Goal: Task Accomplishment & Management: Manage account settings

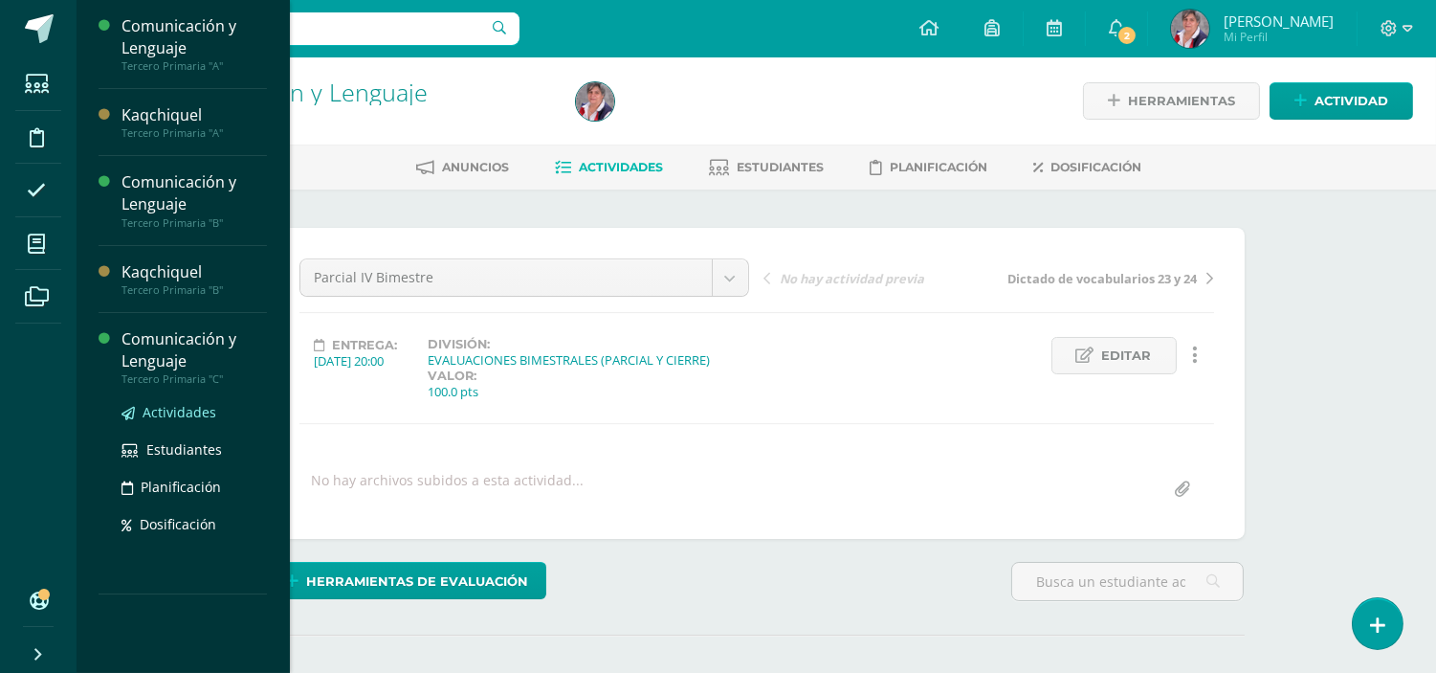
click at [178, 409] on span "Actividades" at bounding box center [180, 412] width 74 height 18
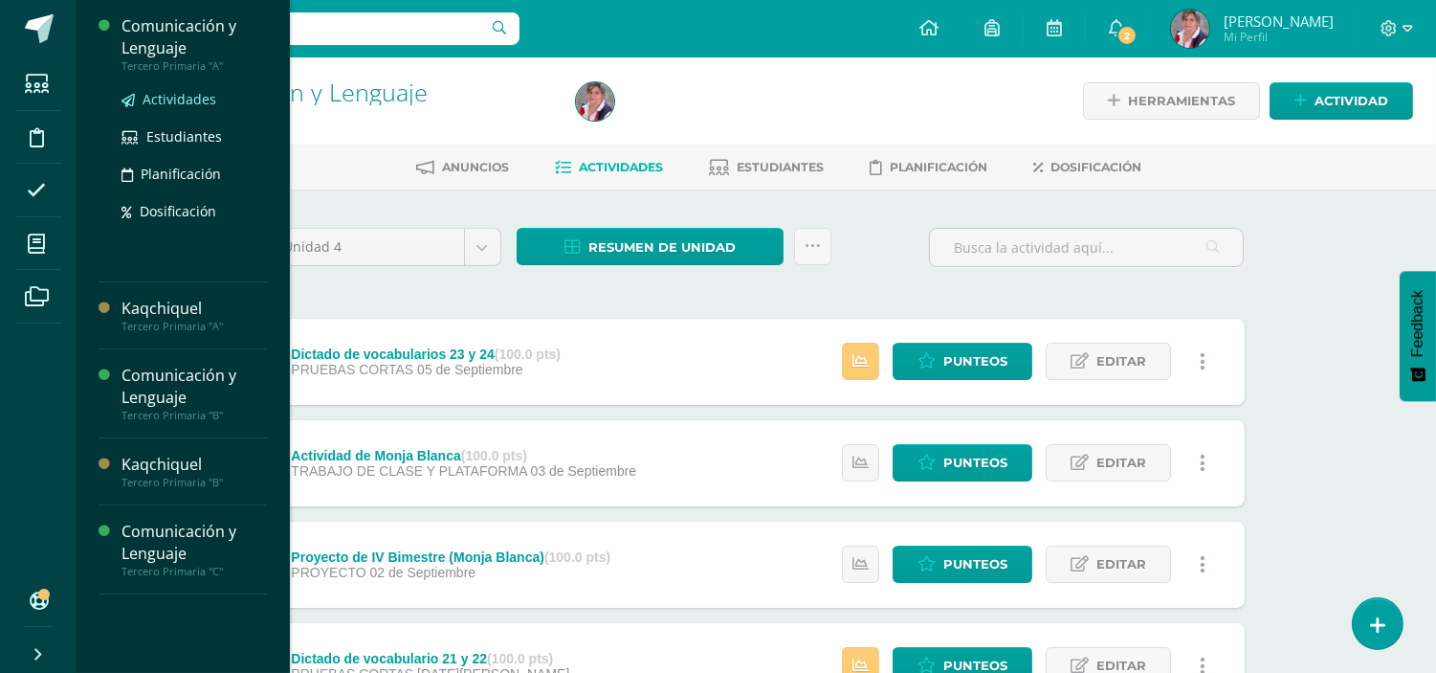
click at [168, 90] on span "Actividades" at bounding box center [180, 99] width 74 height 18
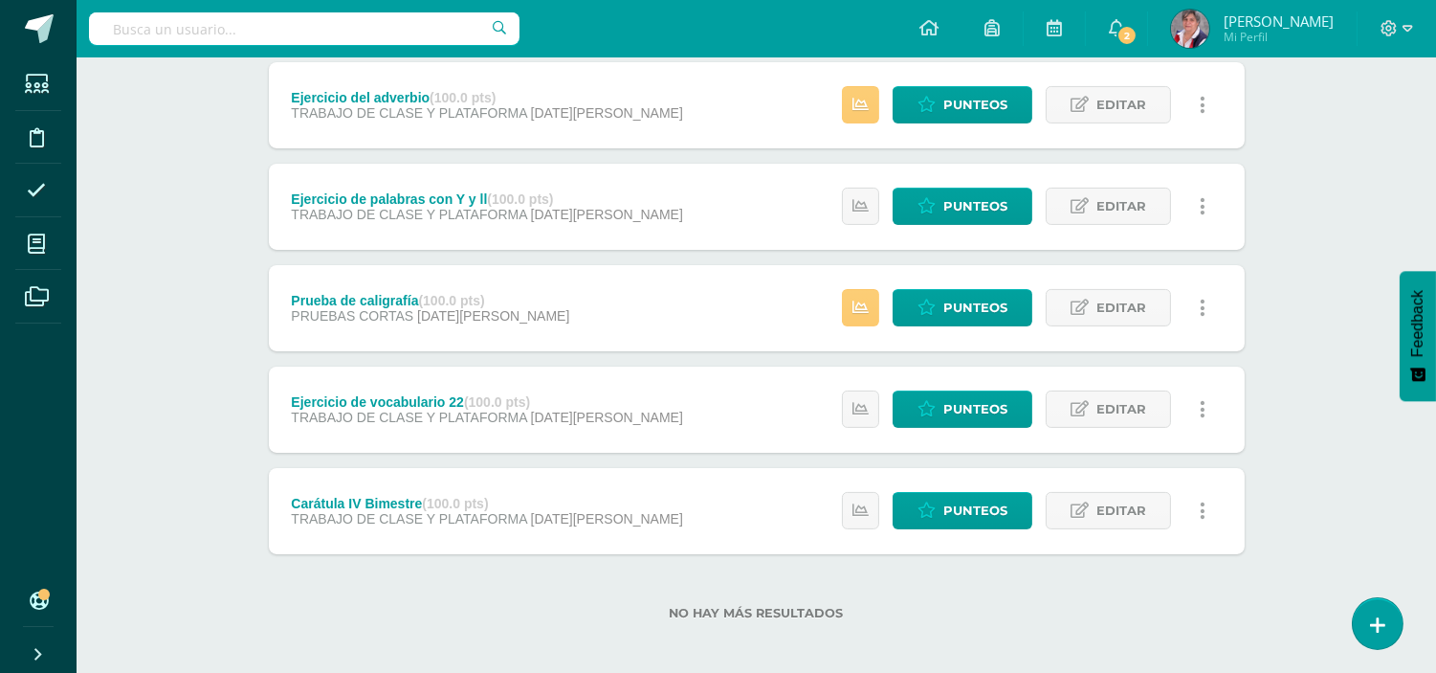
scroll to position [963, 0]
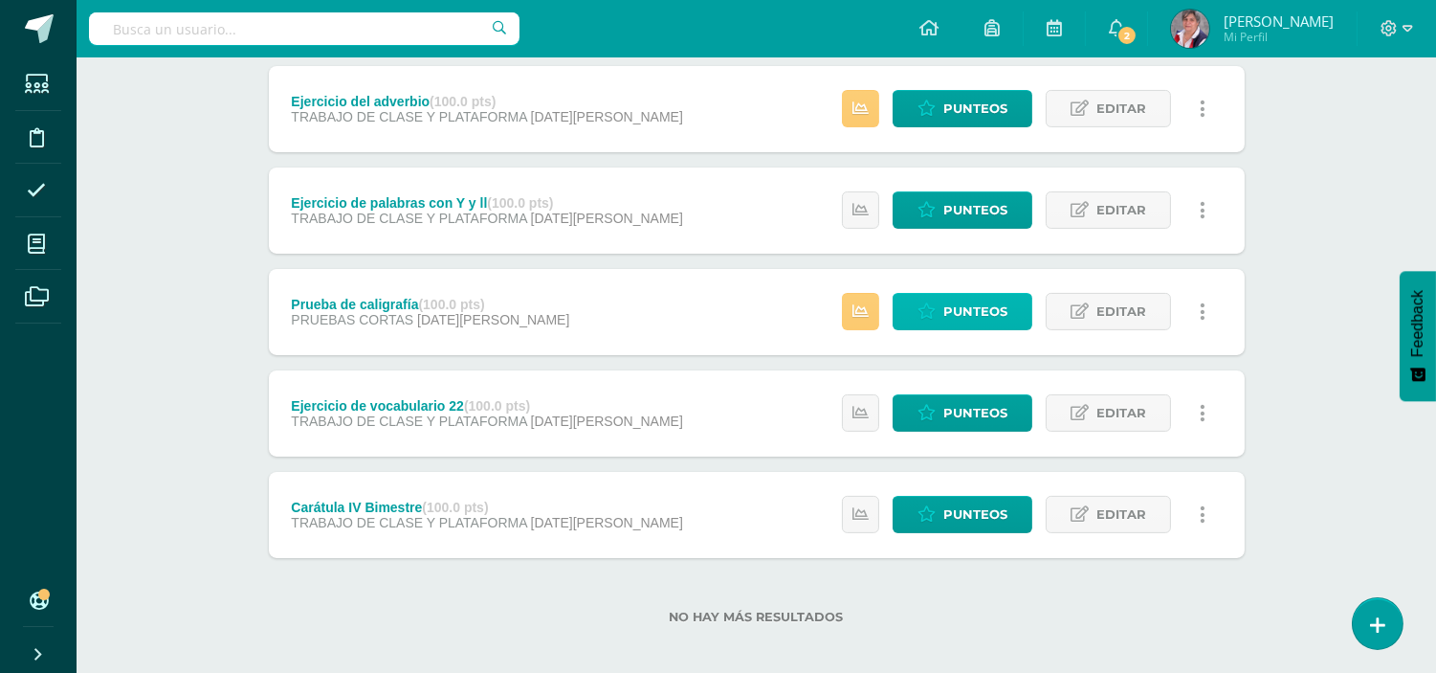
click at [979, 294] on span "Punteos" at bounding box center [976, 311] width 64 height 35
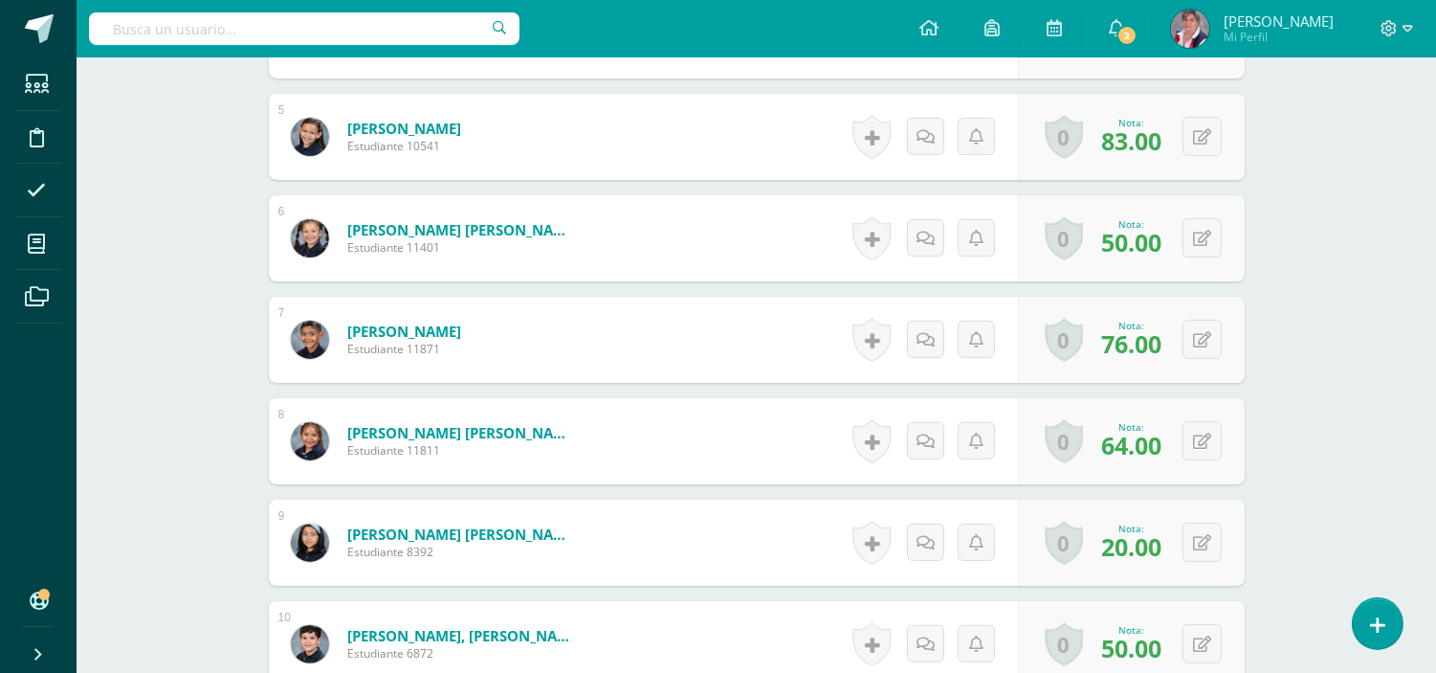
scroll to position [1027, 0]
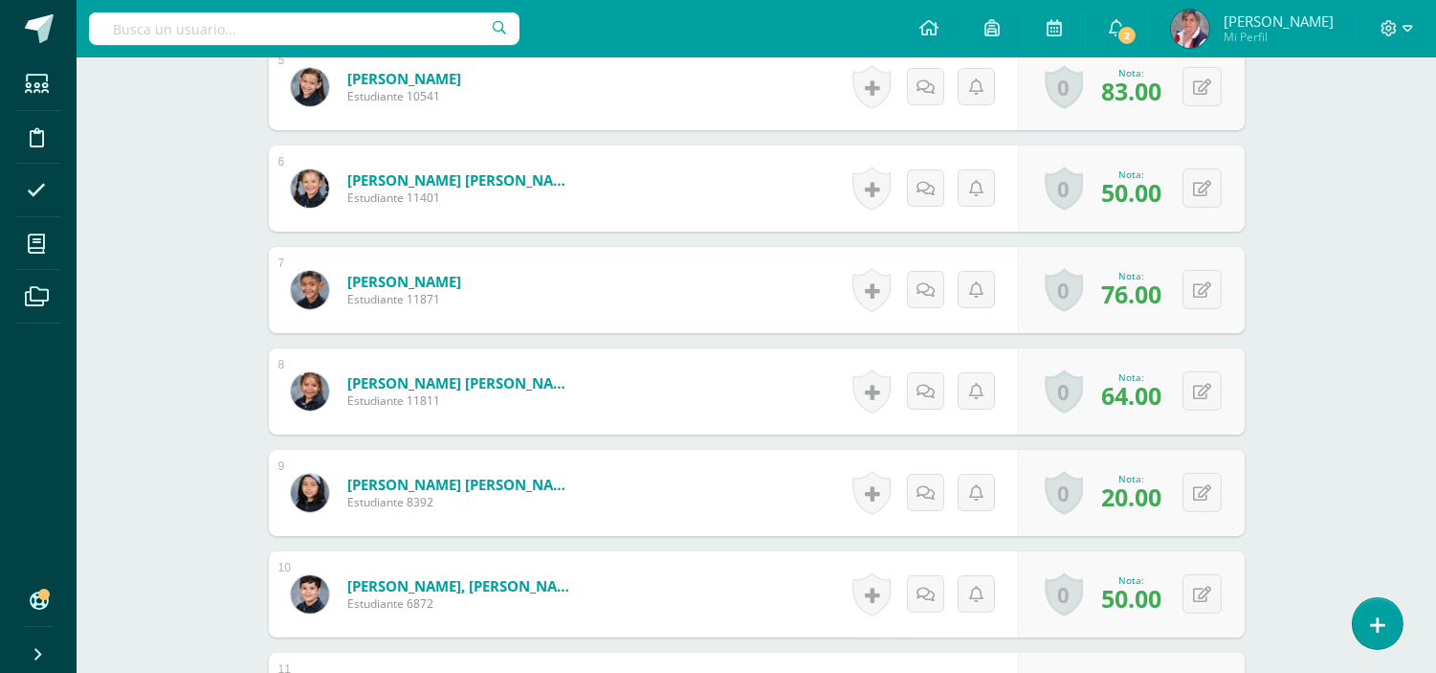
click at [1191, 513] on div "0 Logros Logros obtenidos Aún no hay logros agregados Nota: 20.00" at bounding box center [1131, 493] width 227 height 86
click at [1198, 489] on icon at bounding box center [1202, 492] width 18 height 16
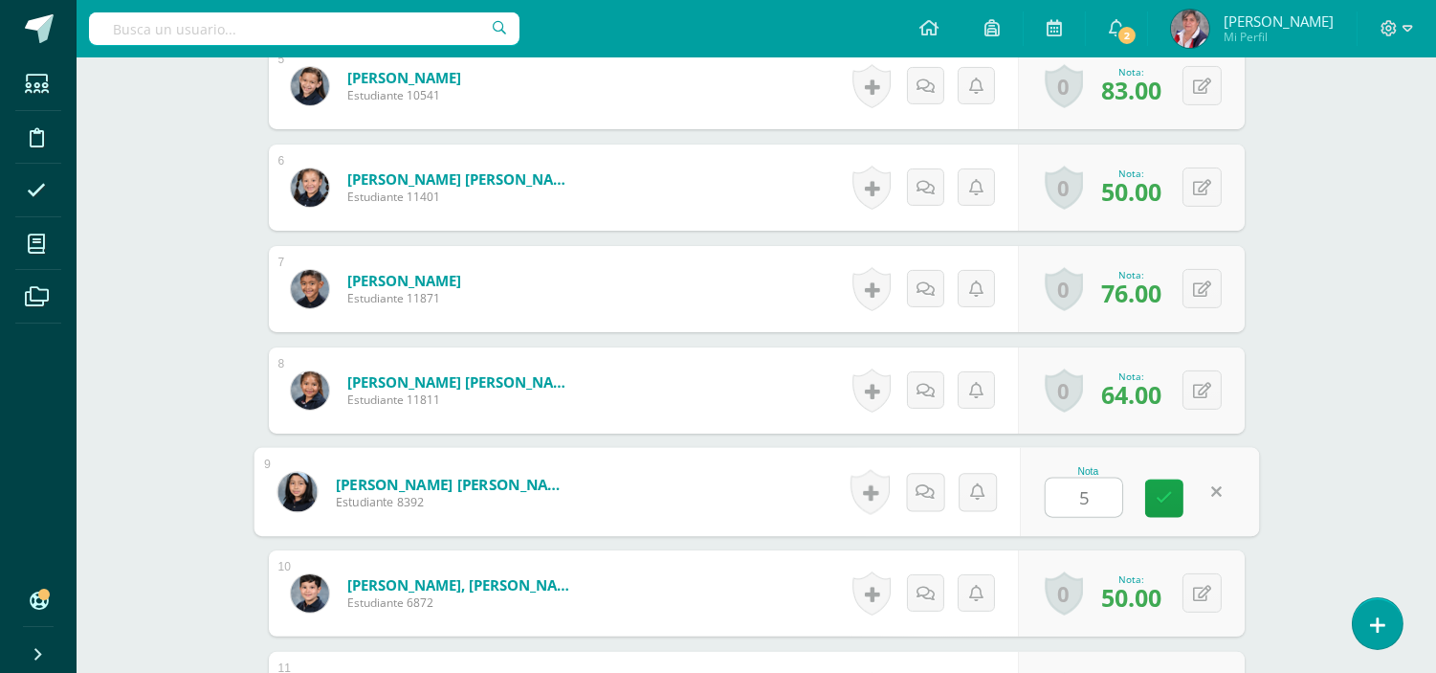
type input "53"
click at [1163, 499] on icon at bounding box center [1164, 498] width 17 height 16
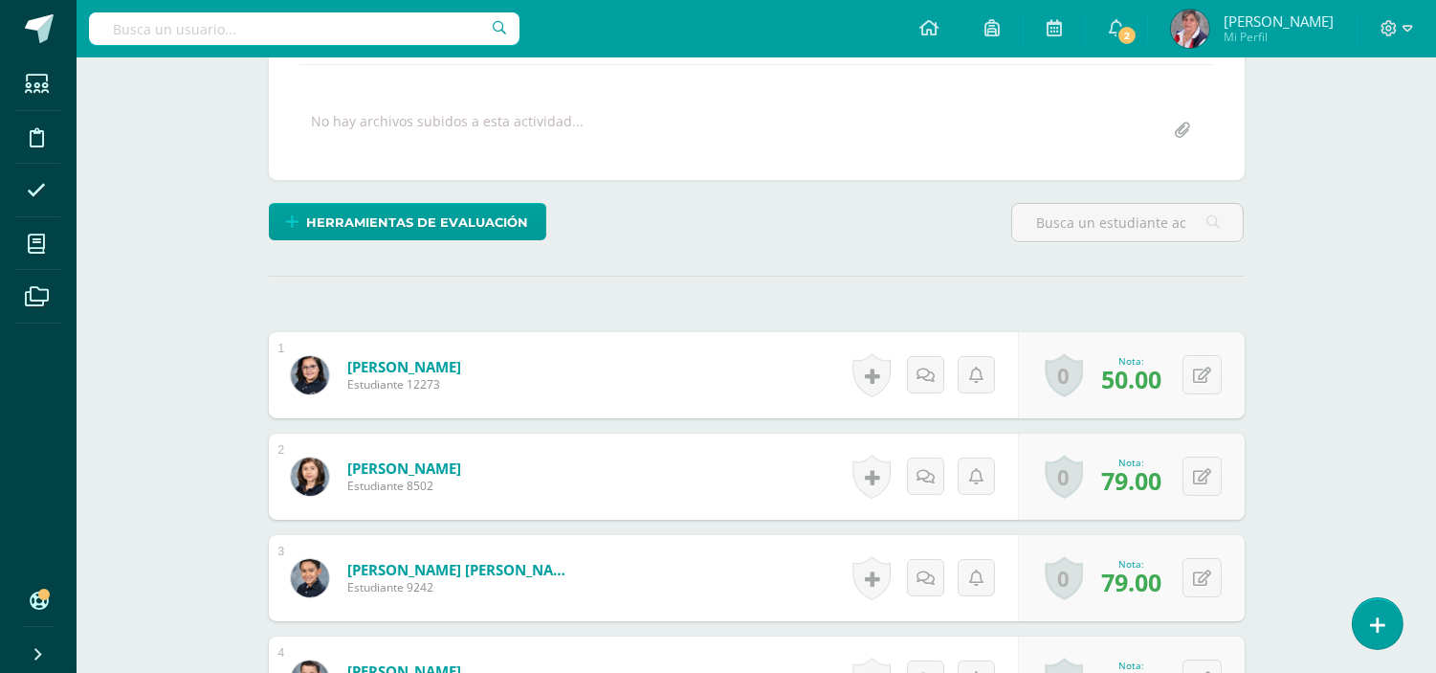
scroll to position [0, 0]
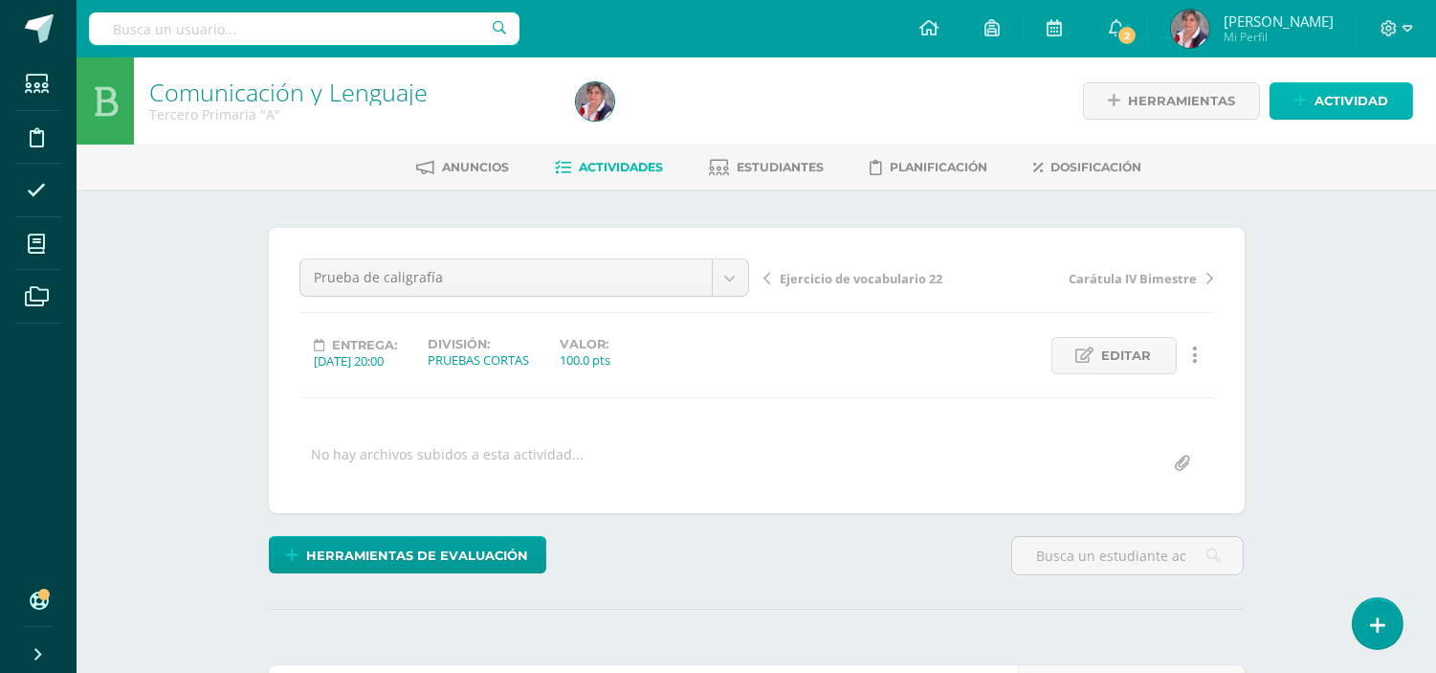
click at [1318, 93] on span "Actividad" at bounding box center [1352, 100] width 74 height 35
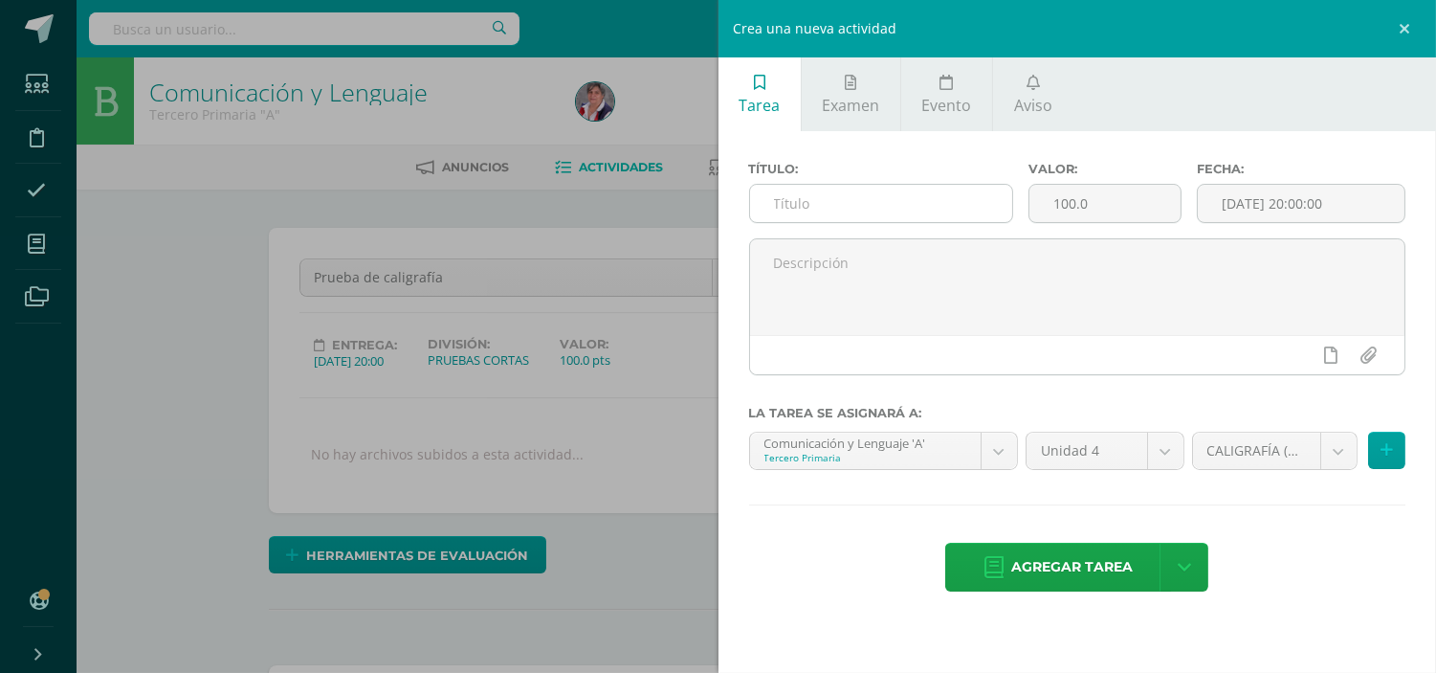
click at [801, 204] on input "text" at bounding box center [881, 203] width 263 height 37
drag, startPoint x: 896, startPoint y: 204, endPoint x: 757, endPoint y: 202, distance: 138.8
click at [757, 202] on input "Parcial IV Bimestre" at bounding box center [881, 203] width 263 height 37
type input "Parcial IV Bimestre"
click at [1235, 206] on input "[DATE] 20:00:00" at bounding box center [1301, 203] width 207 height 37
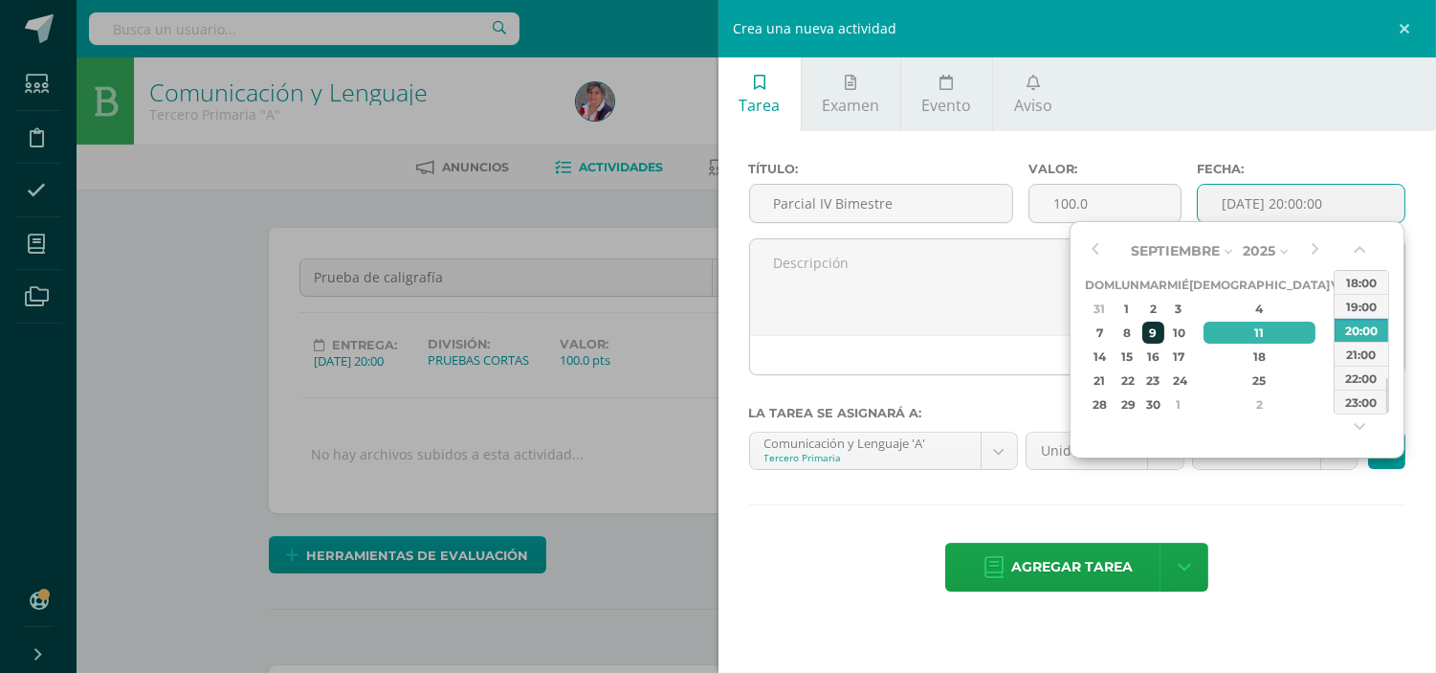
click at [1165, 338] on div "9" at bounding box center [1154, 333] width 22 height 22
type input "2025-09-09 20:00"
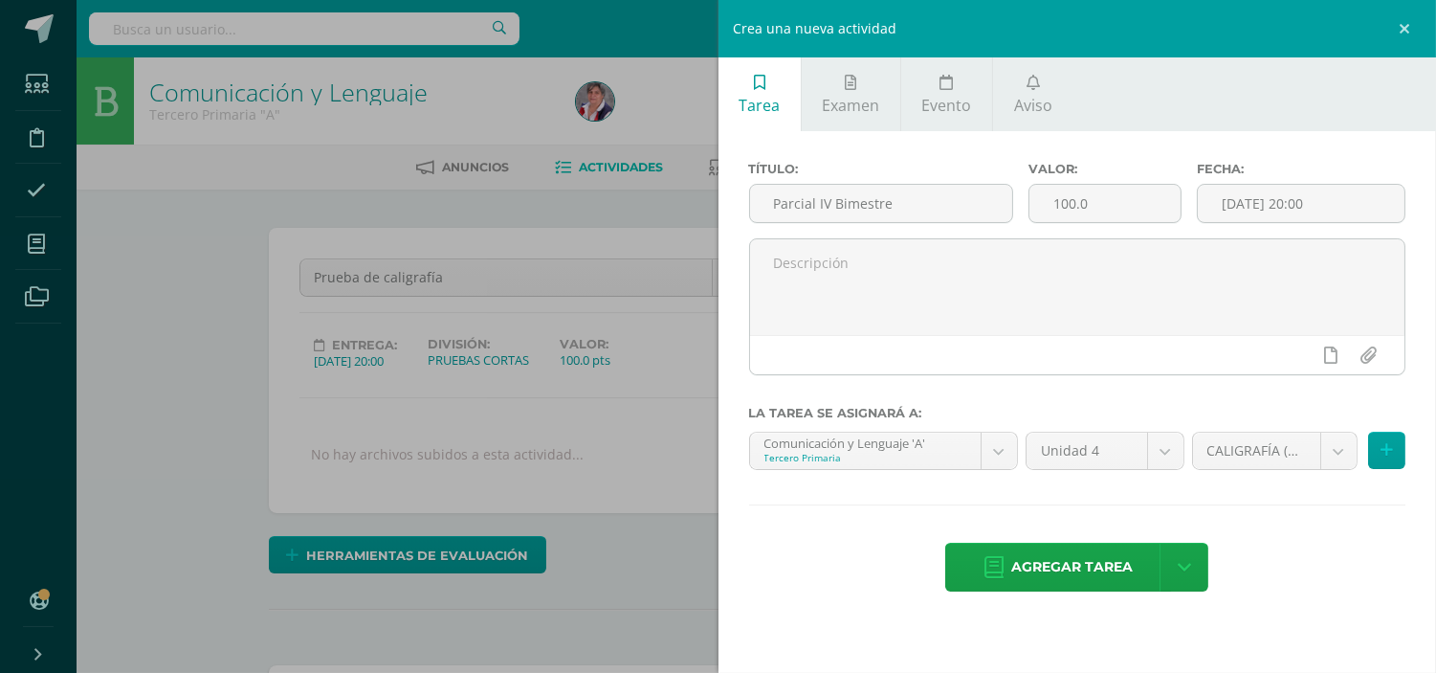
click at [1288, 522] on div "Título: Parcial IV Bimestre Valor: 100.0 Fecha: 2025-09-09 20:00 La tarea se as…" at bounding box center [1078, 378] width 719 height 495
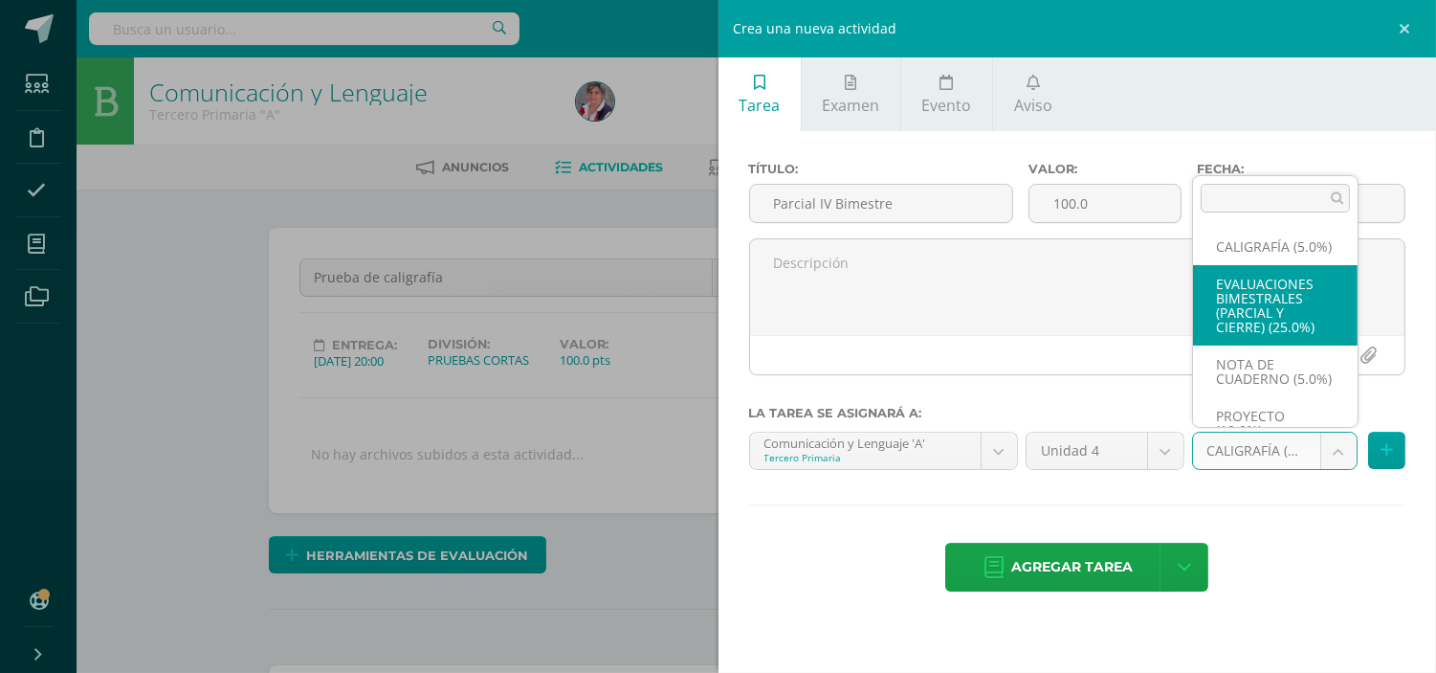
select select "232901"
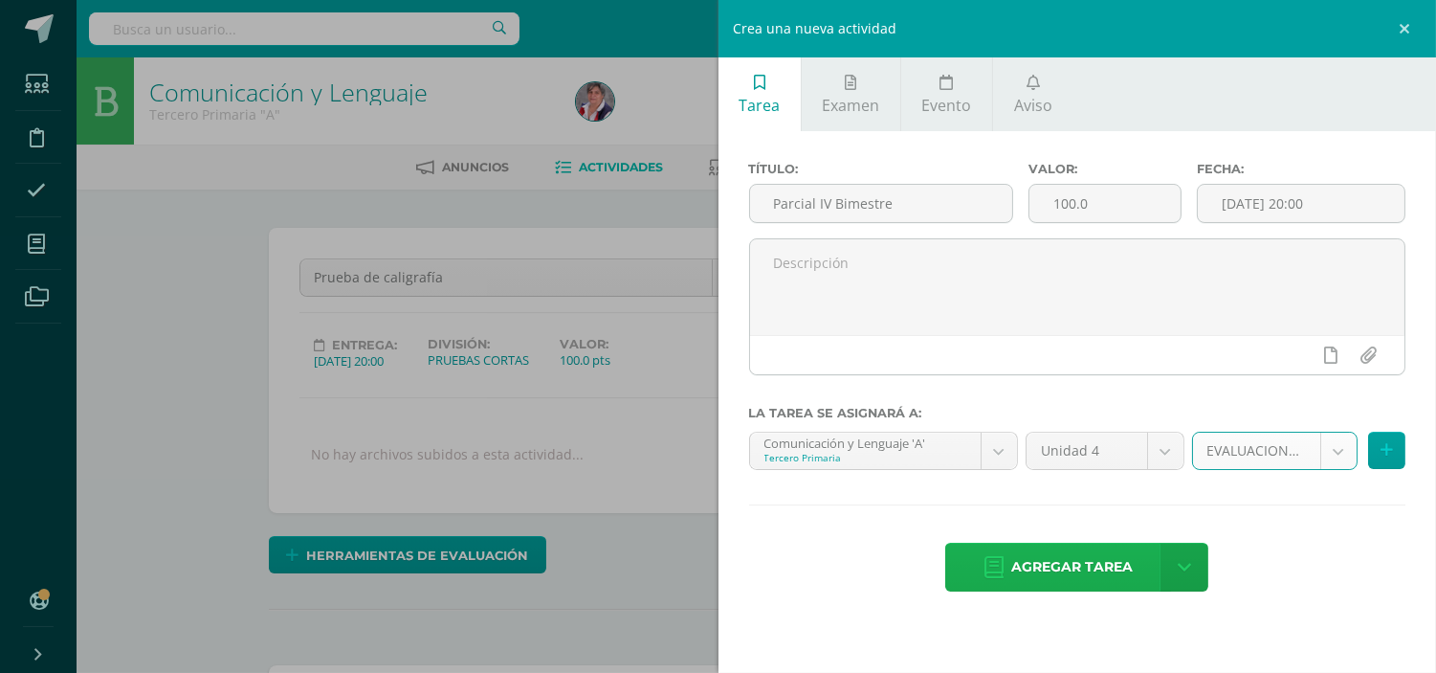
click at [1064, 572] on span "Agregar tarea" at bounding box center [1073, 567] width 122 height 47
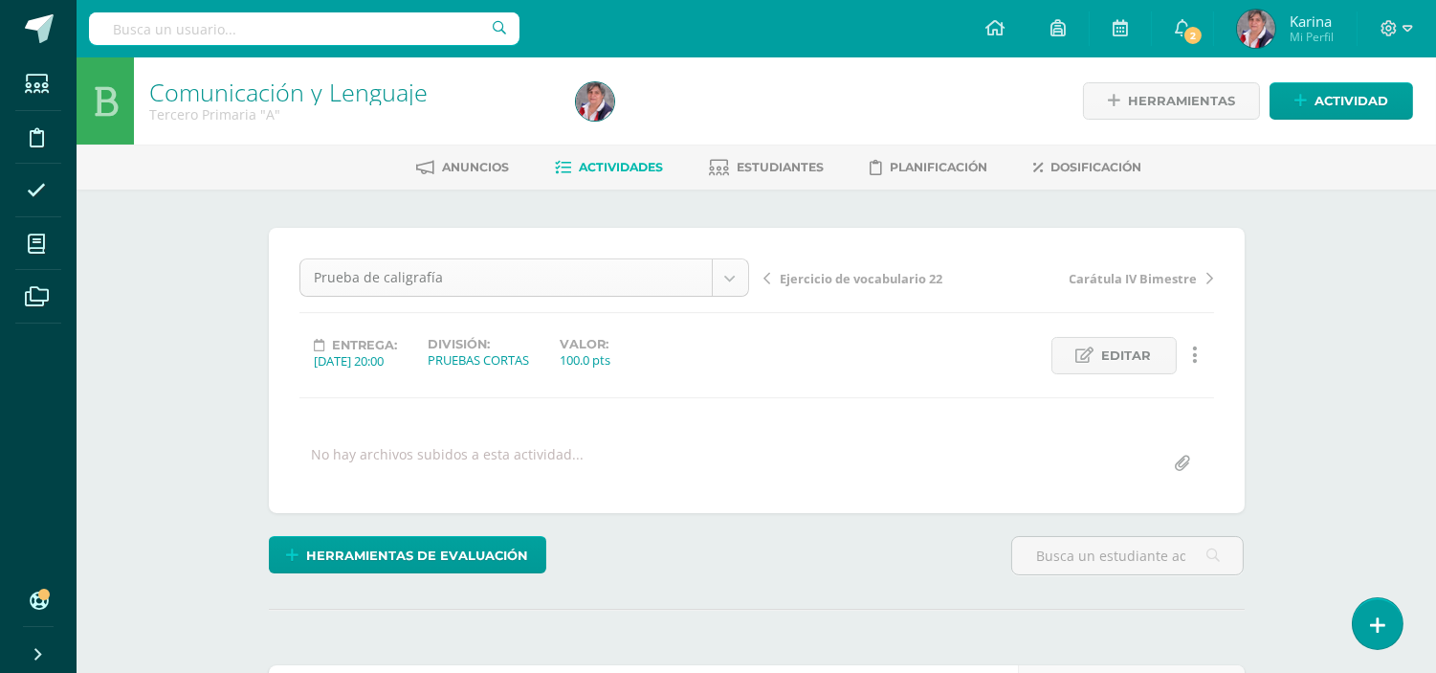
select select "/dashboard/teacher/grade-activity/235362/"
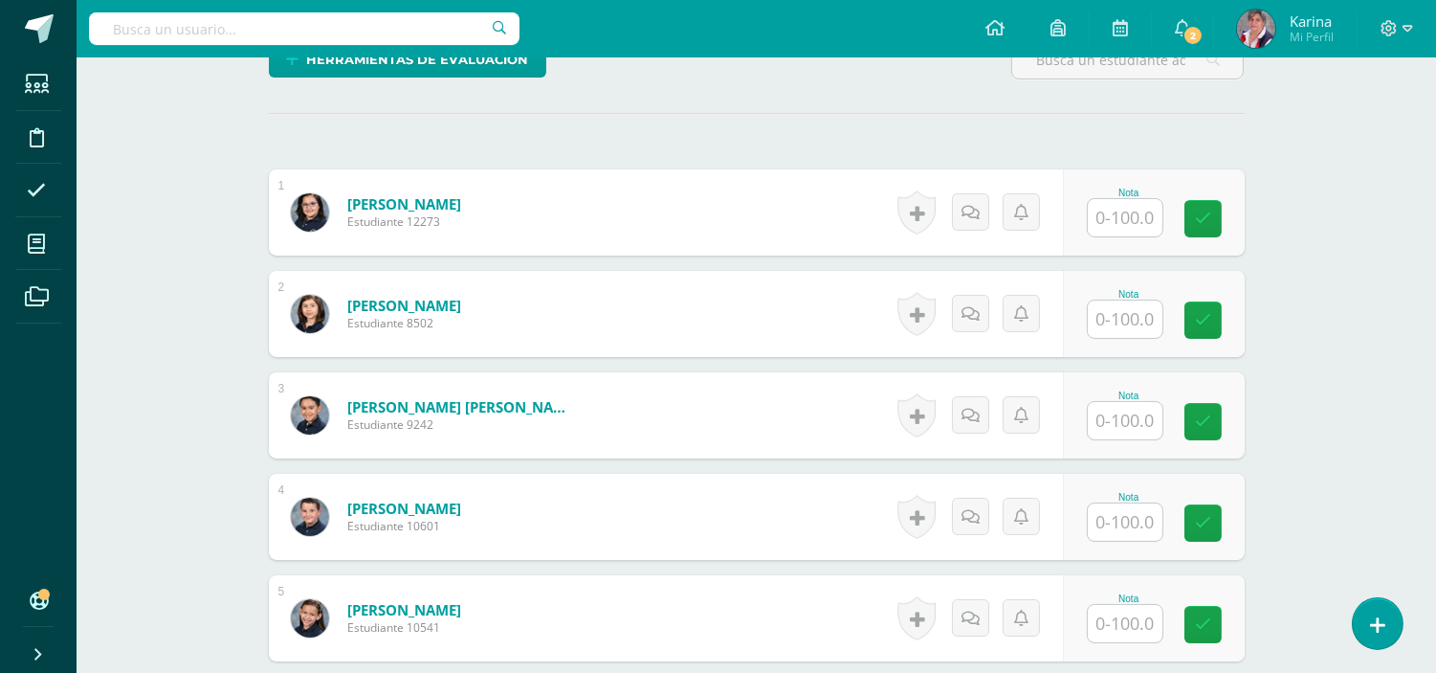
scroll to position [526, 0]
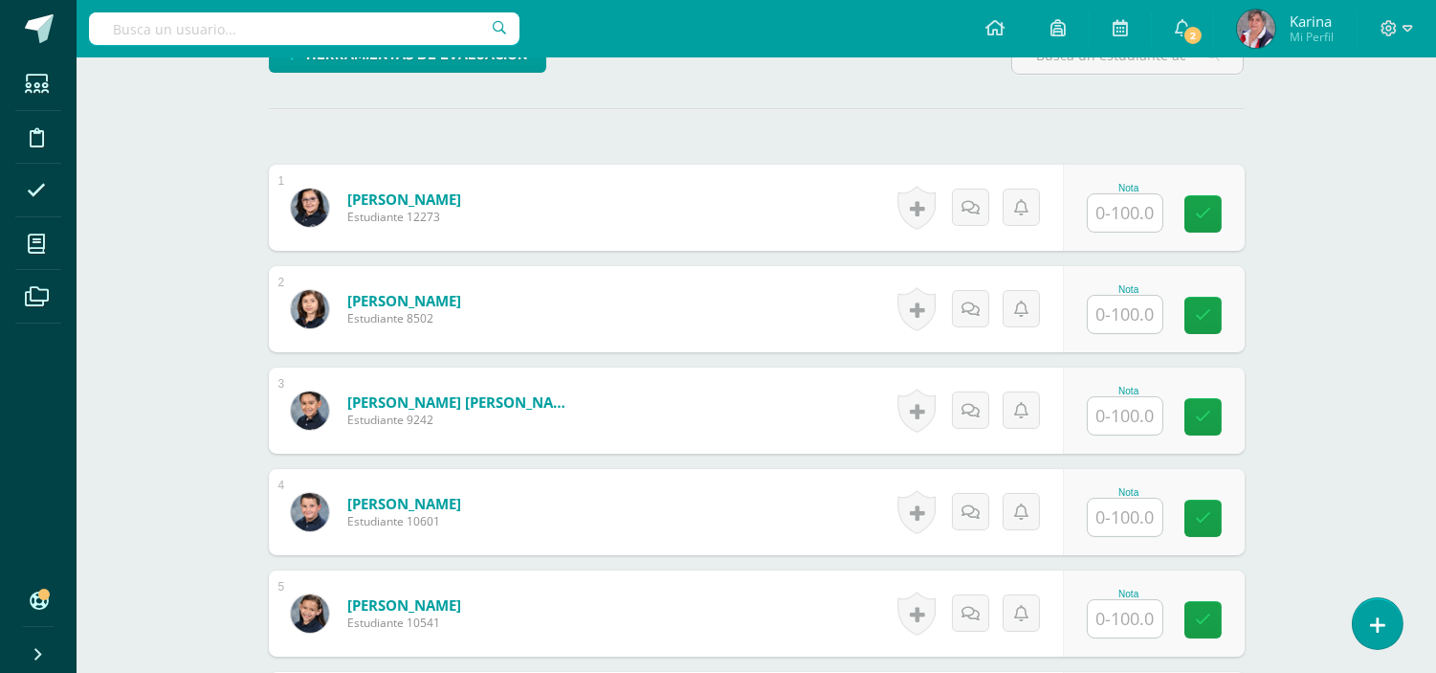
click at [1123, 208] on input "text" at bounding box center [1125, 212] width 75 height 37
type input "69"
click at [1225, 211] on link at bounding box center [1216, 214] width 38 height 38
click at [1146, 328] on input "text" at bounding box center [1125, 314] width 75 height 37
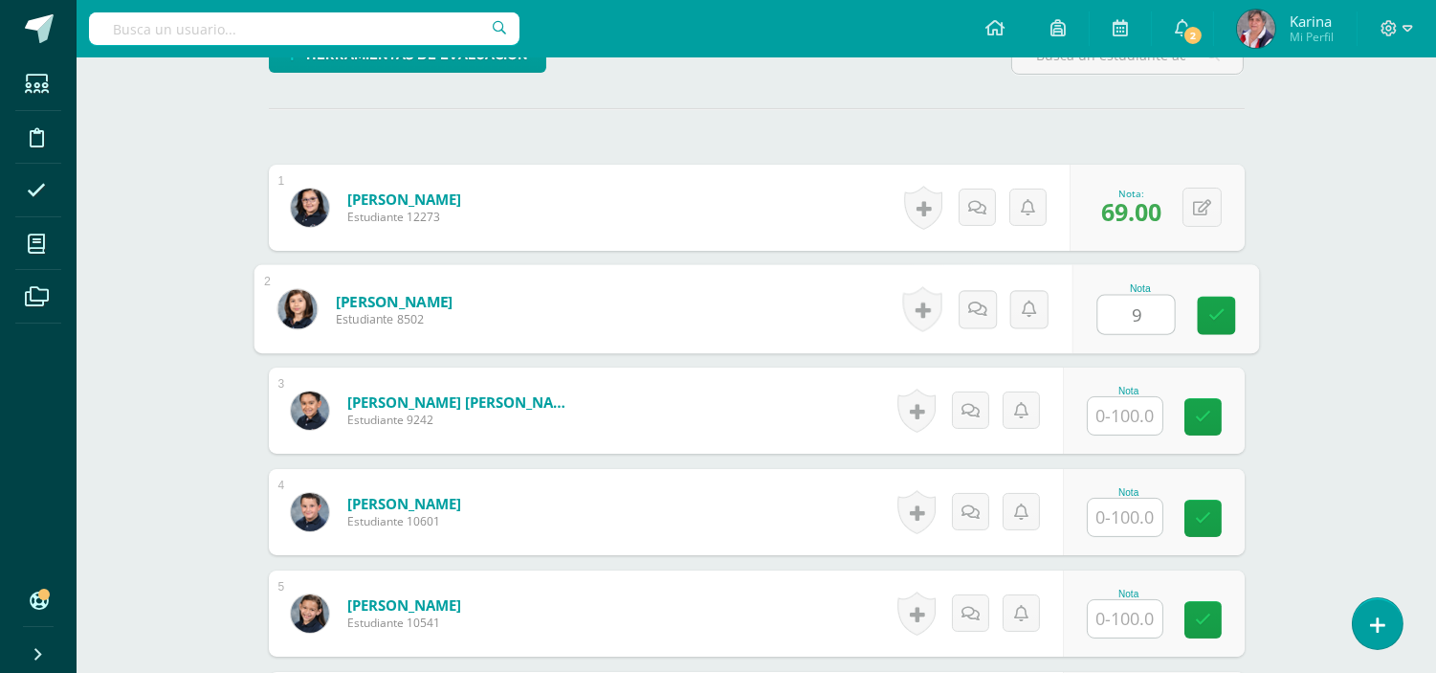
type input "91"
click at [1223, 299] on link at bounding box center [1216, 316] width 38 height 38
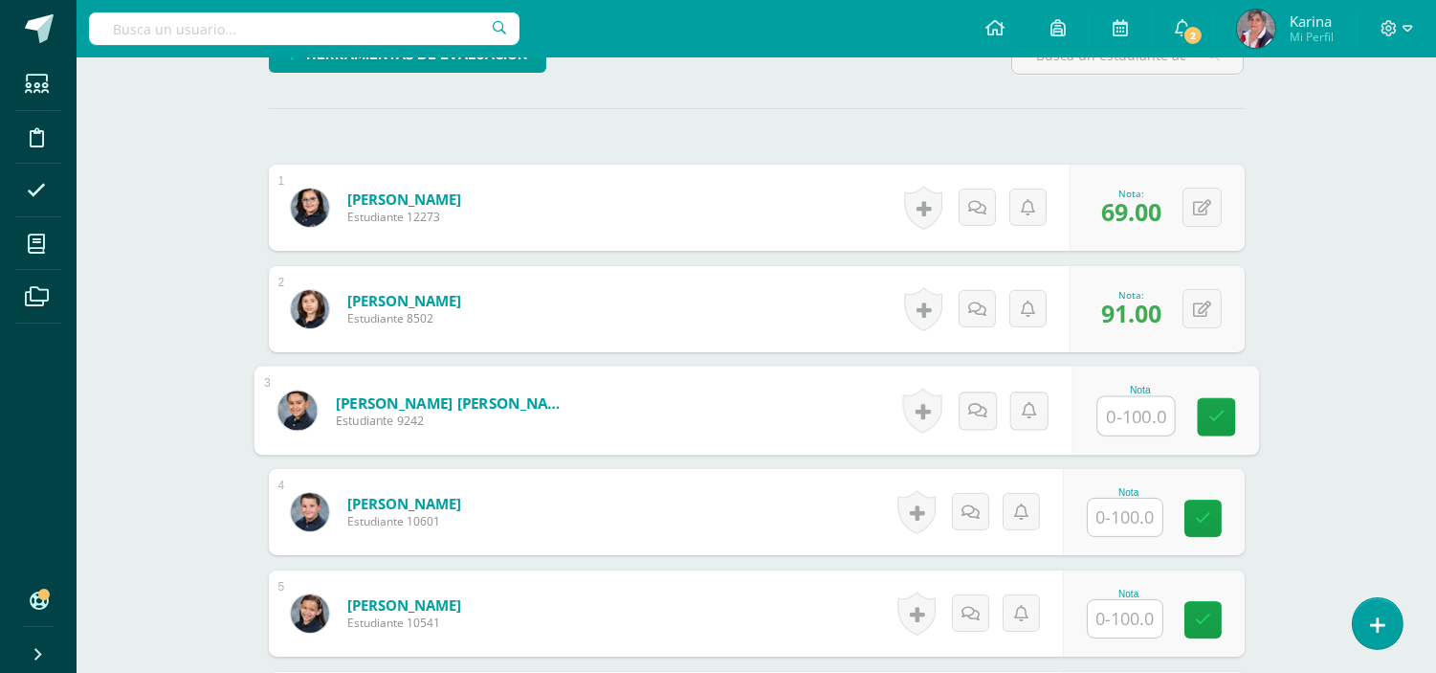
click at [1129, 412] on input "text" at bounding box center [1136, 416] width 77 height 38
type input "87"
click at [1213, 409] on icon at bounding box center [1216, 417] width 17 height 16
click at [1122, 530] on input "text" at bounding box center [1125, 517] width 75 height 37
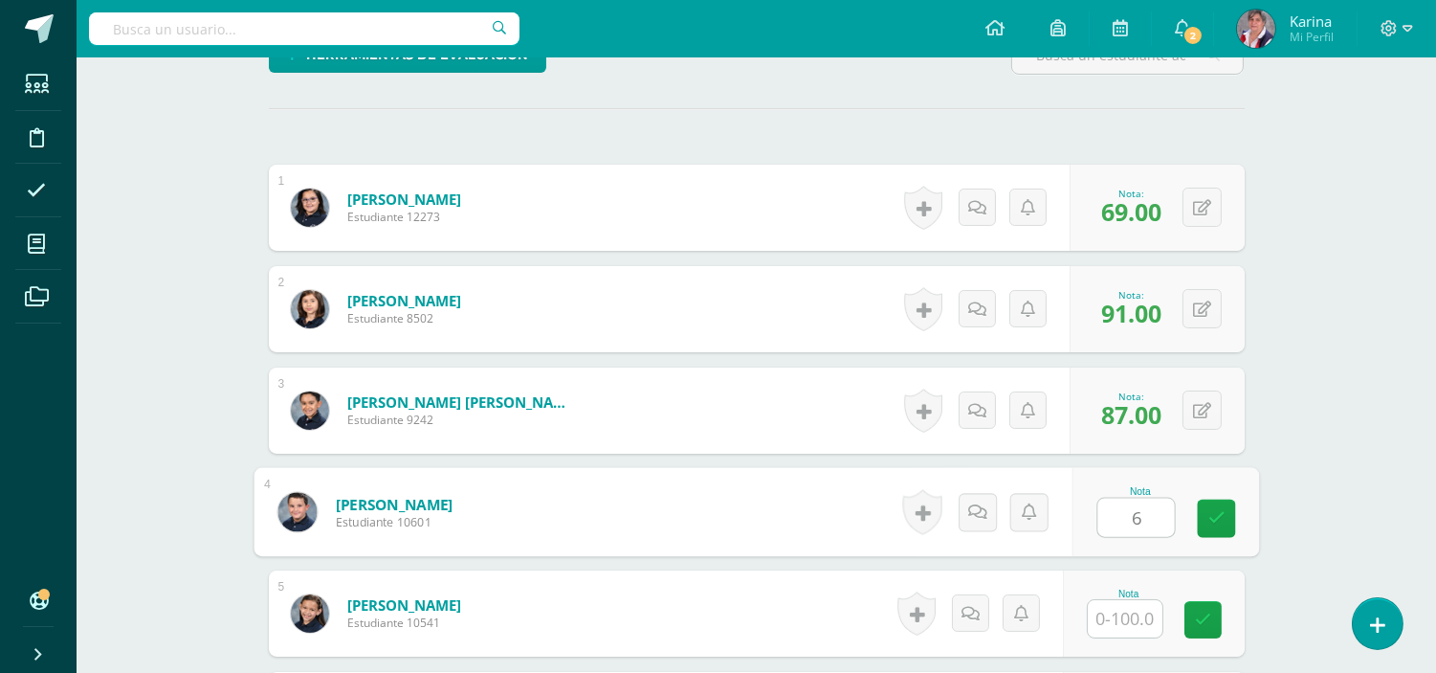
type input "63"
click at [1207, 503] on link at bounding box center [1216, 519] width 38 height 38
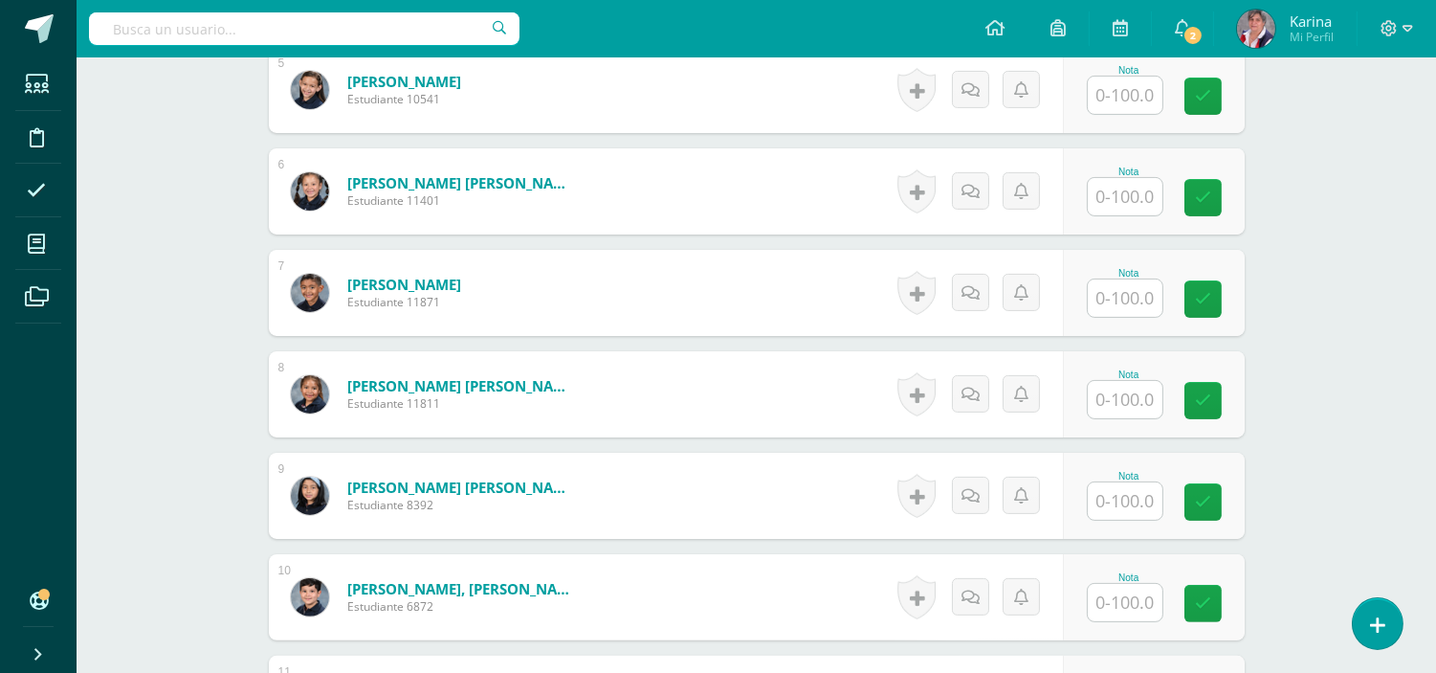
scroll to position [973, 0]
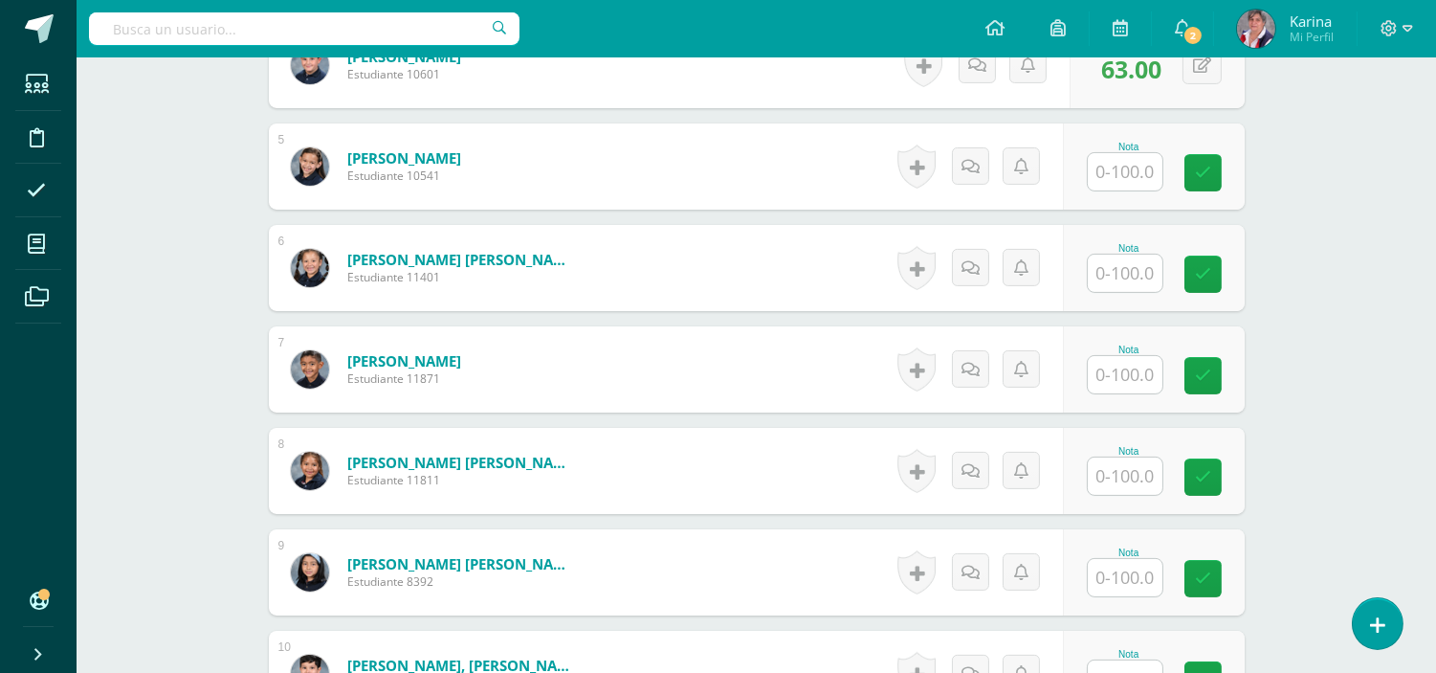
click at [1123, 167] on input "text" at bounding box center [1125, 171] width 75 height 37
type input "74"
click at [1233, 170] on link at bounding box center [1216, 173] width 38 height 38
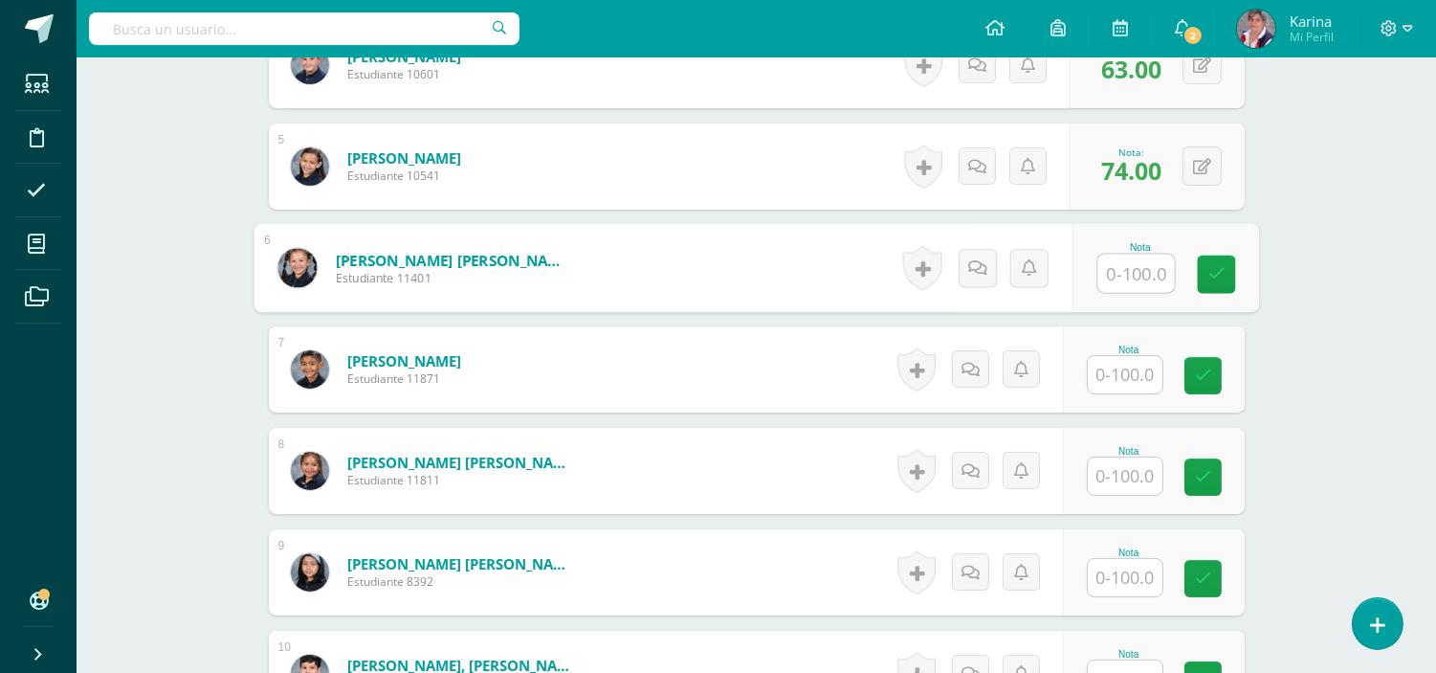
click at [1145, 282] on input "text" at bounding box center [1136, 274] width 77 height 38
type input "77"
click at [1204, 269] on link at bounding box center [1216, 275] width 38 height 38
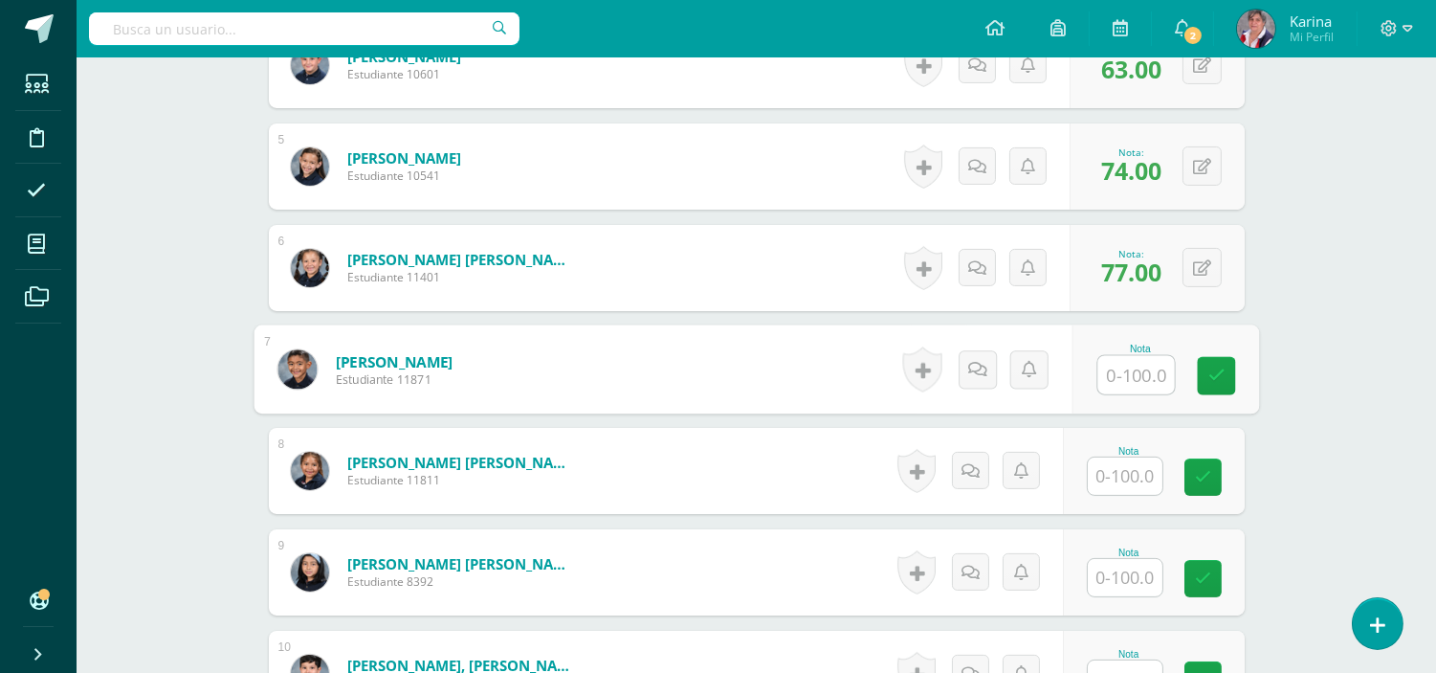
click at [1129, 389] on input "text" at bounding box center [1136, 375] width 77 height 38
type input "100"
click at [1212, 373] on icon at bounding box center [1216, 375] width 17 height 16
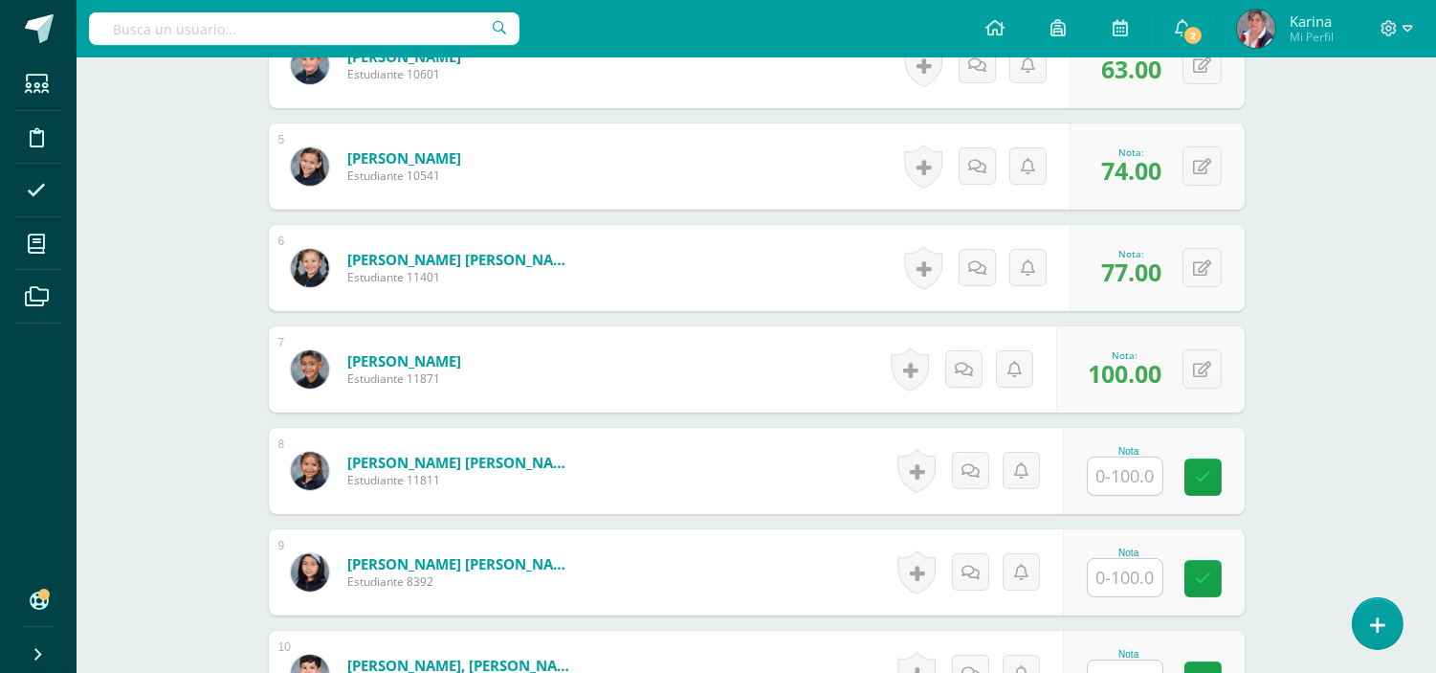
click at [1132, 461] on input "text" at bounding box center [1125, 475] width 75 height 37
type input "69"
click at [1197, 474] on link at bounding box center [1216, 477] width 38 height 38
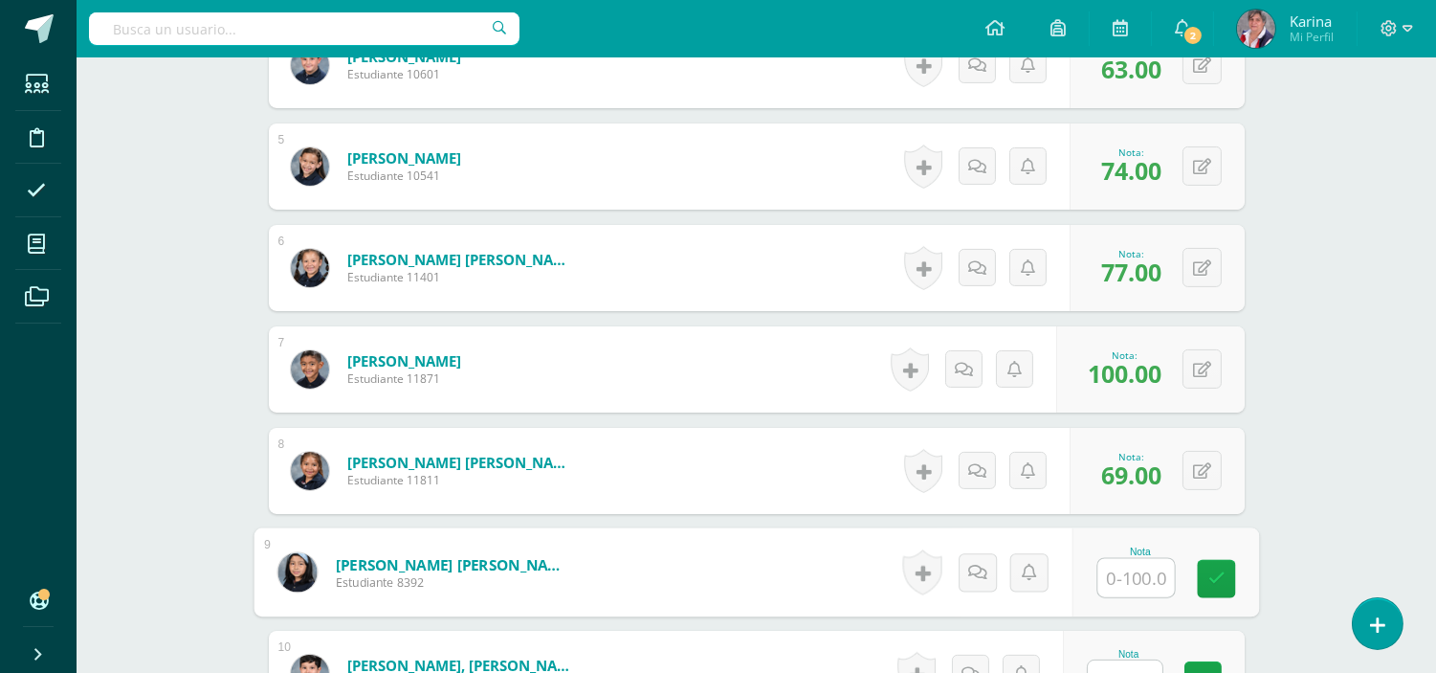
click at [1111, 579] on input "text" at bounding box center [1136, 578] width 77 height 38
type input "81"
click at [1231, 579] on link at bounding box center [1216, 579] width 38 height 38
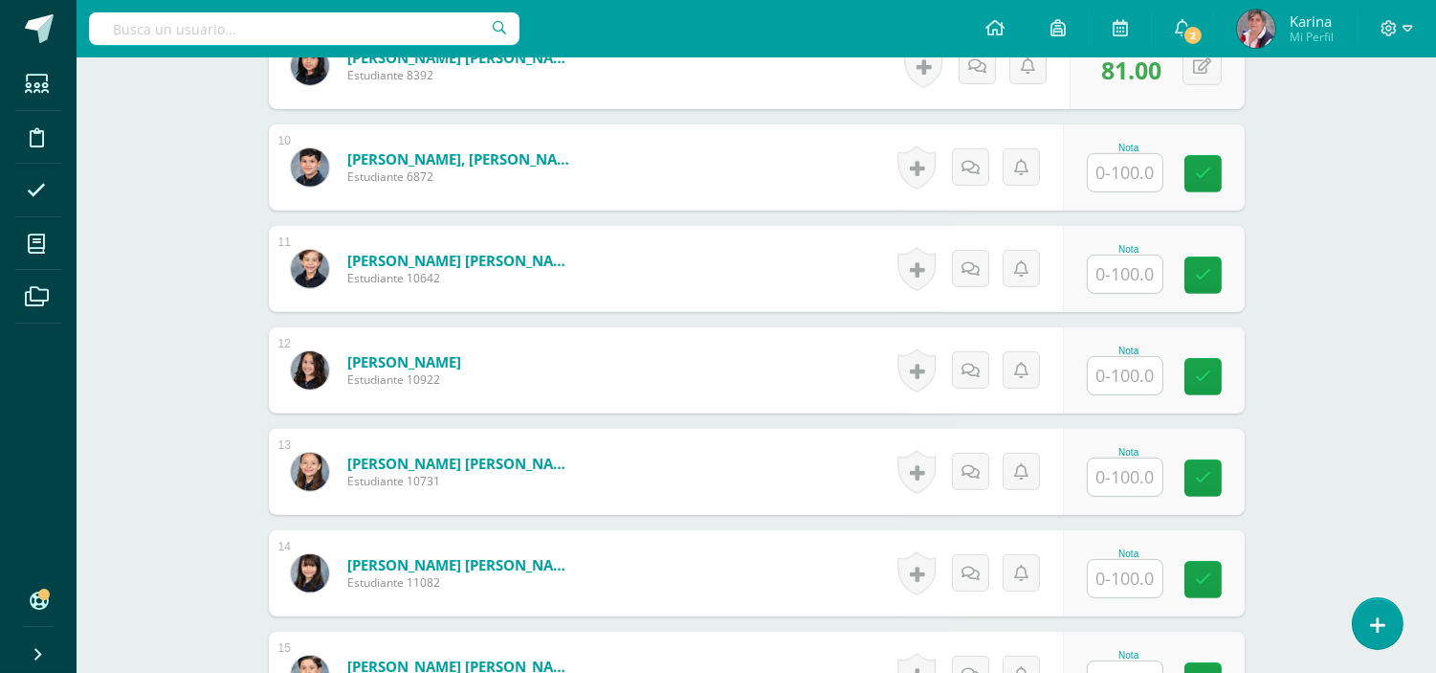
scroll to position [1484, 0]
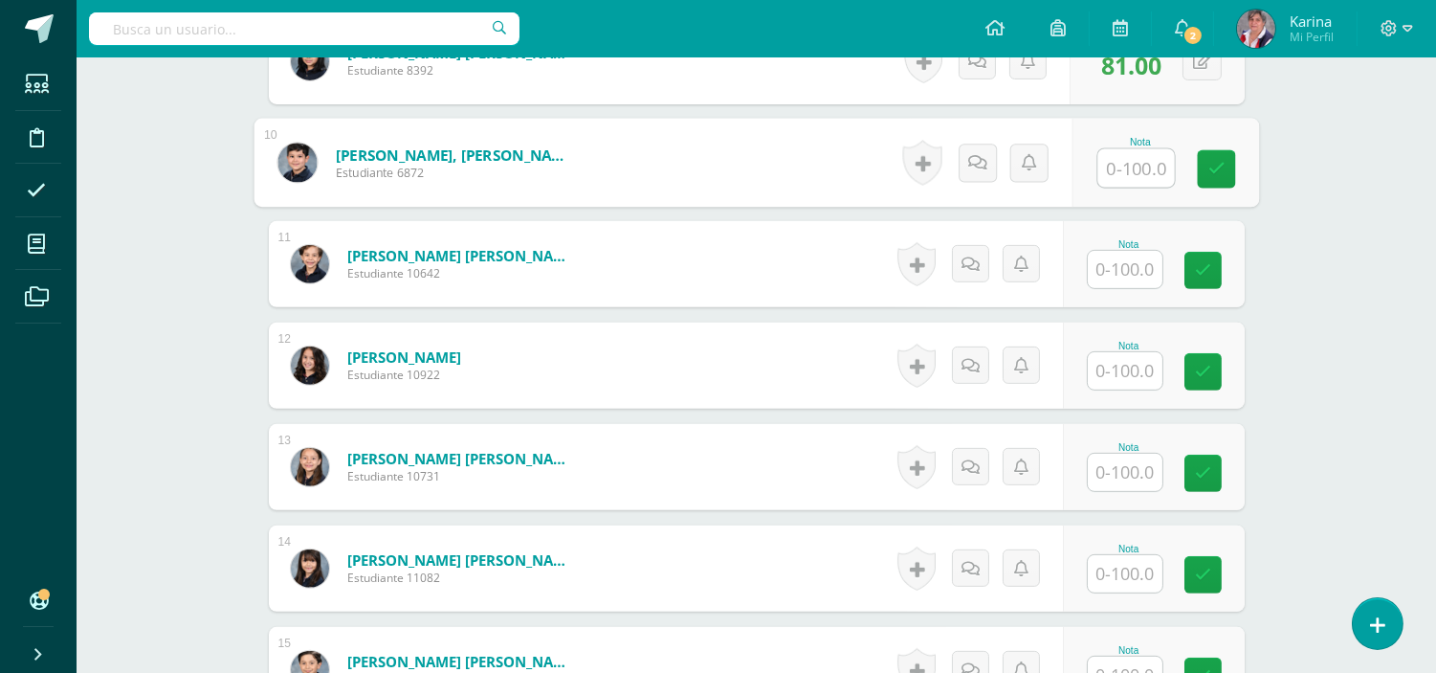
click at [1127, 157] on input "text" at bounding box center [1136, 168] width 77 height 38
type input "95"
click at [1245, 180] on div "Nota 95" at bounding box center [1165, 163] width 187 height 89
click at [1136, 289] on div at bounding box center [1125, 269] width 77 height 39
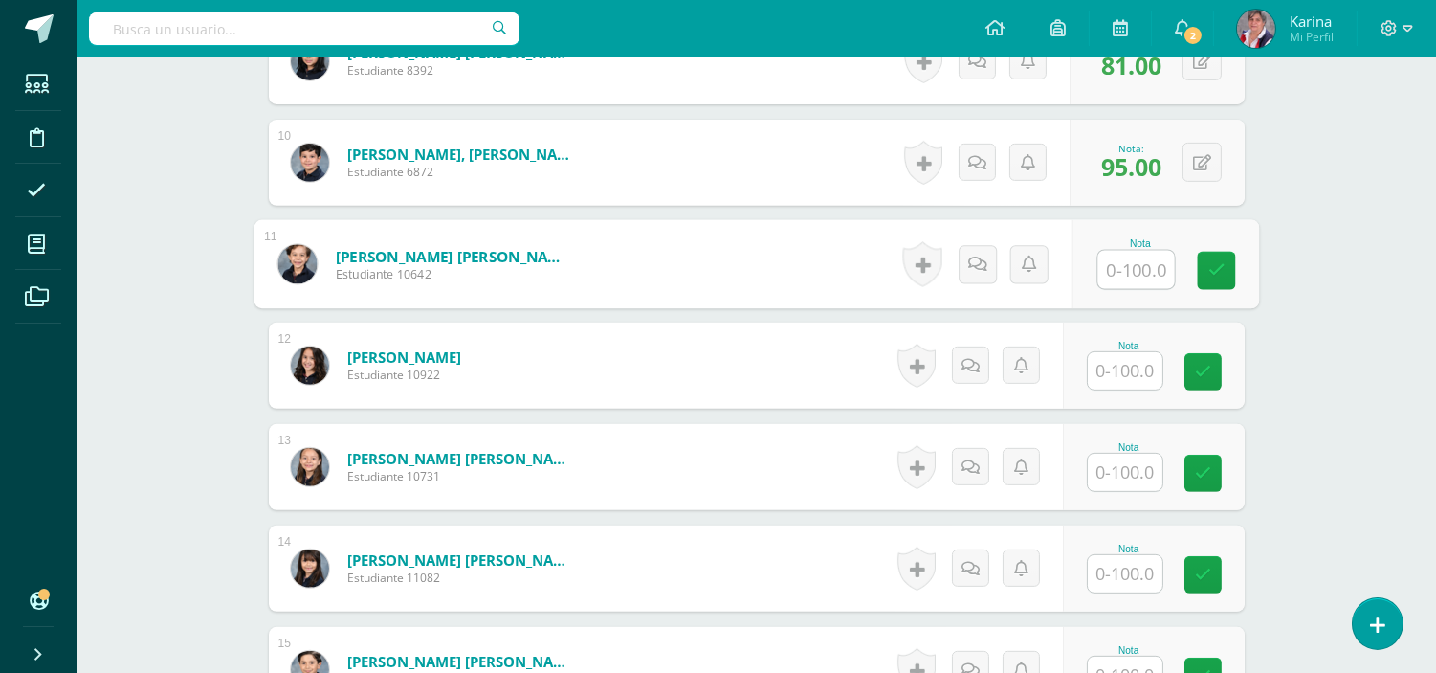
click at [1116, 279] on input "text" at bounding box center [1136, 270] width 77 height 38
type input "83"
click at [1217, 270] on icon at bounding box center [1216, 270] width 17 height 16
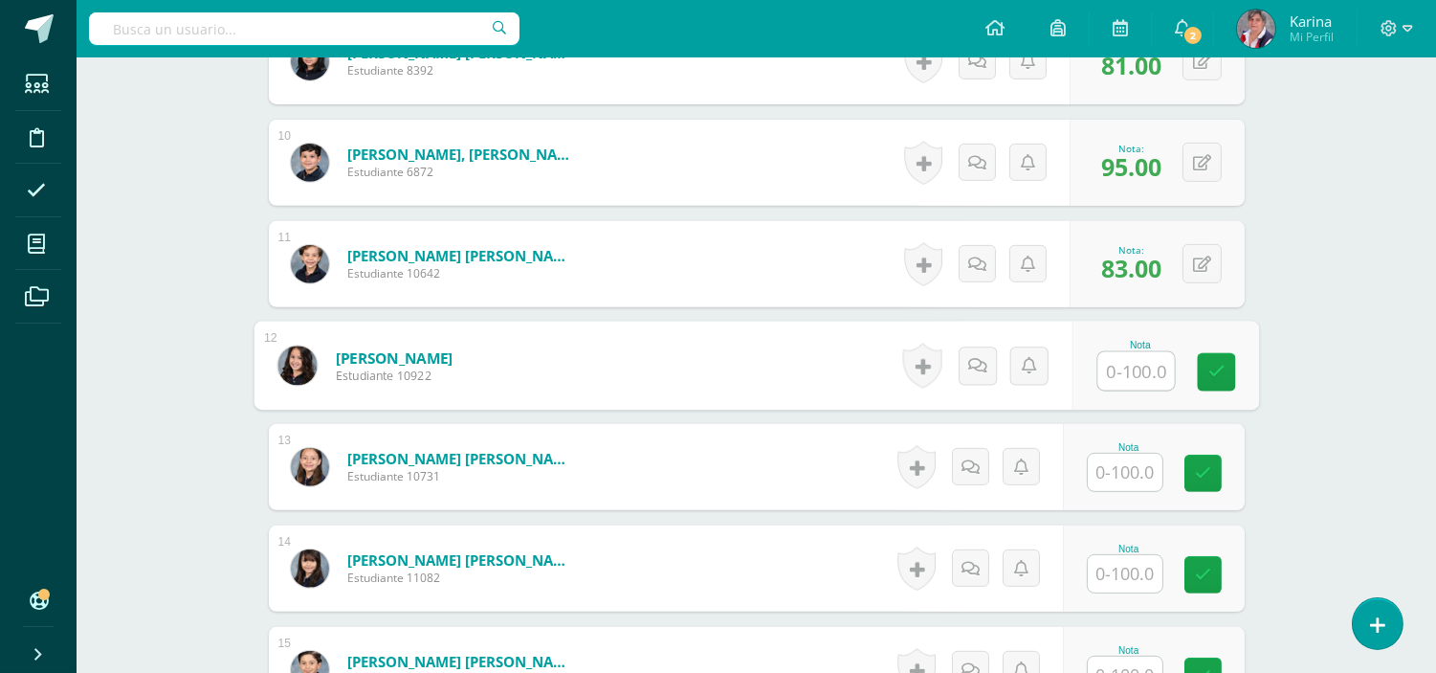
click at [1149, 369] on input "text" at bounding box center [1136, 371] width 77 height 38
type input "95"
click at [1200, 367] on link at bounding box center [1216, 372] width 38 height 38
click at [1129, 465] on input "text" at bounding box center [1125, 472] width 75 height 37
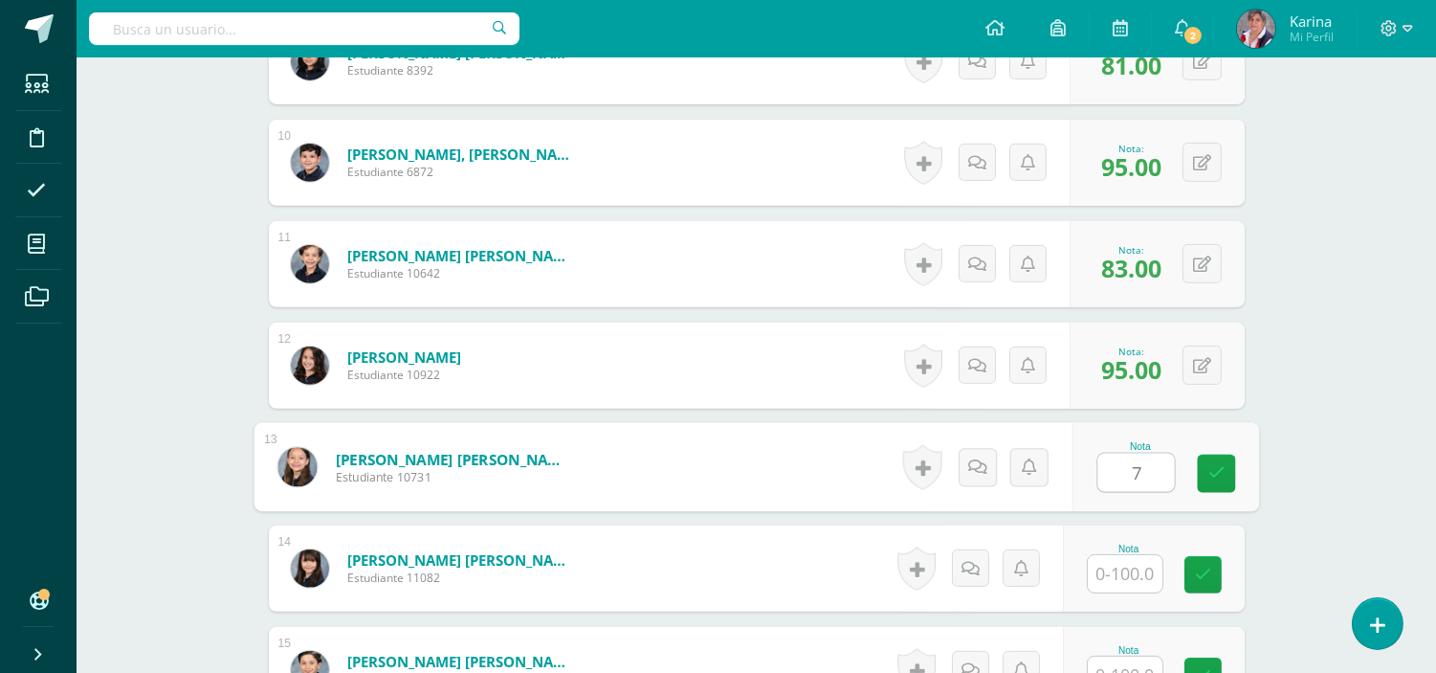
type input "73"
click at [1207, 481] on link at bounding box center [1216, 474] width 38 height 38
click at [1132, 577] on input "text" at bounding box center [1125, 573] width 75 height 37
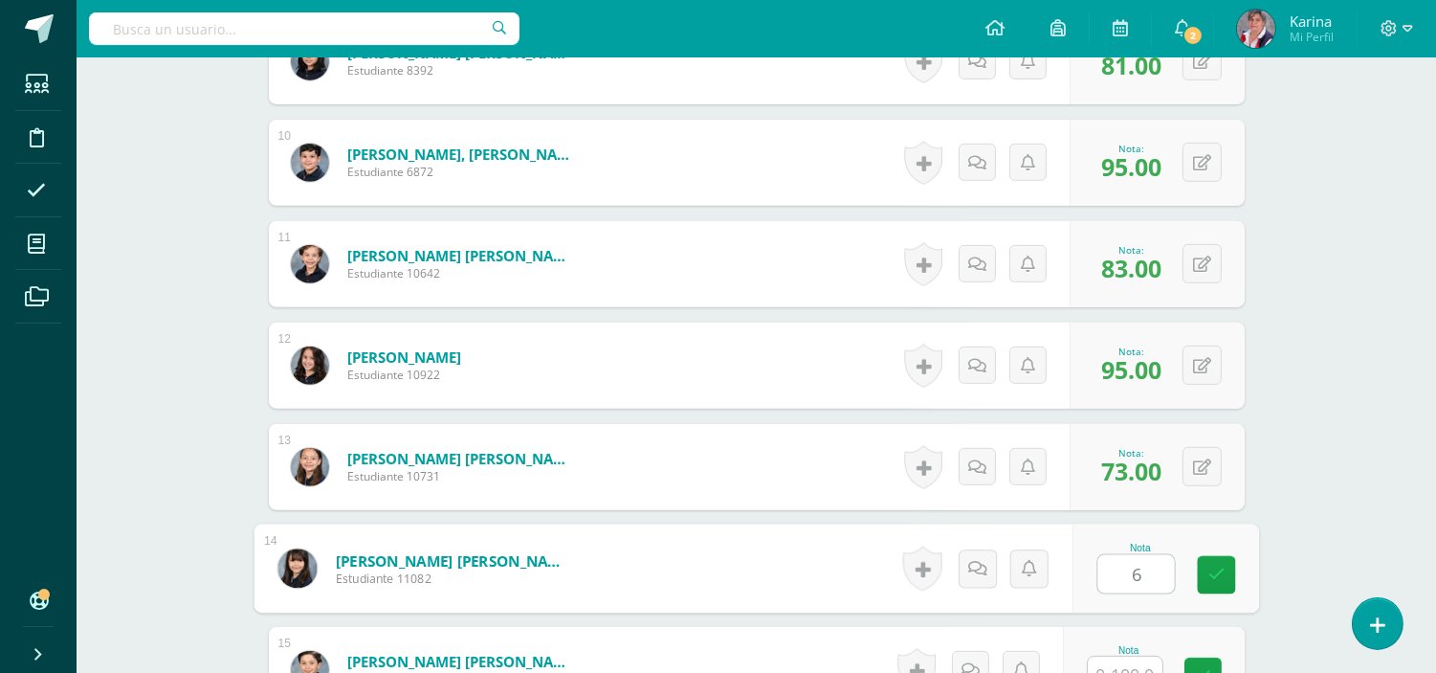
type input "62"
click at [1221, 585] on link at bounding box center [1216, 575] width 38 height 38
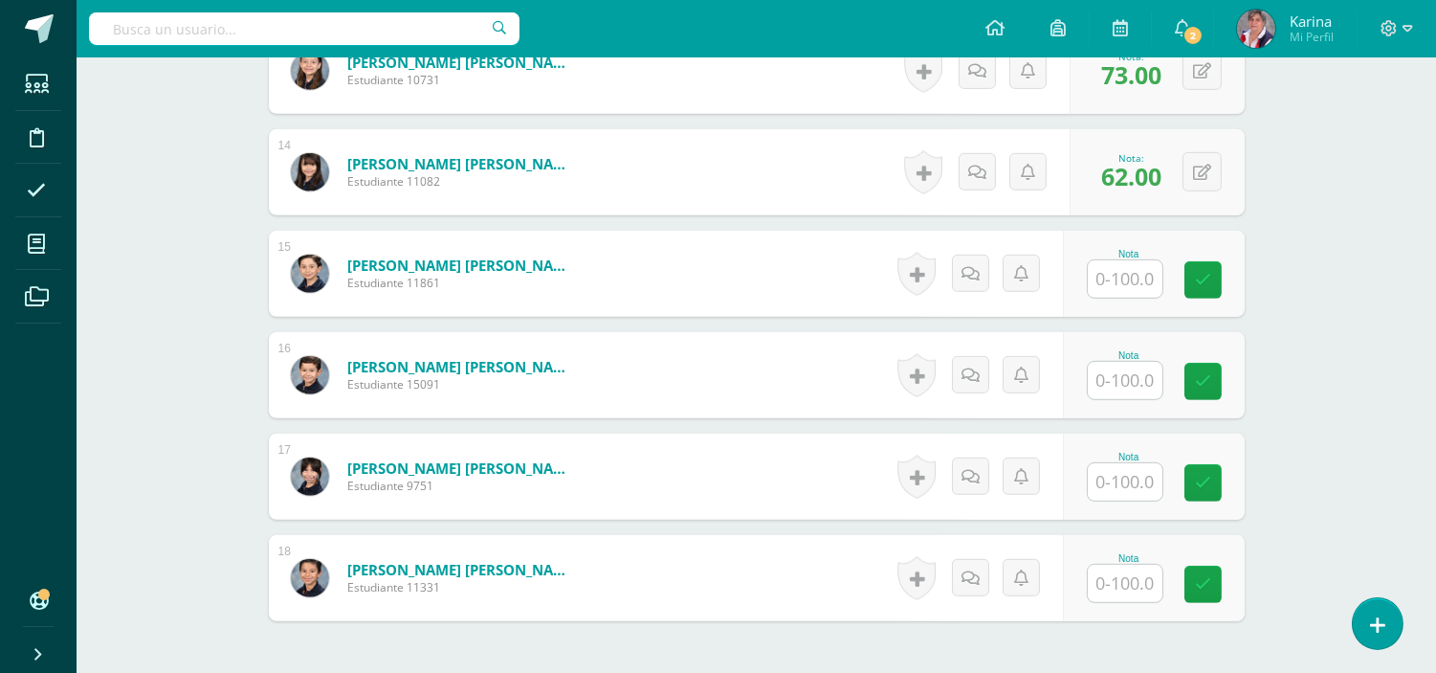
scroll to position [1926, 0]
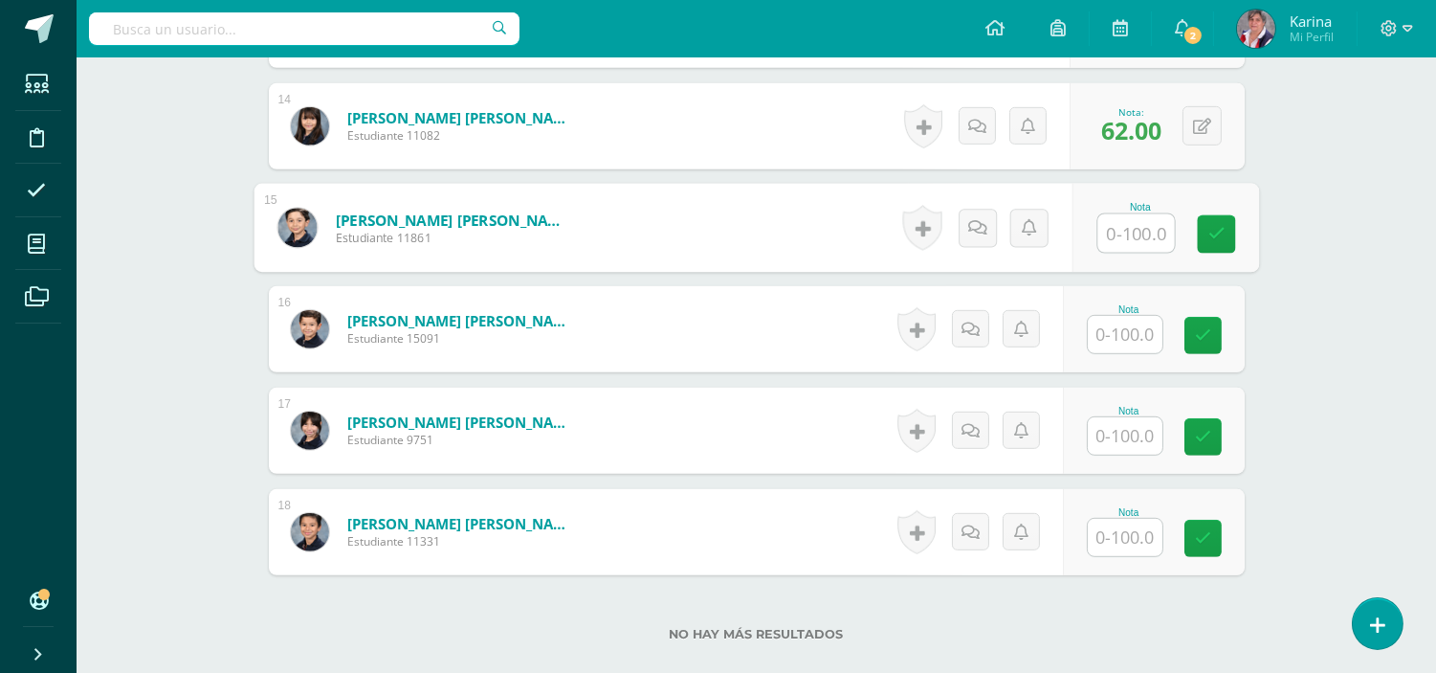
click at [1150, 233] on input "text" at bounding box center [1136, 233] width 77 height 38
type input "86"
click at [1198, 243] on link at bounding box center [1216, 234] width 38 height 38
click at [1136, 322] on input "text" at bounding box center [1125, 334] width 75 height 37
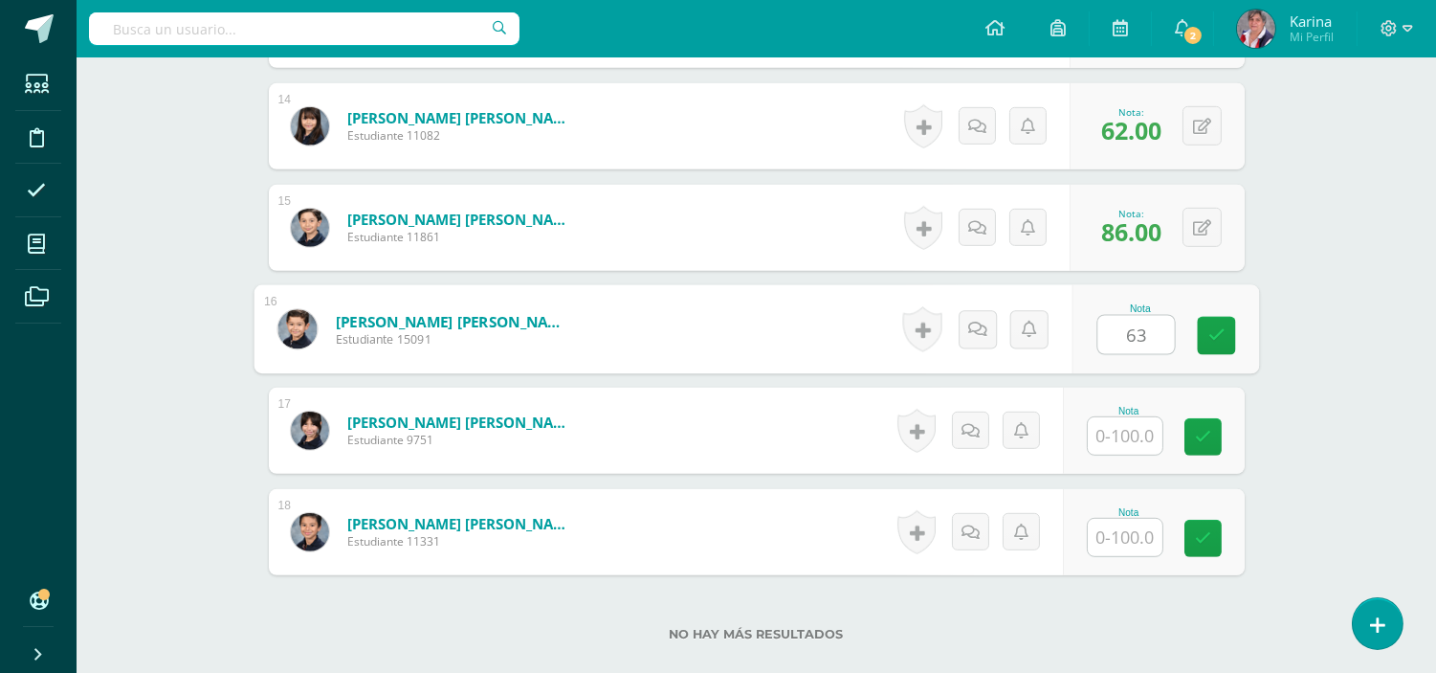
type input "63"
click at [1237, 336] on div "Nota 63" at bounding box center [1165, 329] width 187 height 89
click at [1127, 442] on input "text" at bounding box center [1125, 435] width 75 height 37
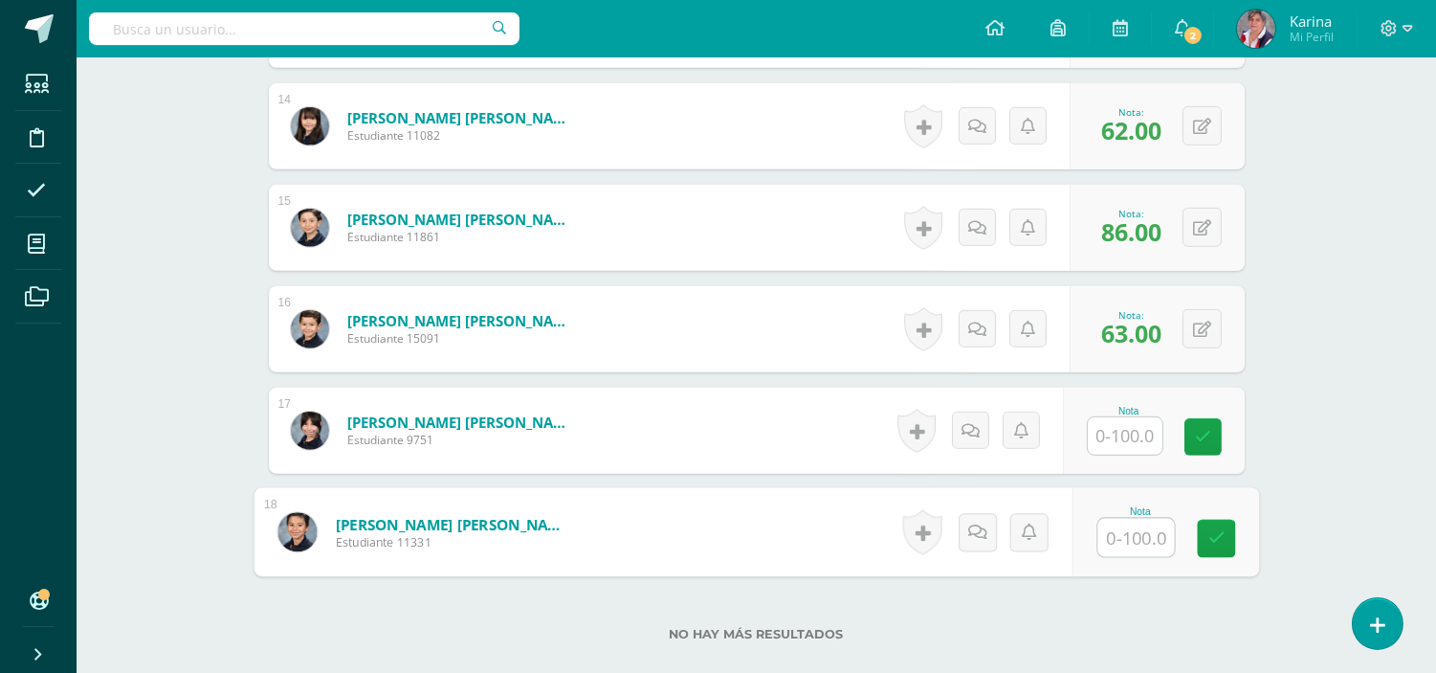
click at [1133, 543] on input "text" at bounding box center [1136, 538] width 77 height 38
type input "62"
click at [1217, 552] on link at bounding box center [1216, 539] width 38 height 38
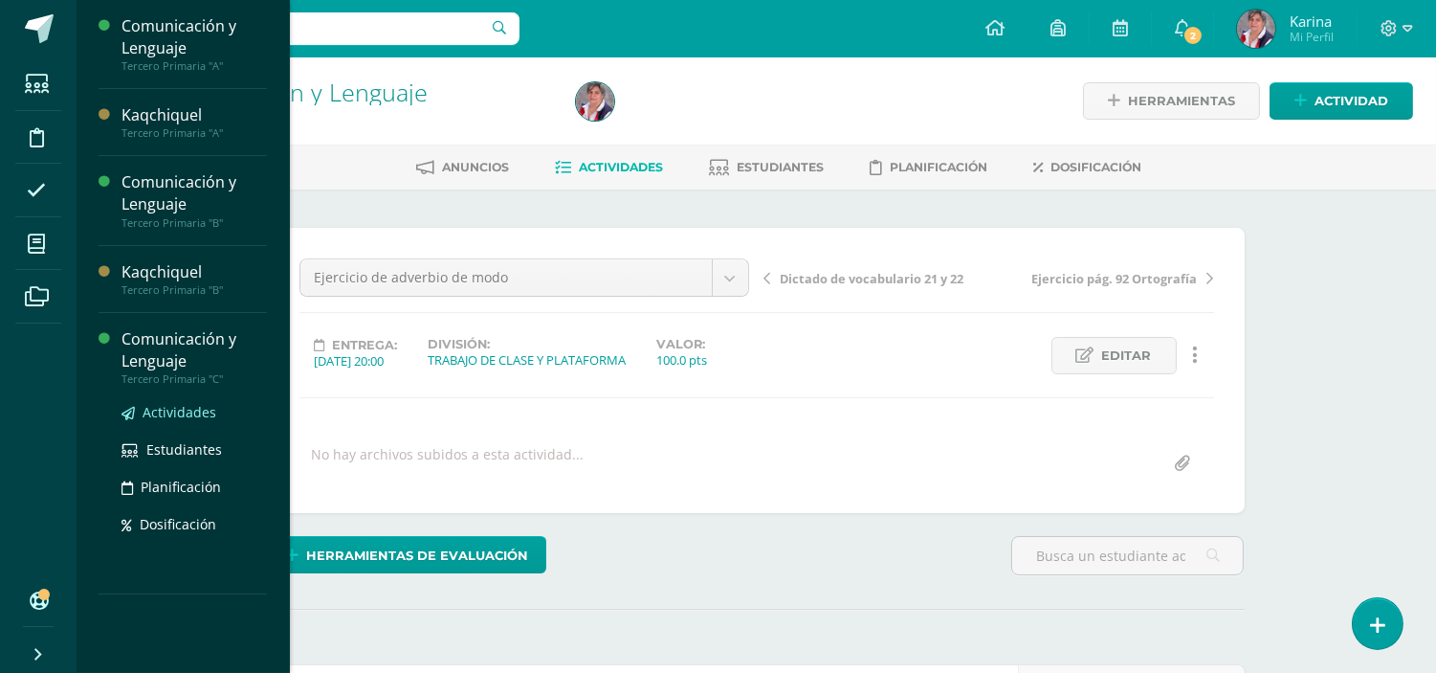
click at [163, 410] on span "Actividades" at bounding box center [180, 412] width 74 height 18
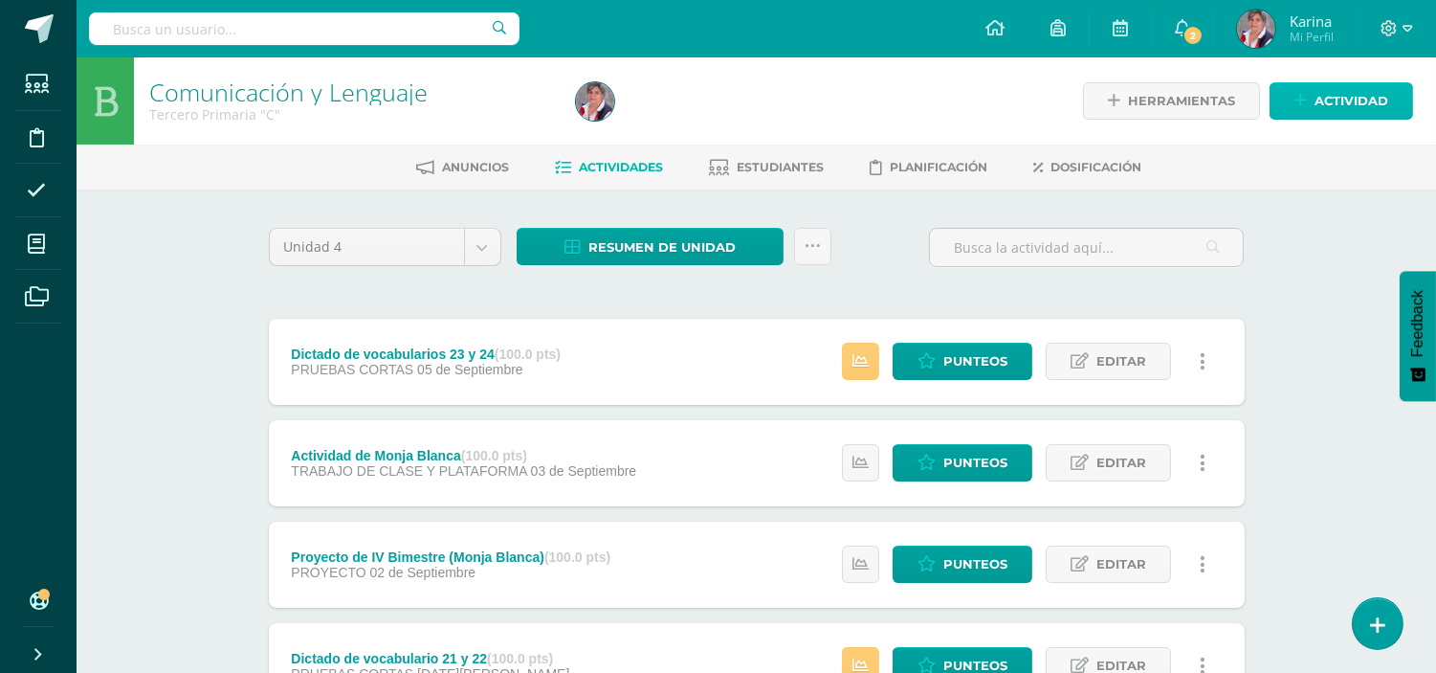
click at [1334, 102] on span "Actividad" at bounding box center [1352, 100] width 74 height 35
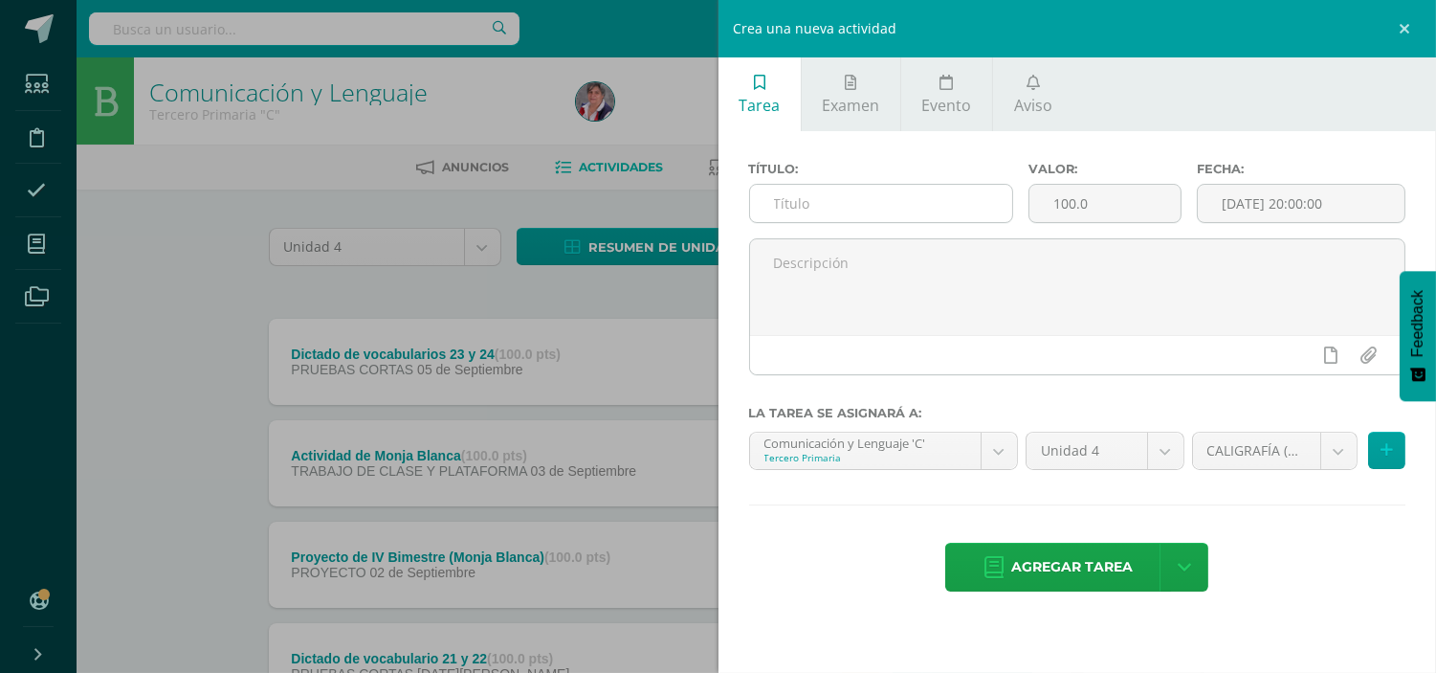
click at [767, 203] on input "text" at bounding box center [881, 203] width 263 height 37
paste input "Parcial IV Bimestre"
type input "Parcial IV Bimestre"
click at [1231, 204] on input "[DATE] 20:00:00" at bounding box center [1301, 203] width 207 height 37
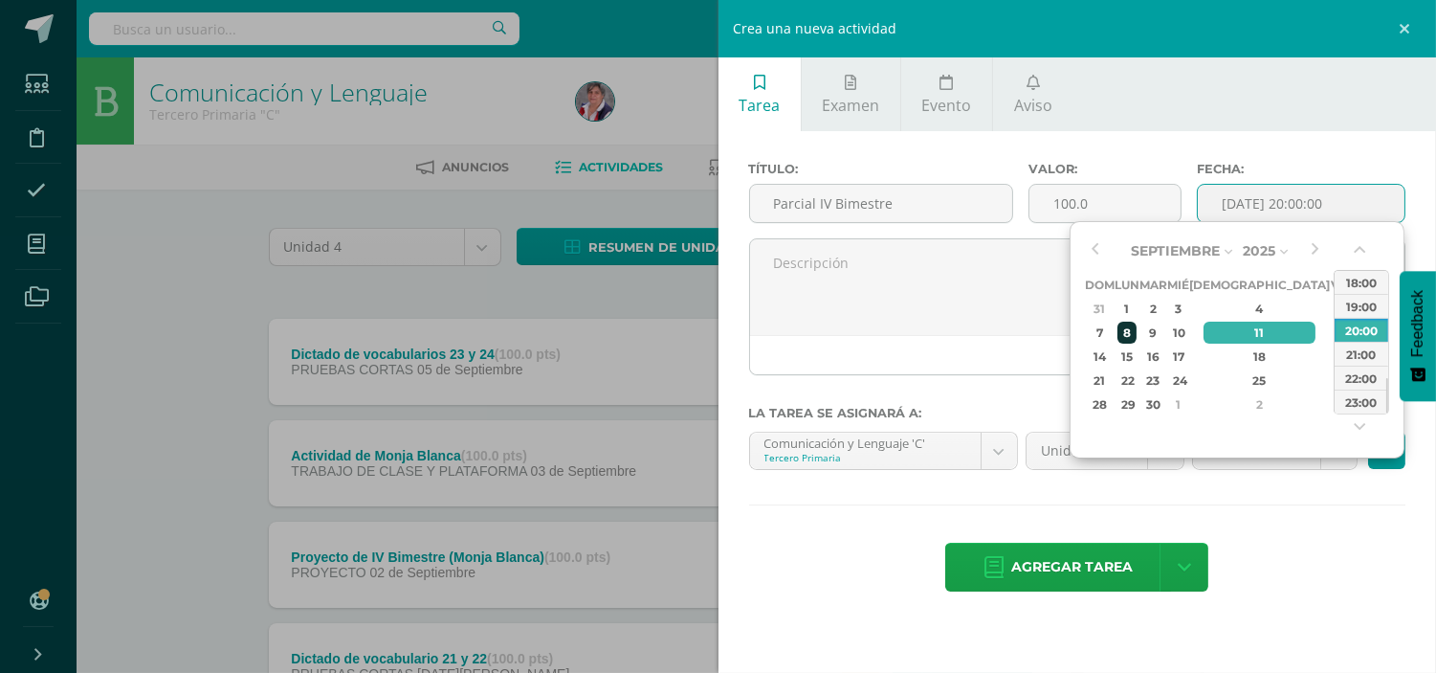
click at [1138, 329] on div "8" at bounding box center [1128, 333] width 20 height 22
click at [1162, 330] on div "9" at bounding box center [1154, 333] width 22 height 22
type input "2025-09-09 20:00"
click at [1340, 518] on div "Título: Parcial IV Bimestre Valor: 100.0 Fecha: 2025-09-09 20:00 La tarea se as…" at bounding box center [1078, 378] width 719 height 495
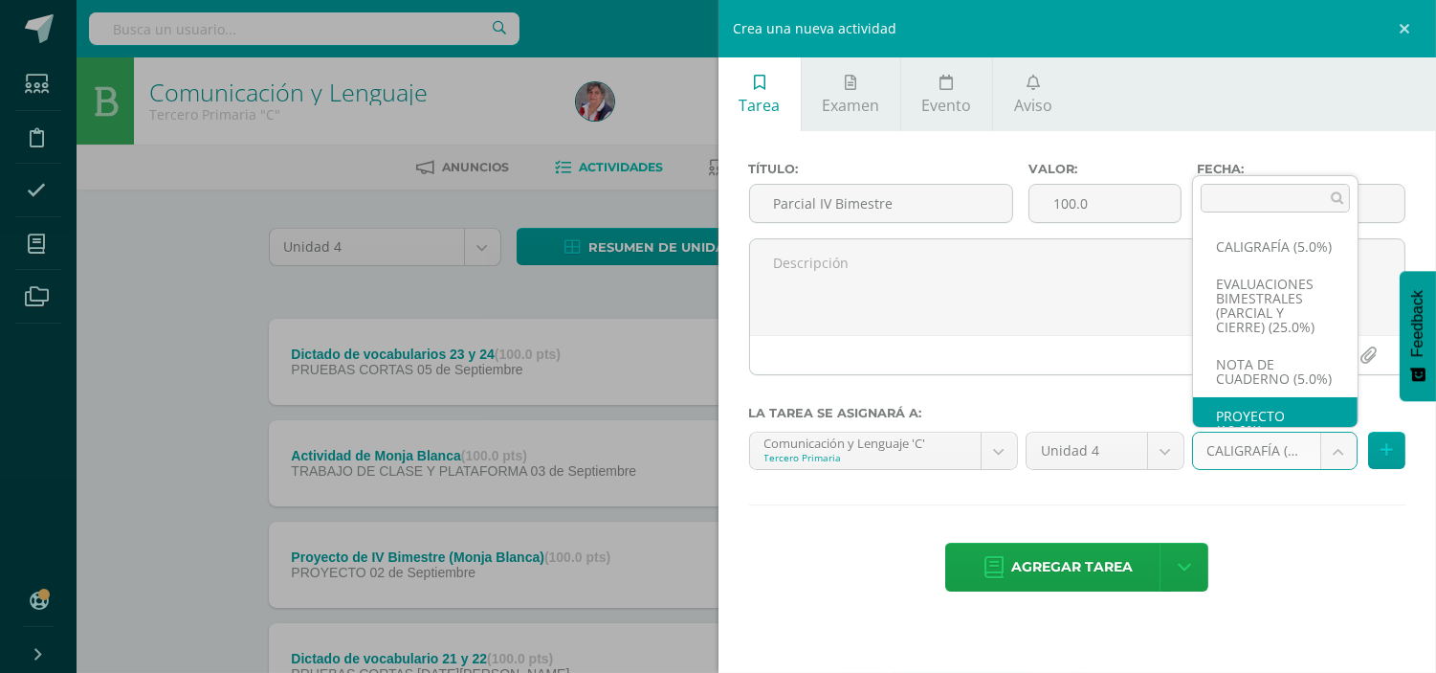
scroll to position [51, 0]
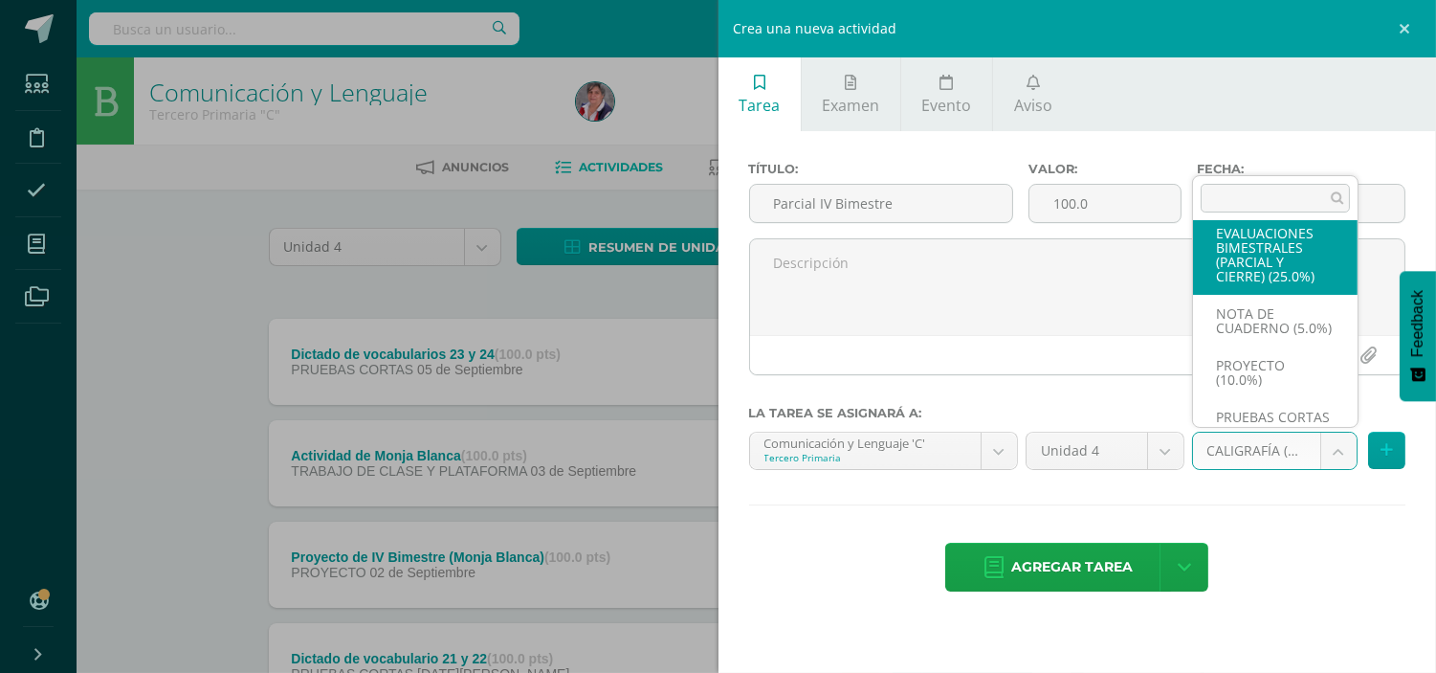
select select "232913"
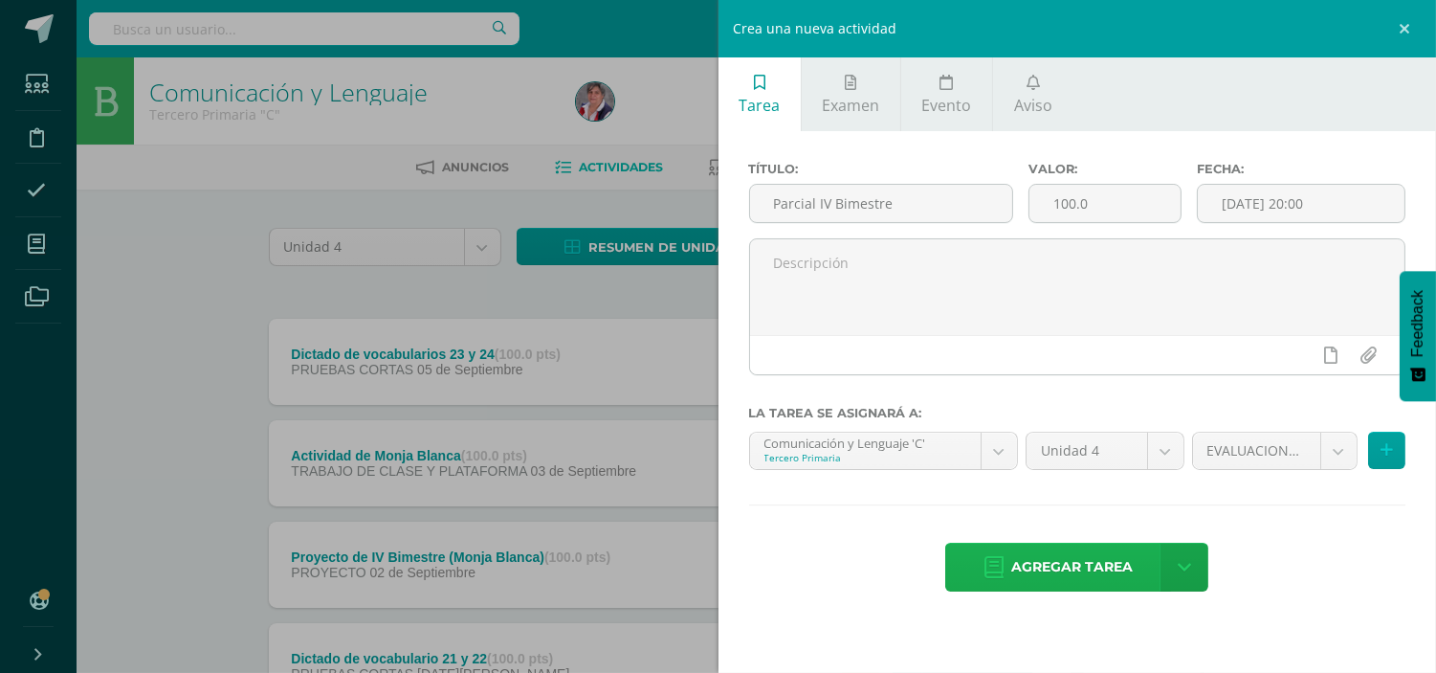
click at [1069, 572] on span "Agregar tarea" at bounding box center [1073, 567] width 122 height 47
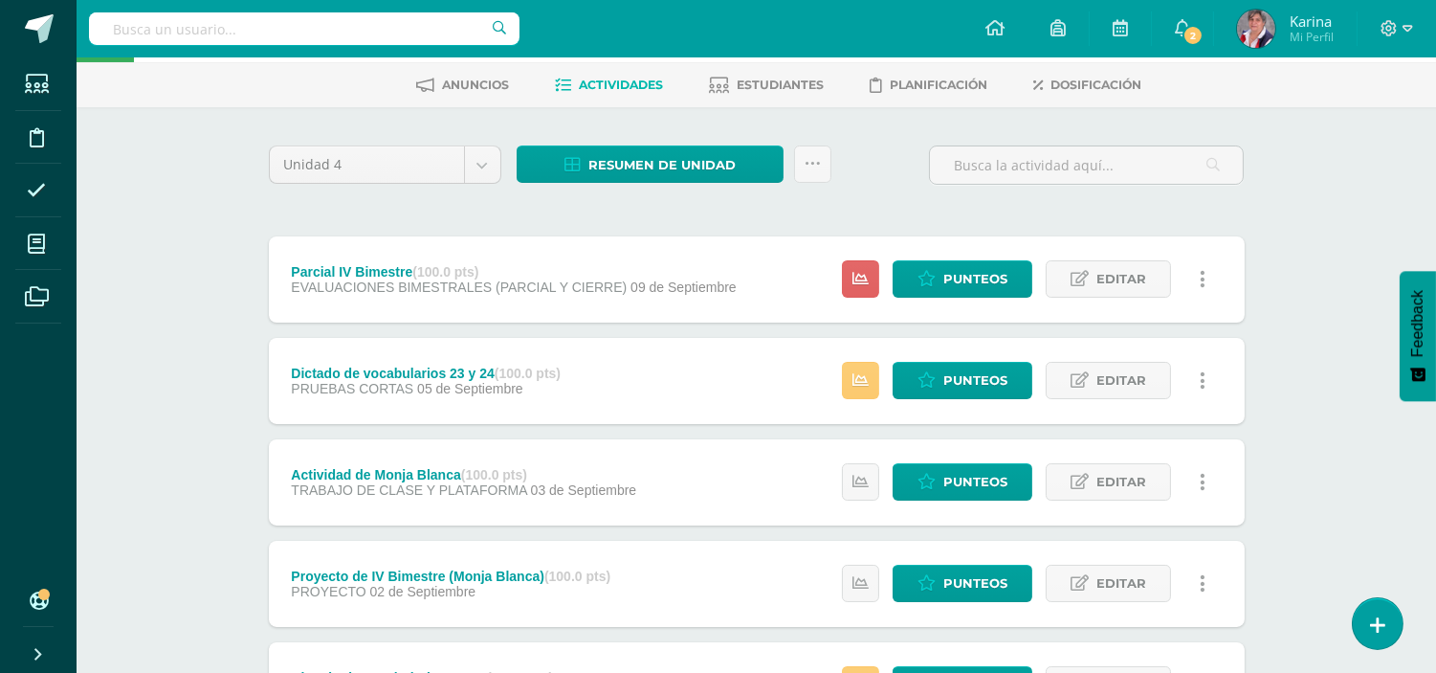
scroll to position [51, 0]
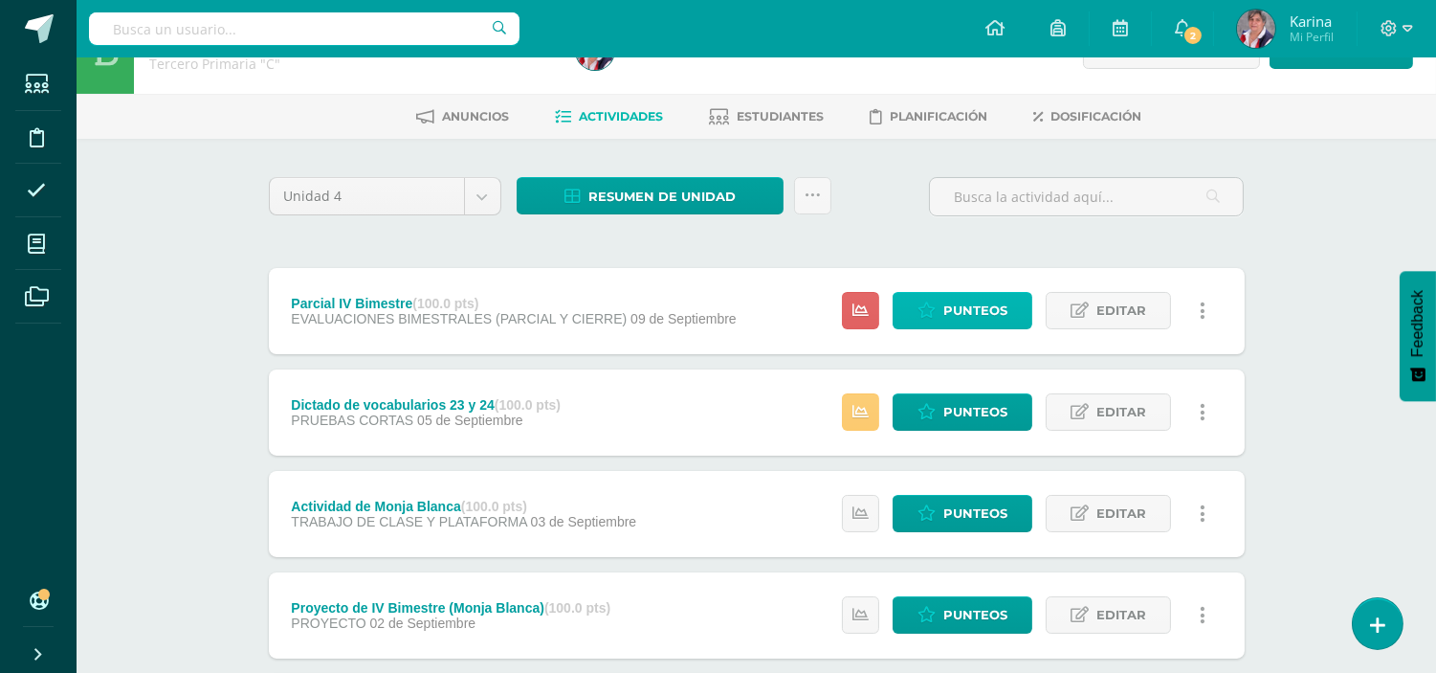
click at [970, 308] on span "Punteos" at bounding box center [976, 310] width 64 height 35
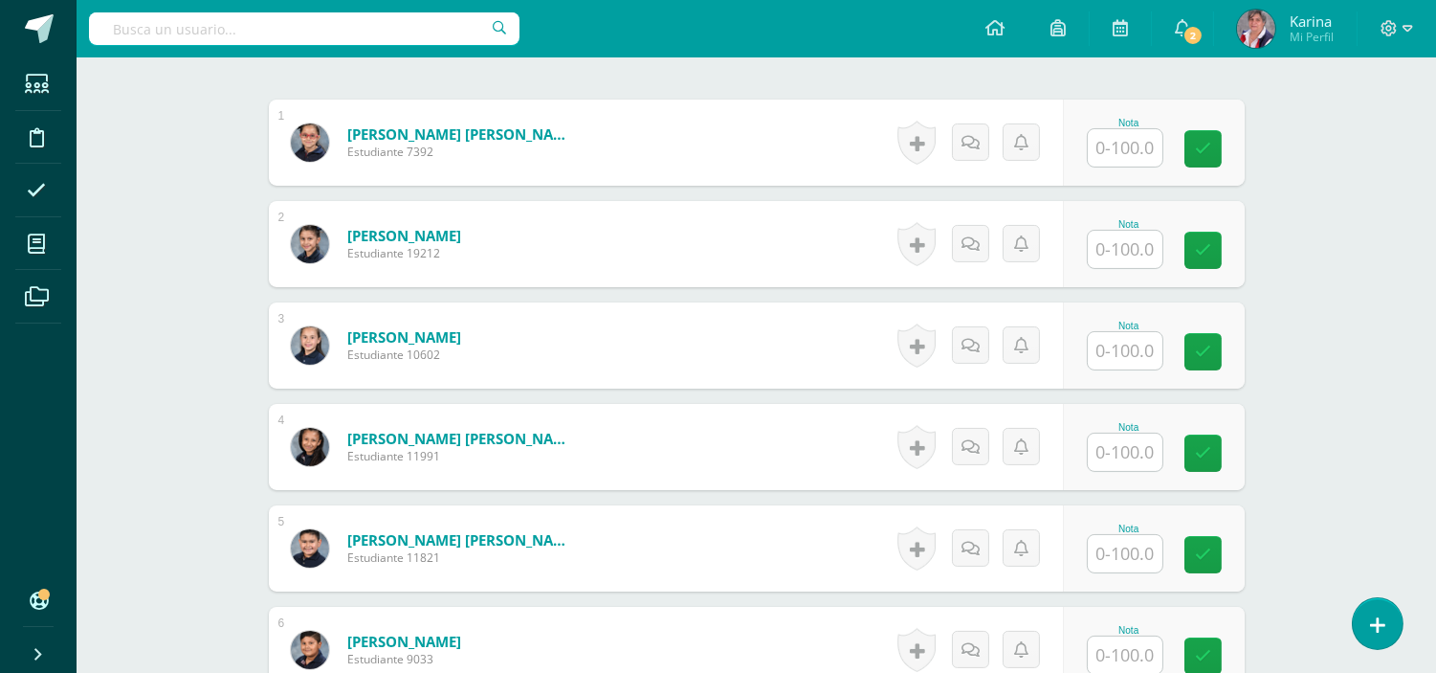
scroll to position [501, 0]
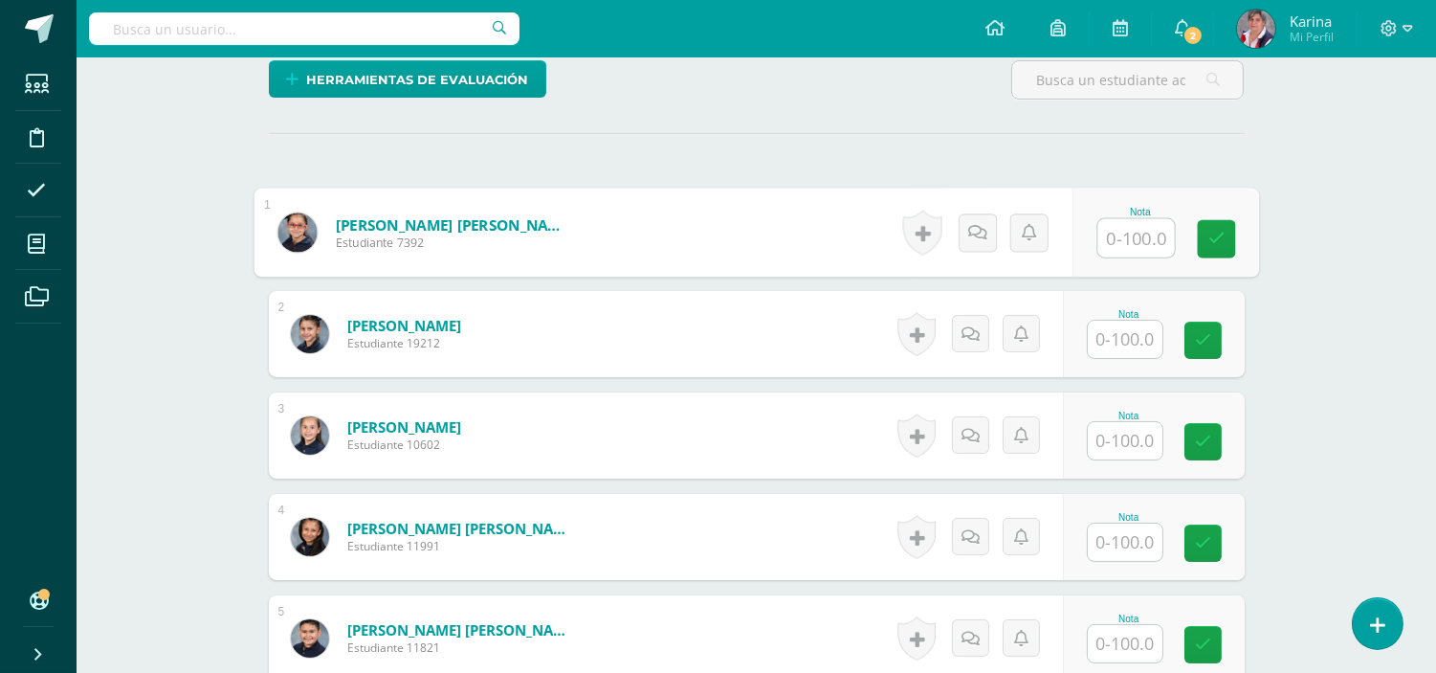
click at [1132, 230] on input "text" at bounding box center [1136, 238] width 77 height 38
type input "84"
click at [1213, 233] on icon at bounding box center [1216, 239] width 17 height 16
click at [1144, 331] on input "text" at bounding box center [1125, 339] width 75 height 37
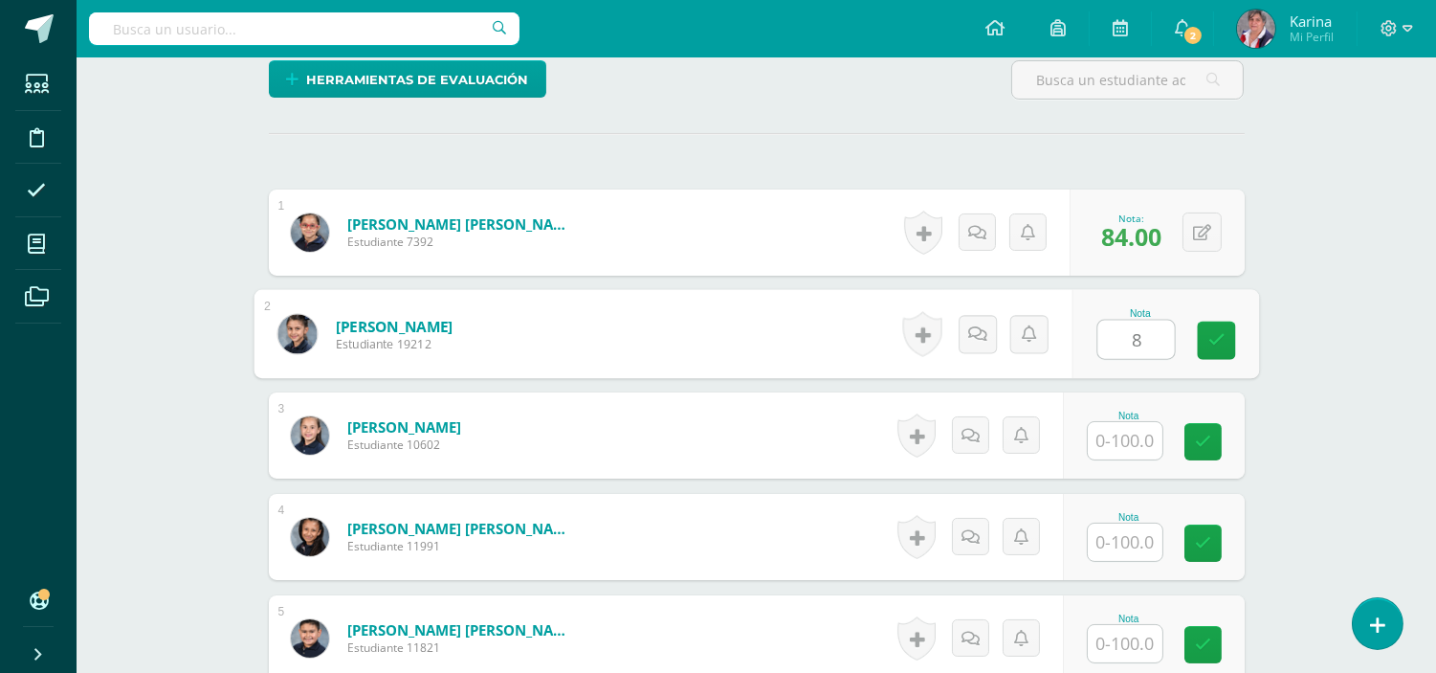
type input "85"
click at [1216, 341] on icon at bounding box center [1216, 340] width 17 height 16
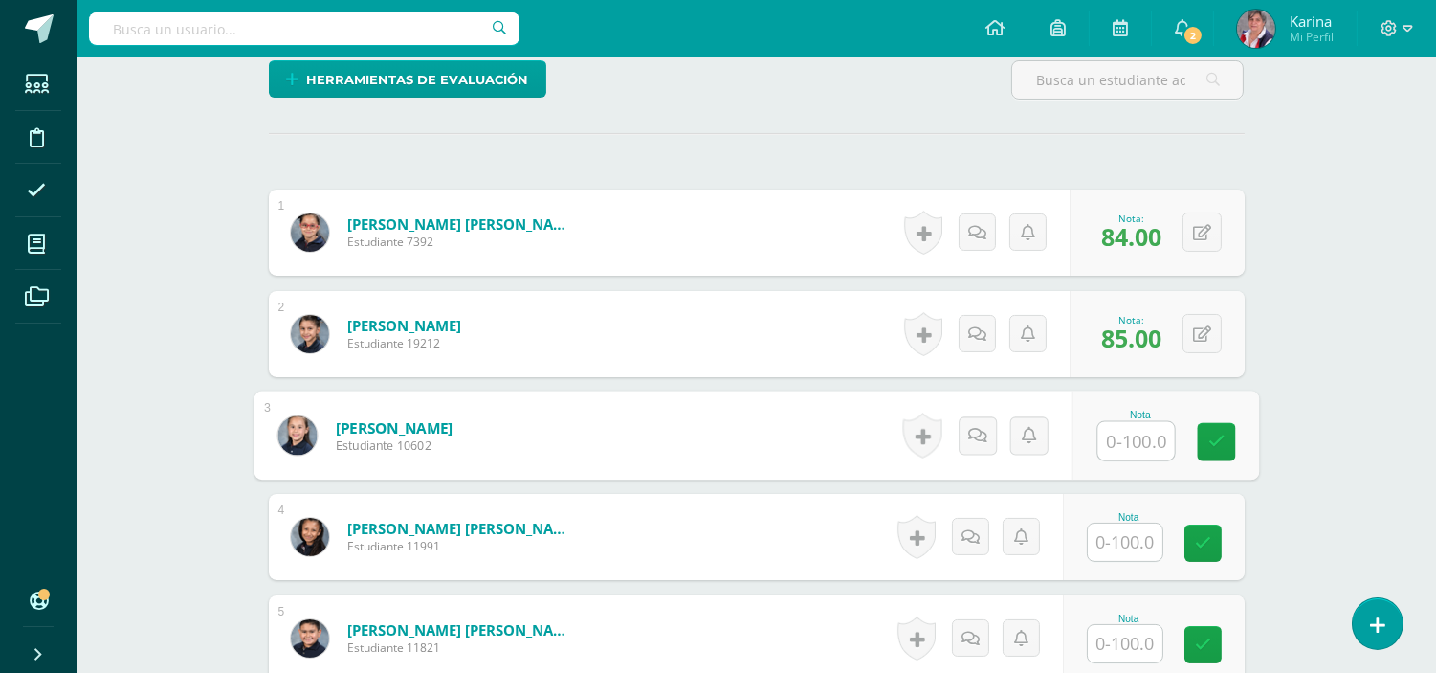
click at [1145, 445] on input "text" at bounding box center [1136, 441] width 77 height 38
type input "69"
click at [1175, 426] on div "Nota 69" at bounding box center [1165, 435] width 187 height 89
click at [1148, 553] on input "text" at bounding box center [1125, 541] width 75 height 37
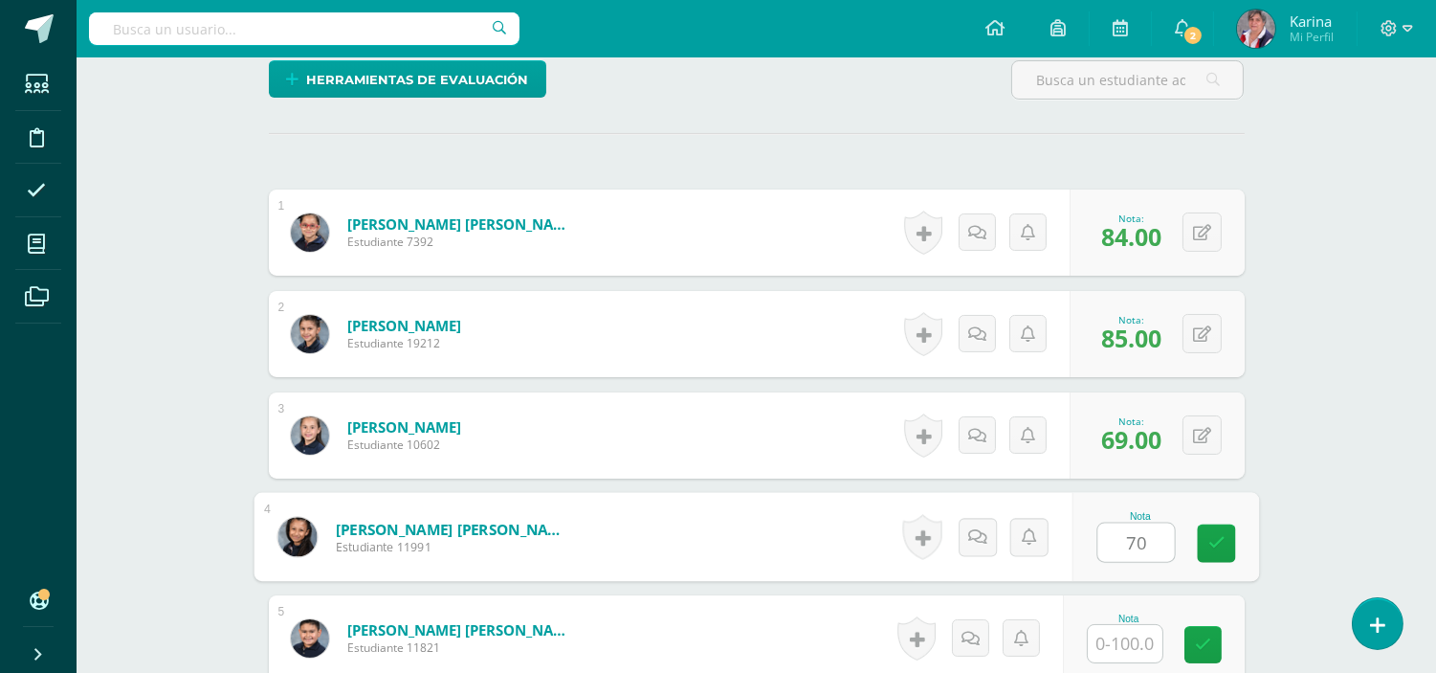
type input "70"
click at [1183, 539] on div "Nota 70" at bounding box center [1154, 537] width 182 height 86
click at [1136, 663] on div "Nota" at bounding box center [1154, 638] width 182 height 86
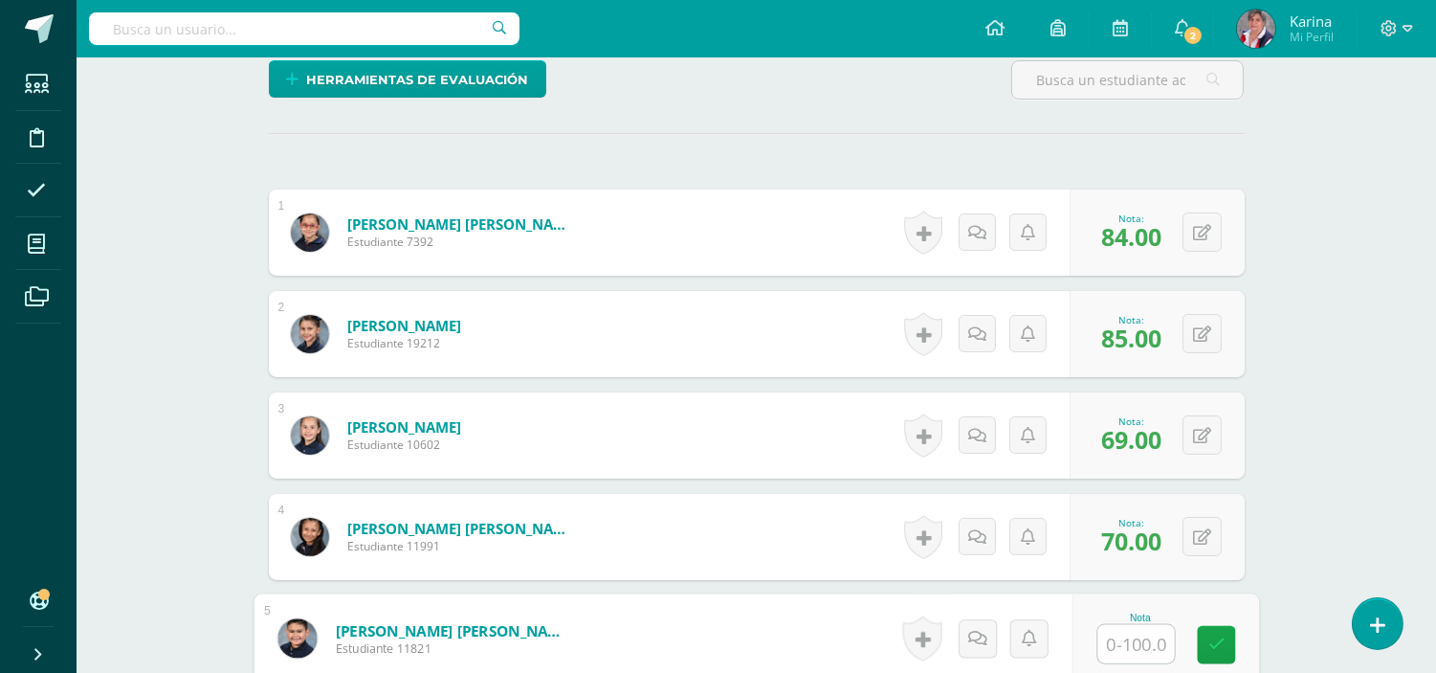
click at [1129, 633] on input "text" at bounding box center [1136, 644] width 77 height 38
type input "82"
click at [1223, 665] on div "Nota 82" at bounding box center [1165, 638] width 187 height 89
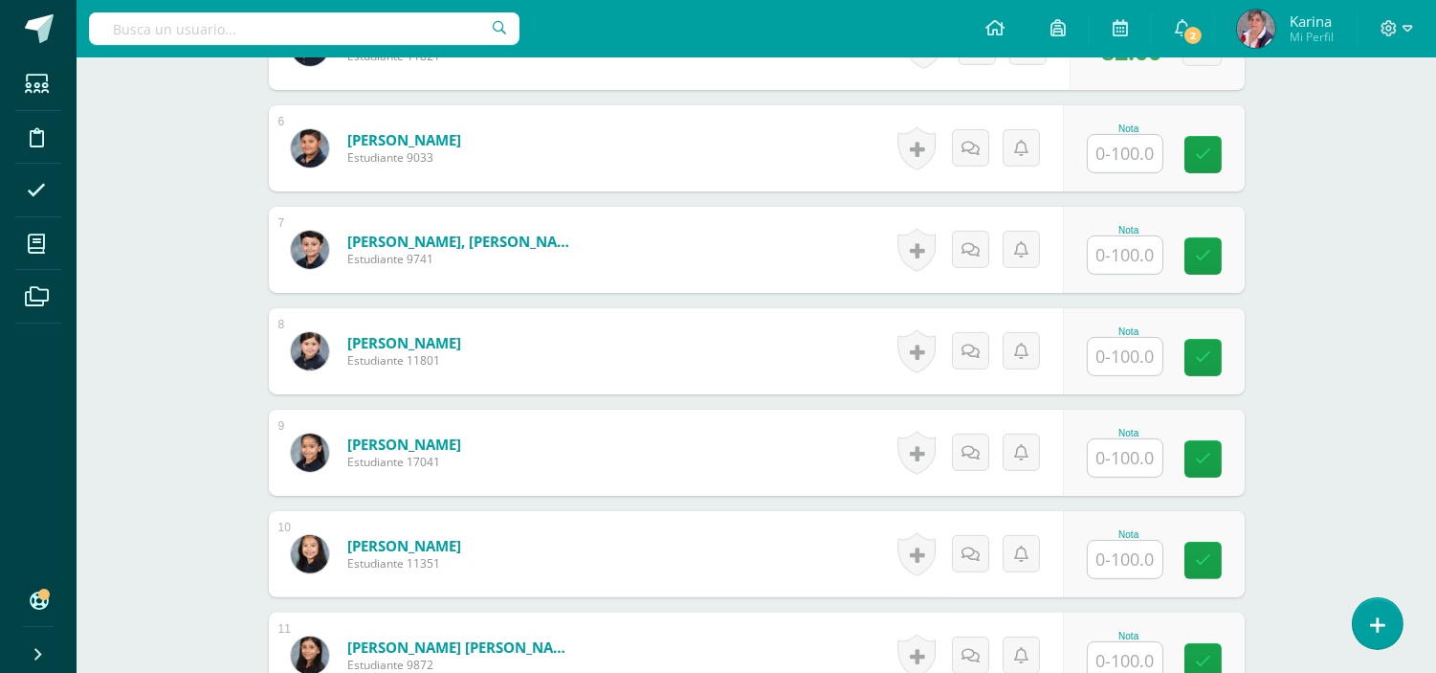
scroll to position [1097, 0]
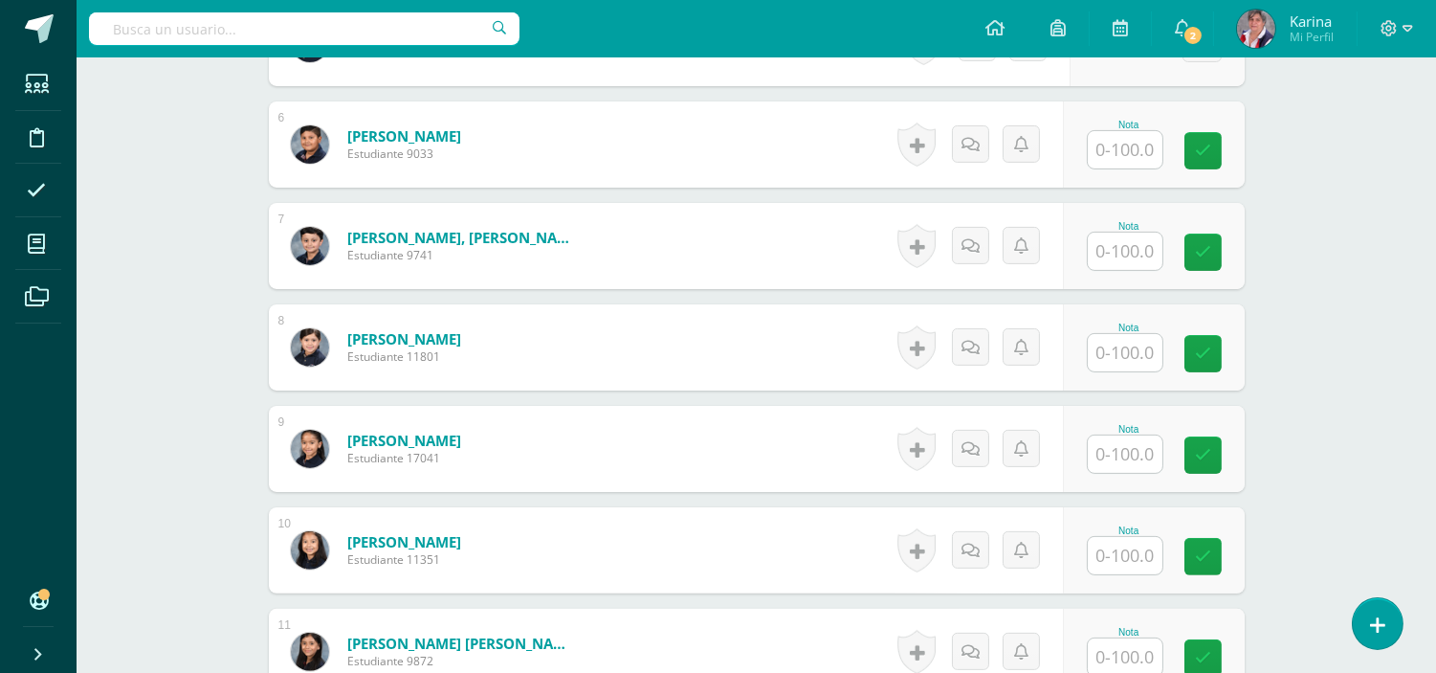
click at [1114, 148] on input "text" at bounding box center [1125, 149] width 75 height 37
type input "73"
click at [1190, 156] on div "Nota 73" at bounding box center [1165, 144] width 187 height 89
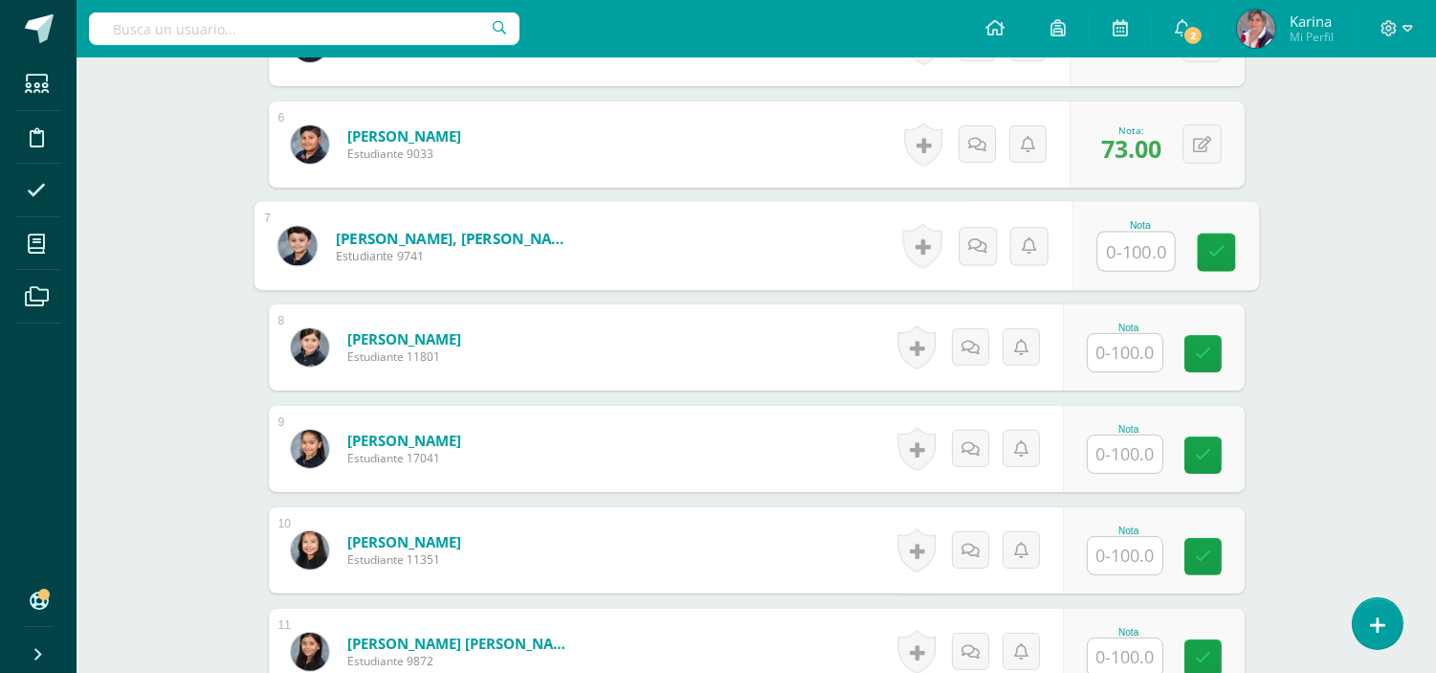
click at [1148, 256] on input "text" at bounding box center [1136, 252] width 77 height 38
type input "98"
click at [1208, 264] on link at bounding box center [1216, 252] width 38 height 38
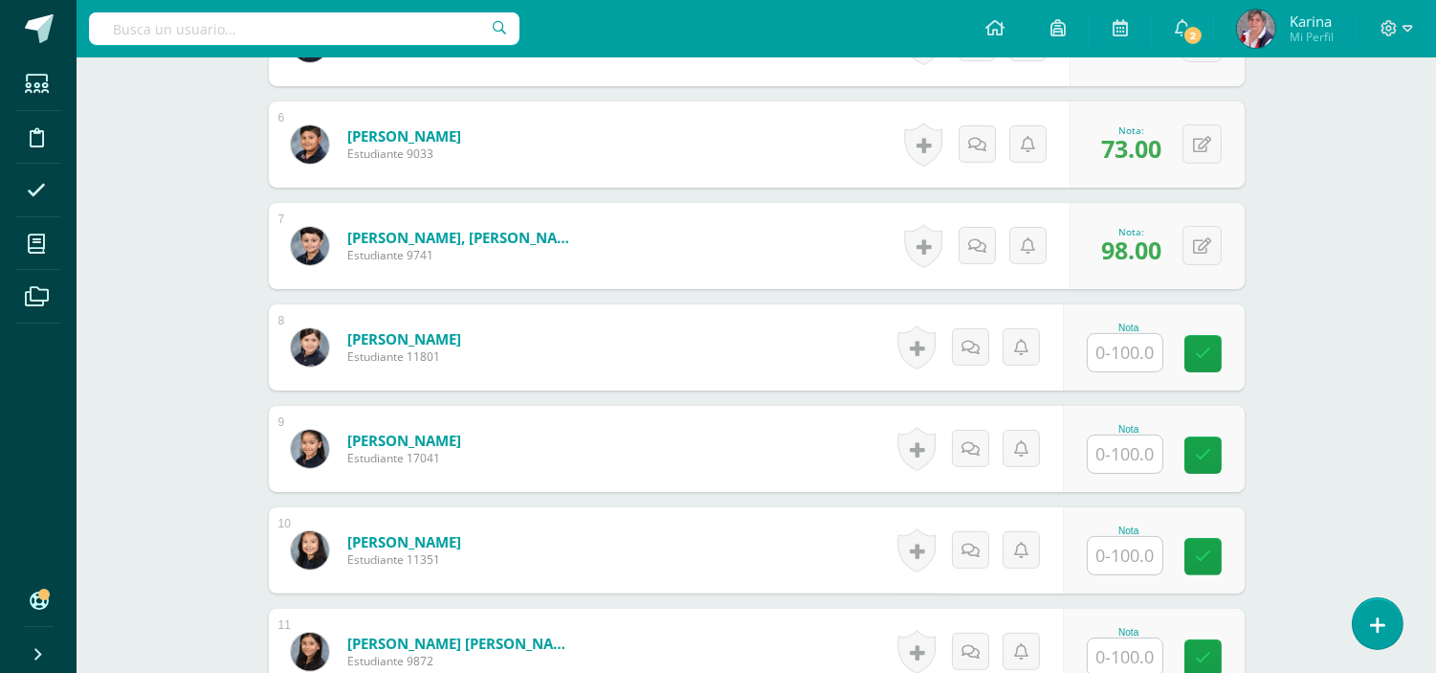
click at [1126, 355] on input "text" at bounding box center [1125, 352] width 75 height 37
type input "80"
click at [1208, 361] on icon at bounding box center [1216, 353] width 17 height 16
click at [1124, 474] on div "Nota" at bounding box center [1154, 449] width 182 height 86
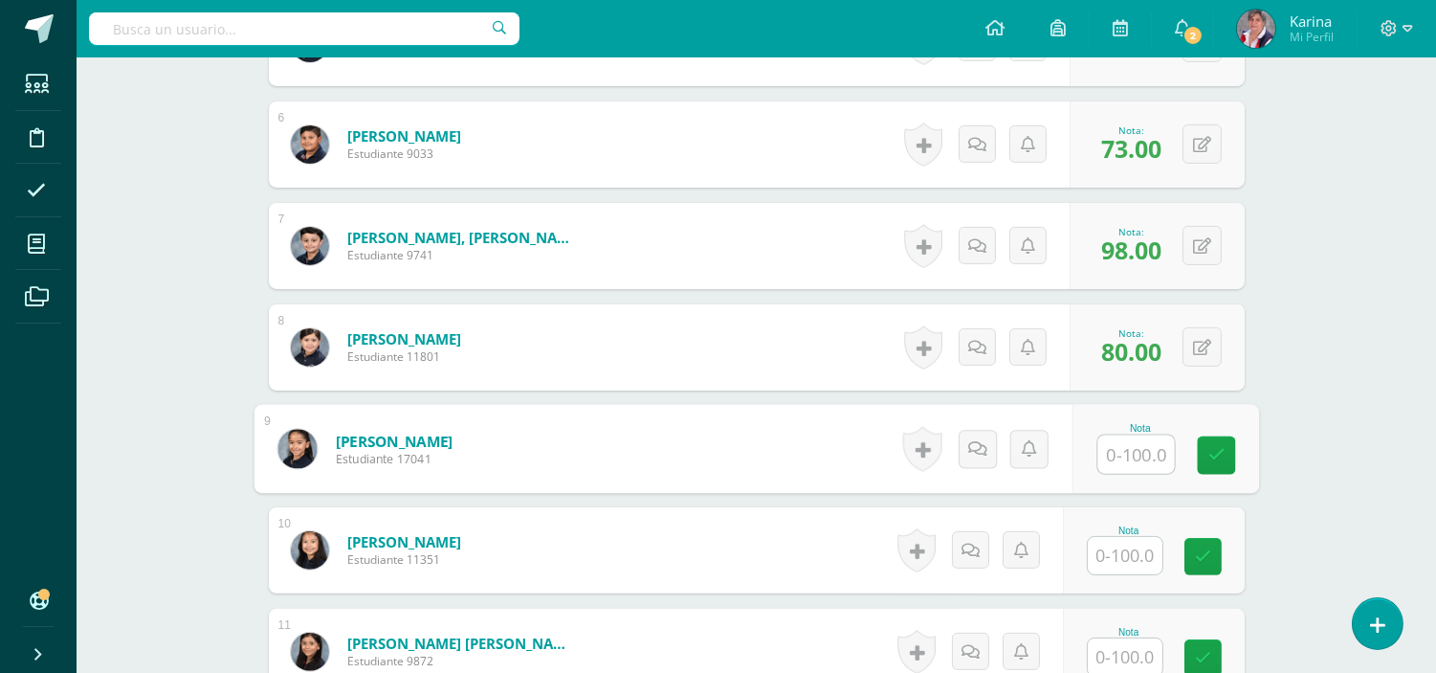
click at [1126, 451] on input "text" at bounding box center [1136, 454] width 77 height 38
type input "87"
click at [1211, 459] on icon at bounding box center [1216, 455] width 17 height 16
click at [1140, 553] on input "text" at bounding box center [1125, 555] width 75 height 37
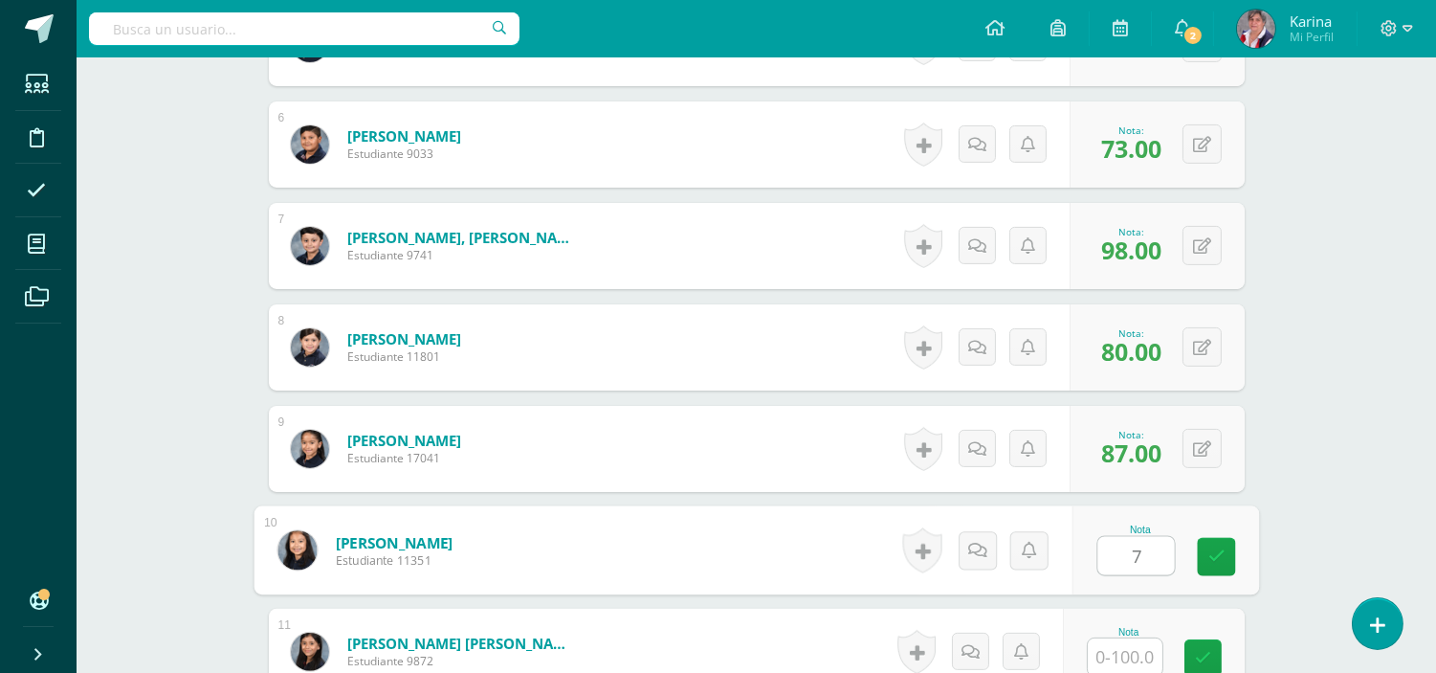
type input "79"
click at [1226, 550] on link at bounding box center [1216, 557] width 38 height 38
click at [1132, 656] on input "text" at bounding box center [1125, 656] width 75 height 37
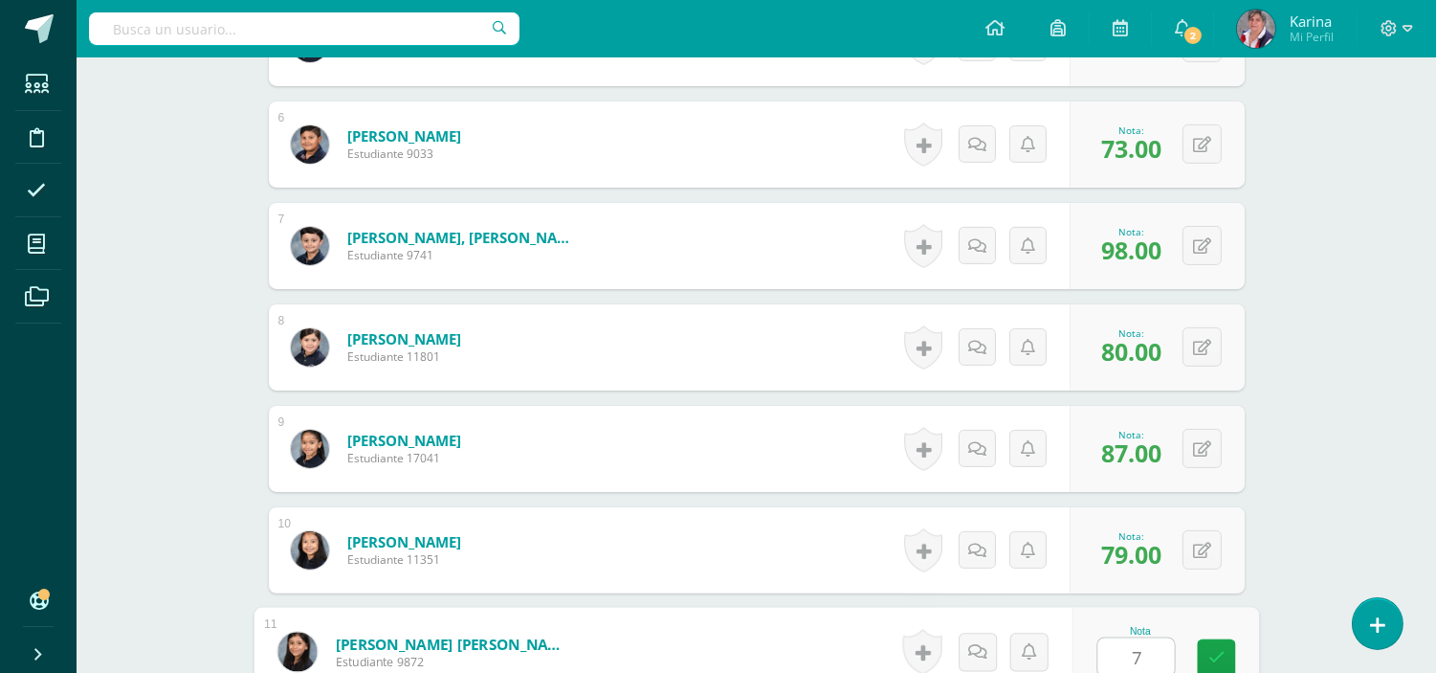
type input "75"
click at [1206, 656] on link at bounding box center [1216, 658] width 38 height 38
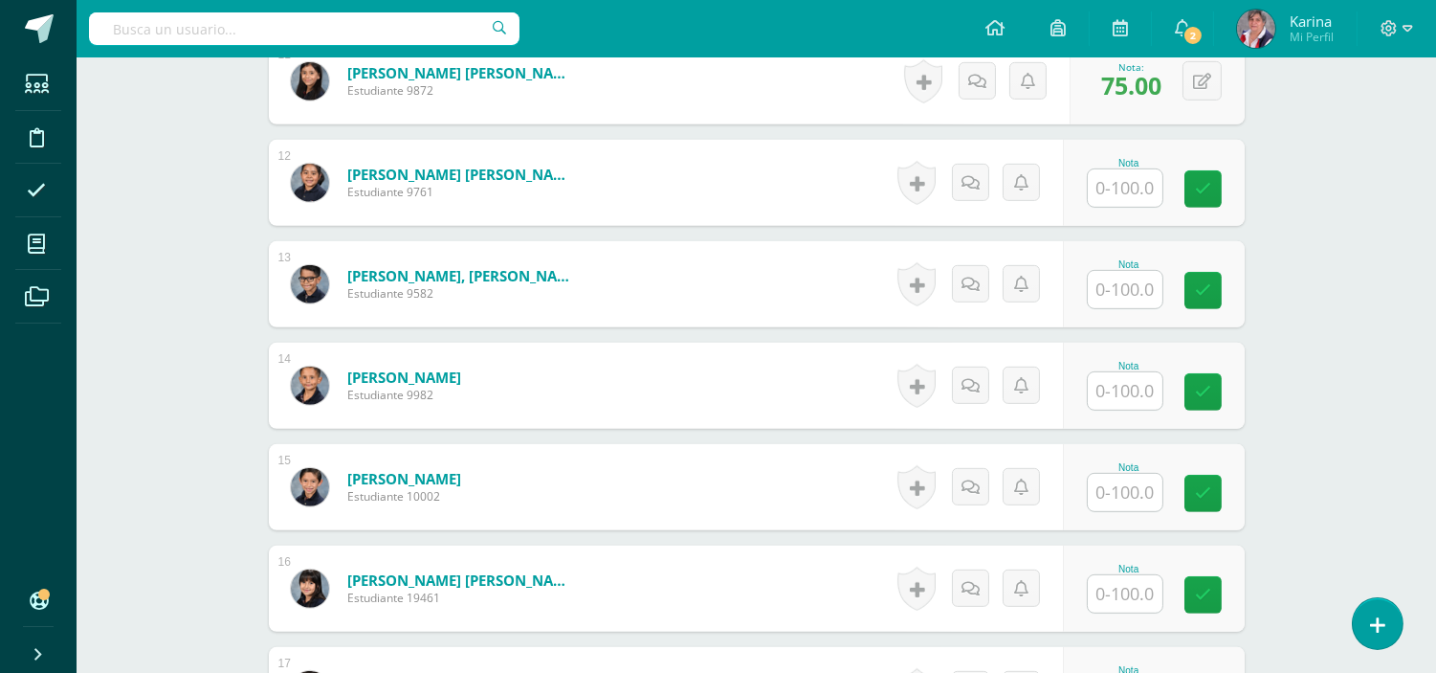
scroll to position [1680, 0]
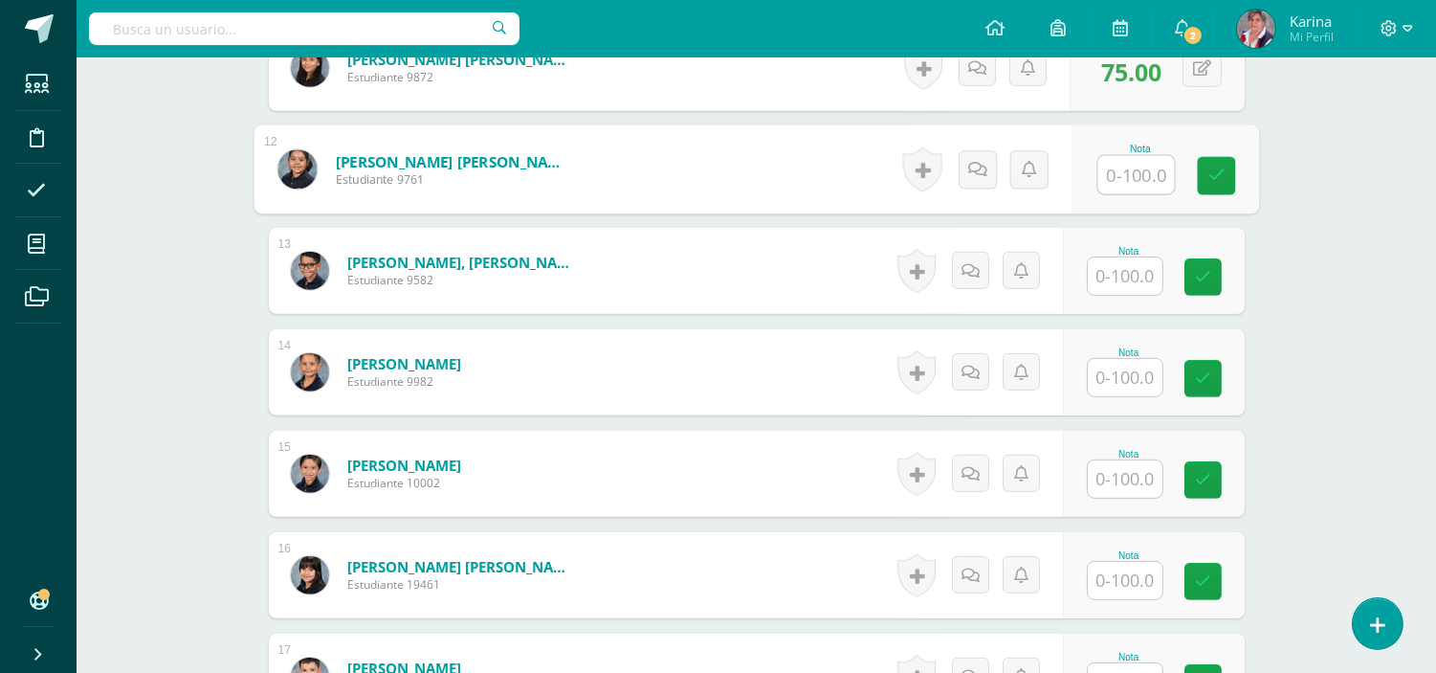
click at [1151, 179] on input "text" at bounding box center [1136, 175] width 77 height 38
type input "93"
click at [1225, 184] on link at bounding box center [1216, 176] width 38 height 38
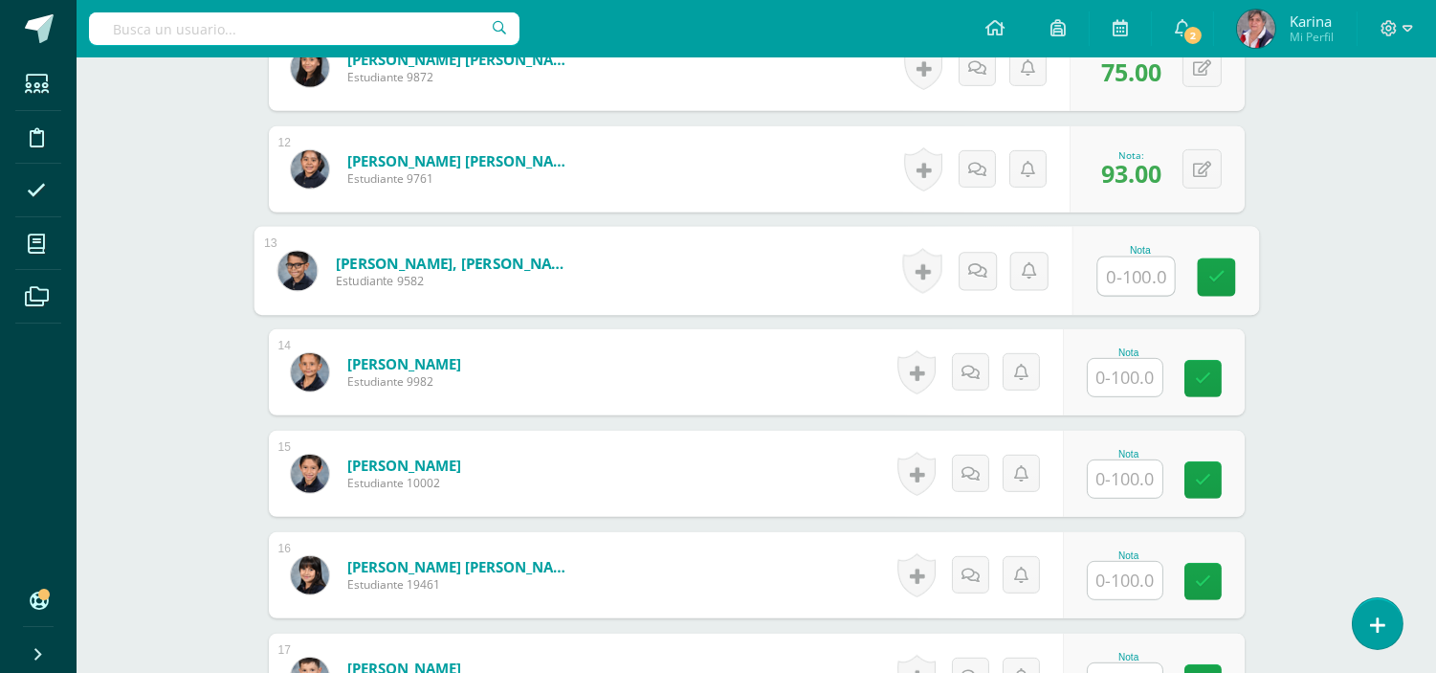
click at [1127, 276] on input "text" at bounding box center [1136, 276] width 77 height 38
type input "75"
click at [1208, 274] on icon at bounding box center [1216, 277] width 17 height 16
click at [1137, 385] on input "text" at bounding box center [1125, 377] width 75 height 37
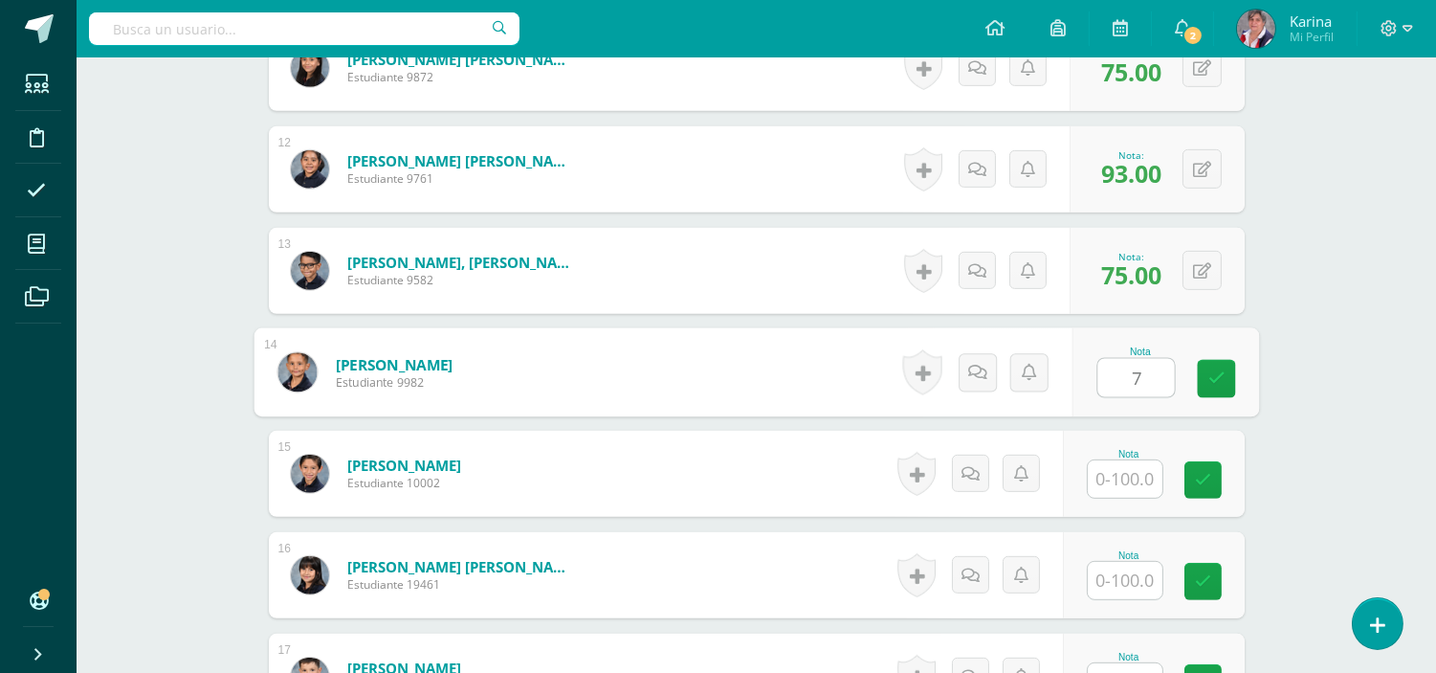
type input "70"
click at [1221, 366] on link at bounding box center [1216, 379] width 38 height 38
click at [1145, 486] on input "text" at bounding box center [1125, 478] width 75 height 37
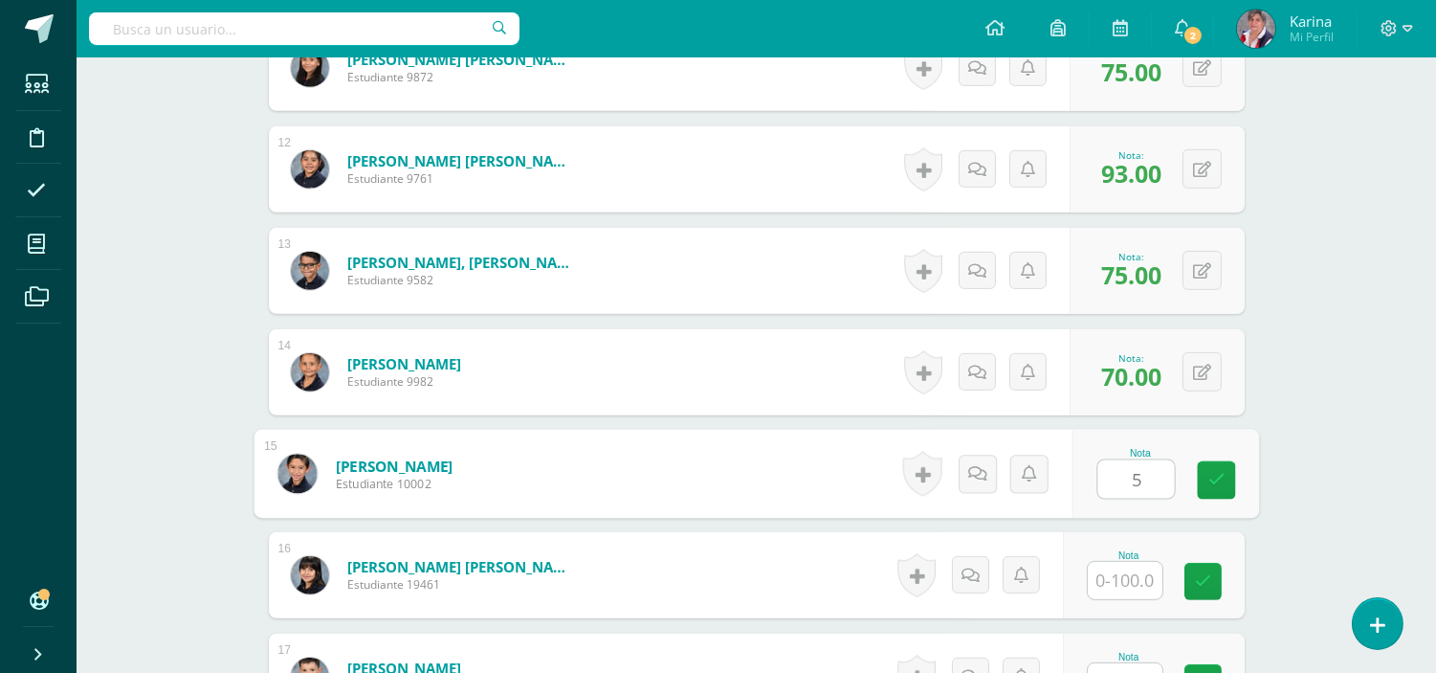
type input "50"
click at [1198, 495] on link at bounding box center [1216, 480] width 38 height 38
click at [1137, 589] on input "text" at bounding box center [1125, 580] width 75 height 37
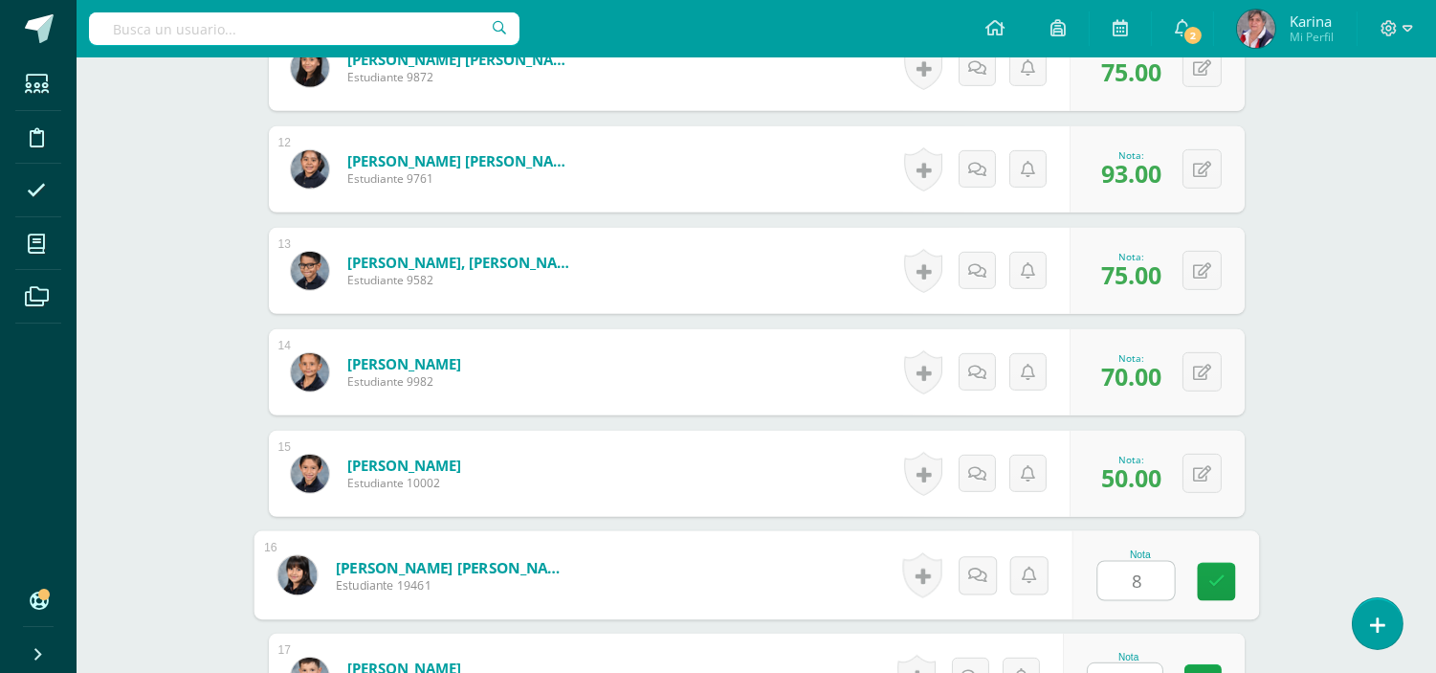
type input "86"
click at [1207, 587] on link at bounding box center [1216, 582] width 38 height 38
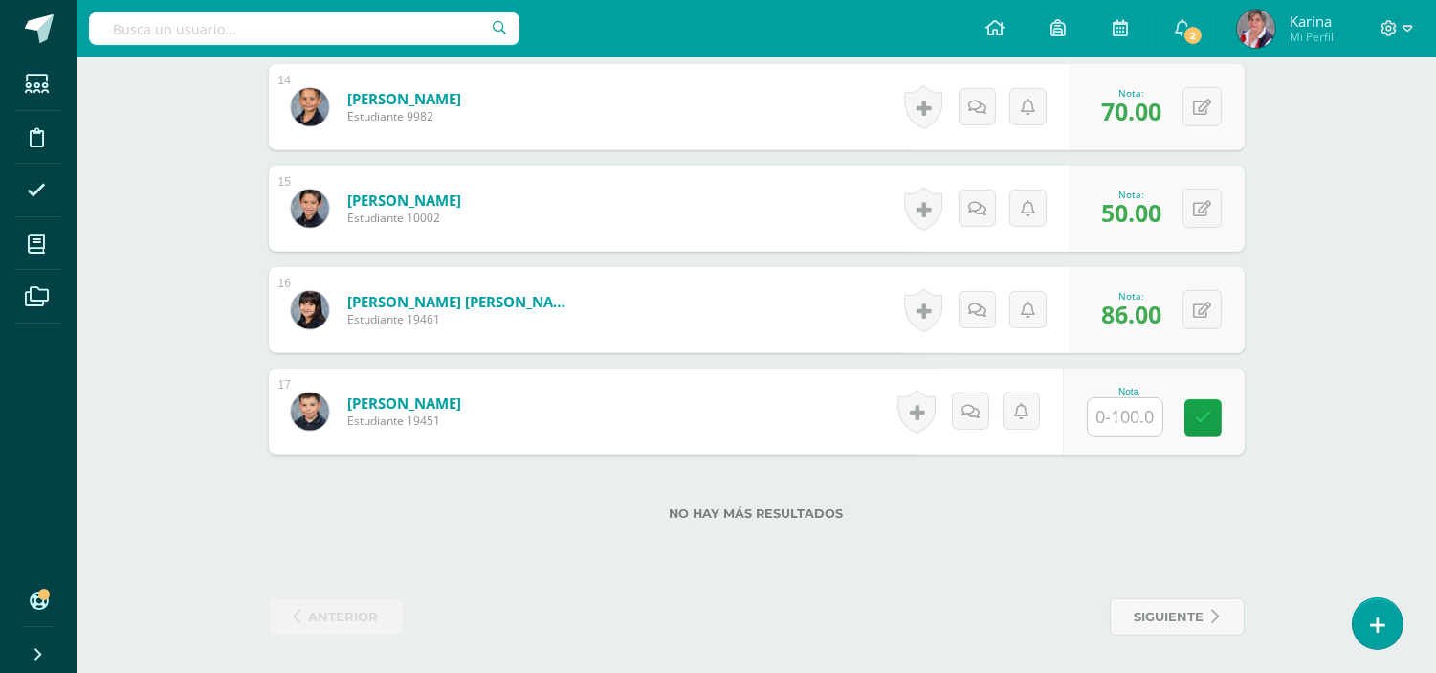
click at [1136, 417] on input "text" at bounding box center [1125, 416] width 75 height 37
type input "53"
click at [1222, 417] on icon at bounding box center [1216, 418] width 17 height 16
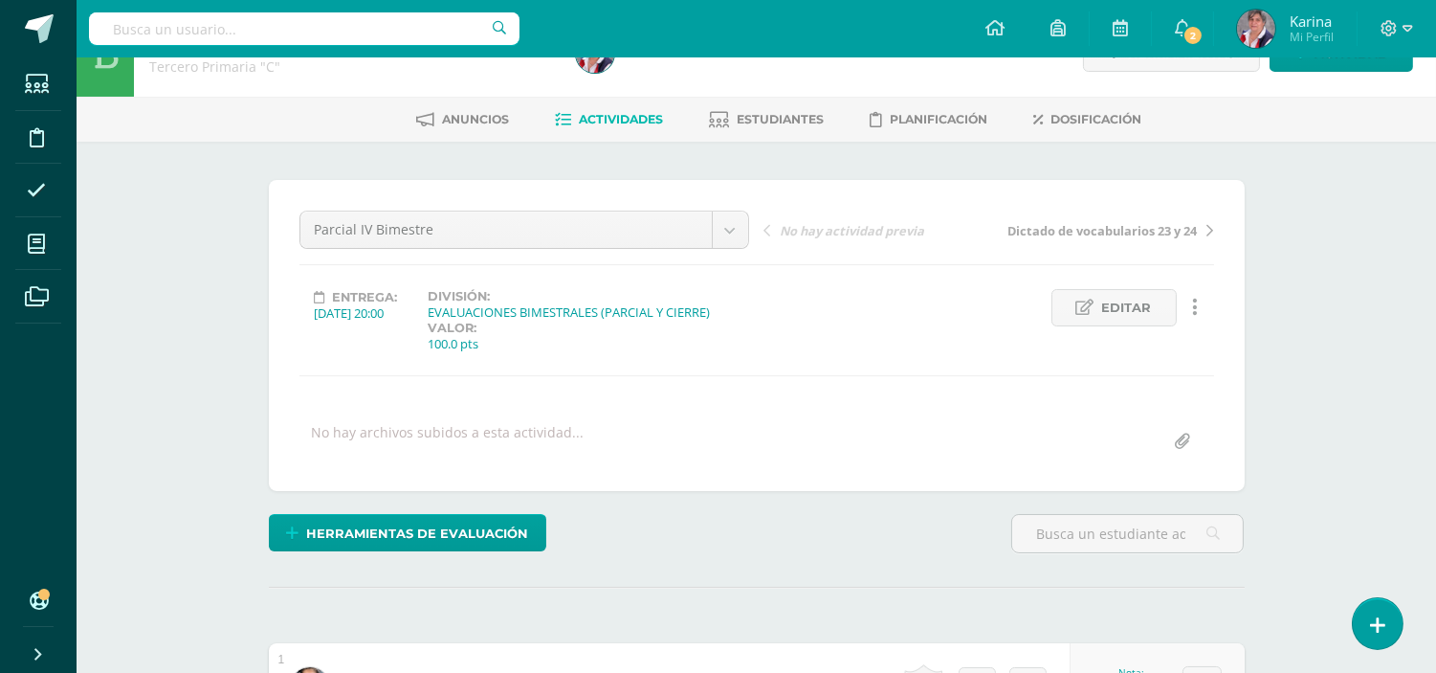
scroll to position [16, 0]
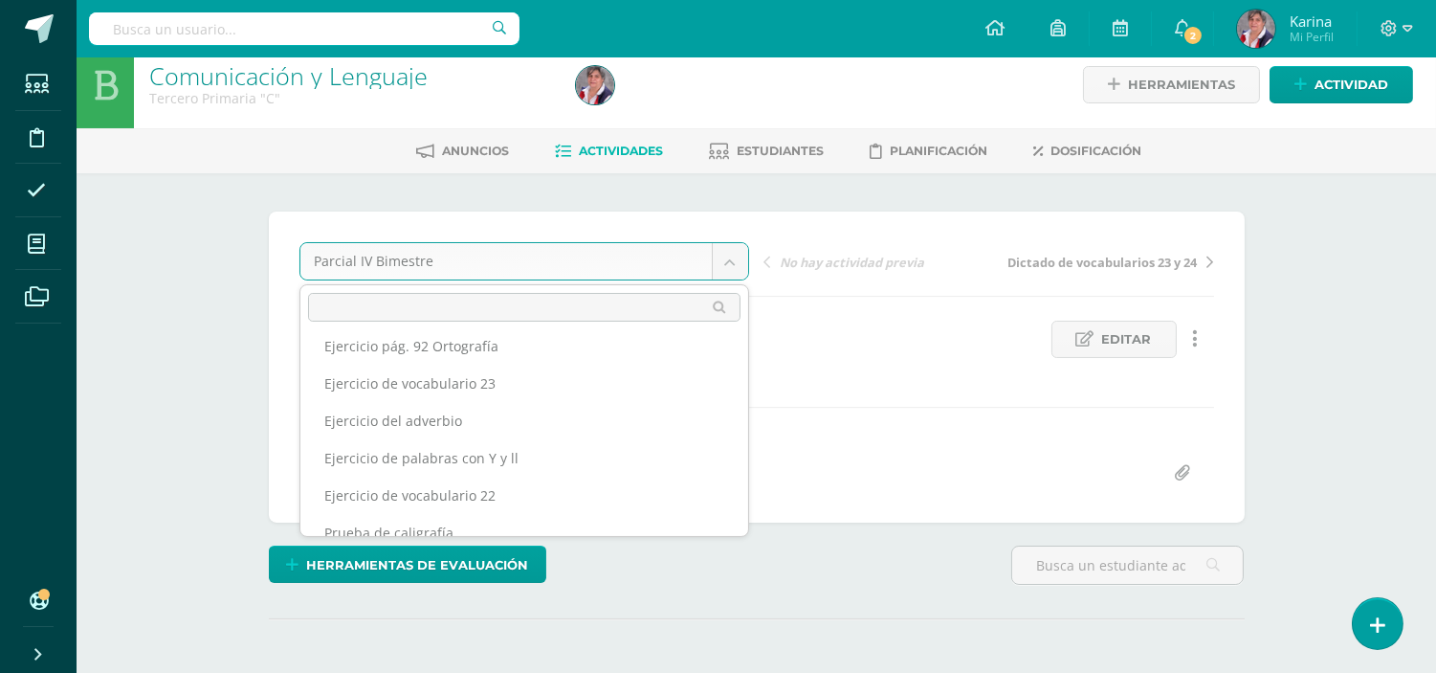
scroll to position [293, 0]
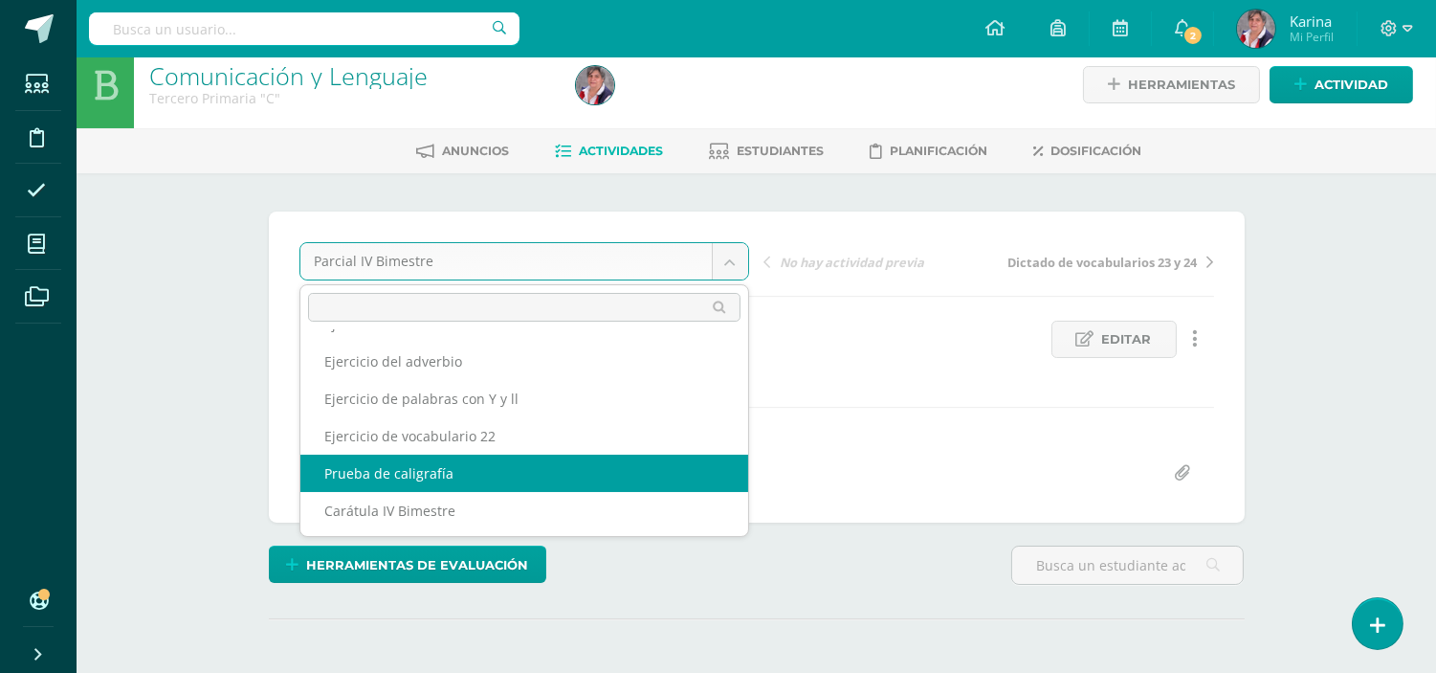
select select "/dashboard/teacher/grade-activity/235192/"
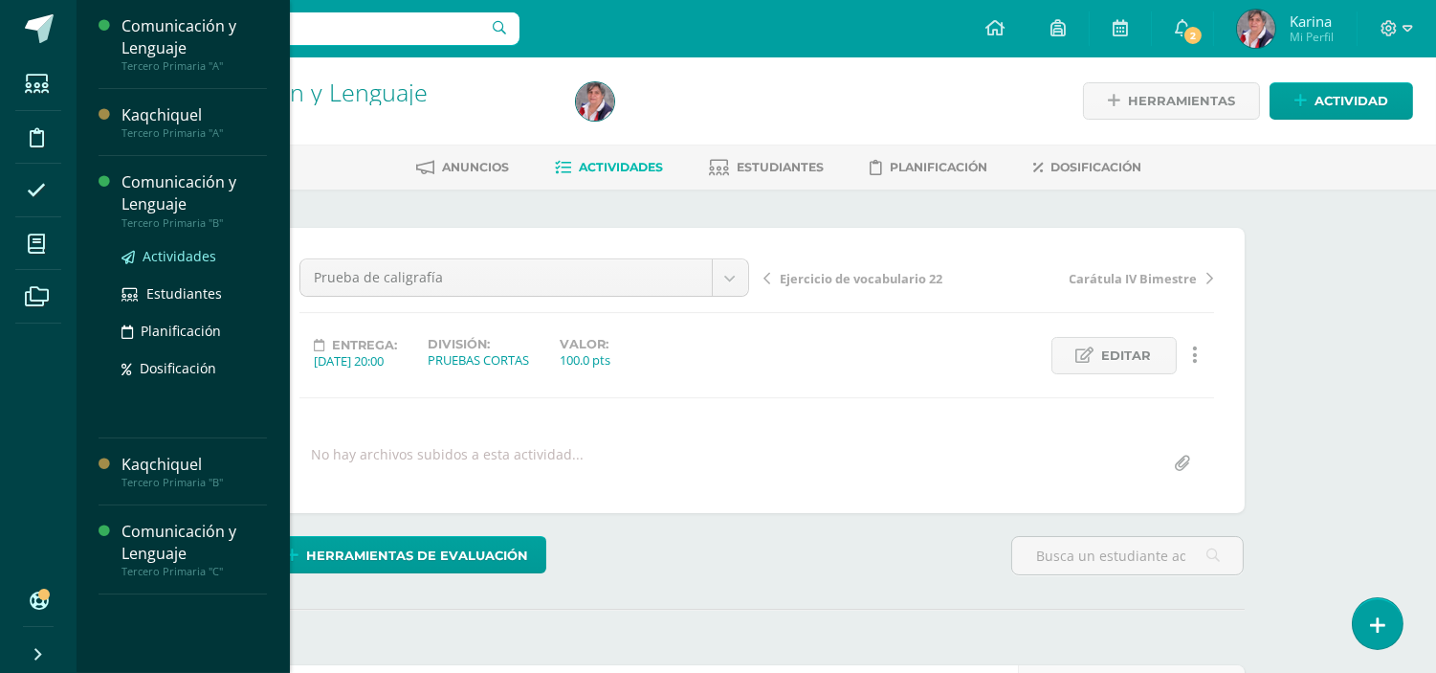
click at [195, 250] on span "Actividades" at bounding box center [180, 256] width 74 height 18
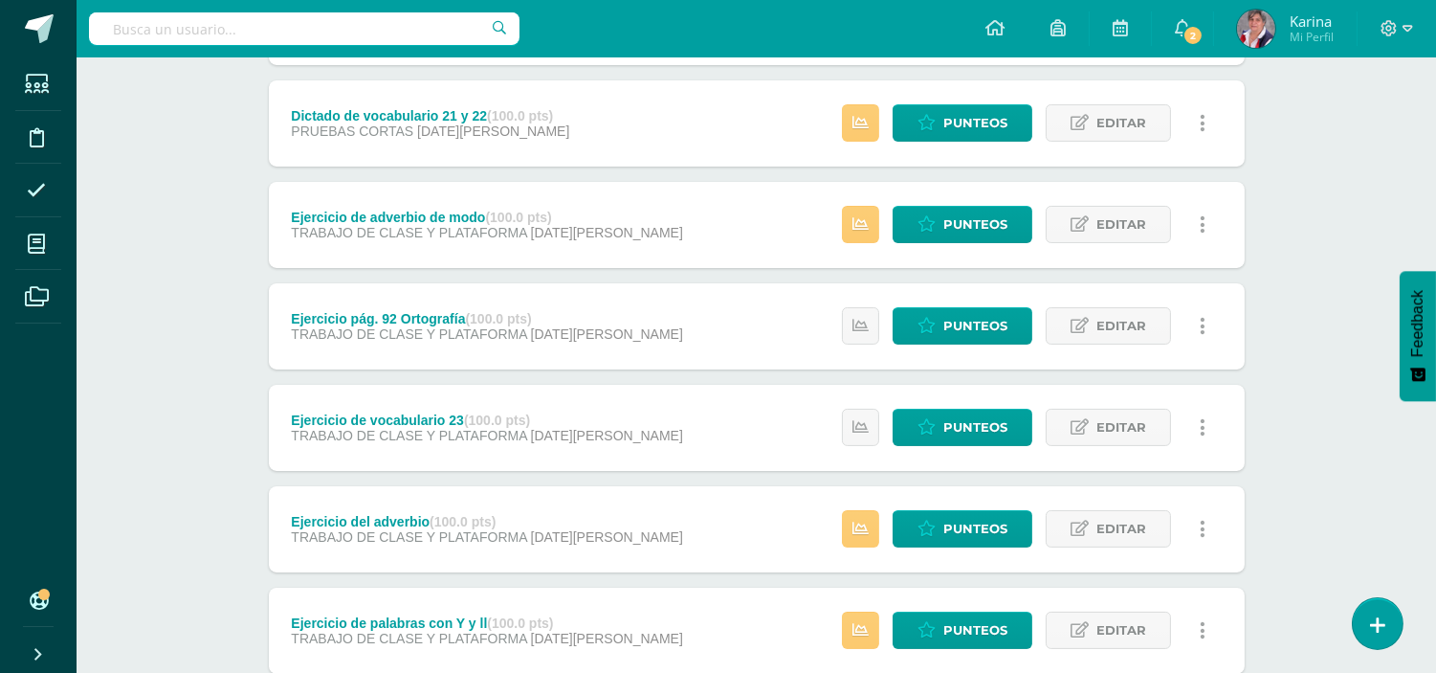
scroll to position [764, 0]
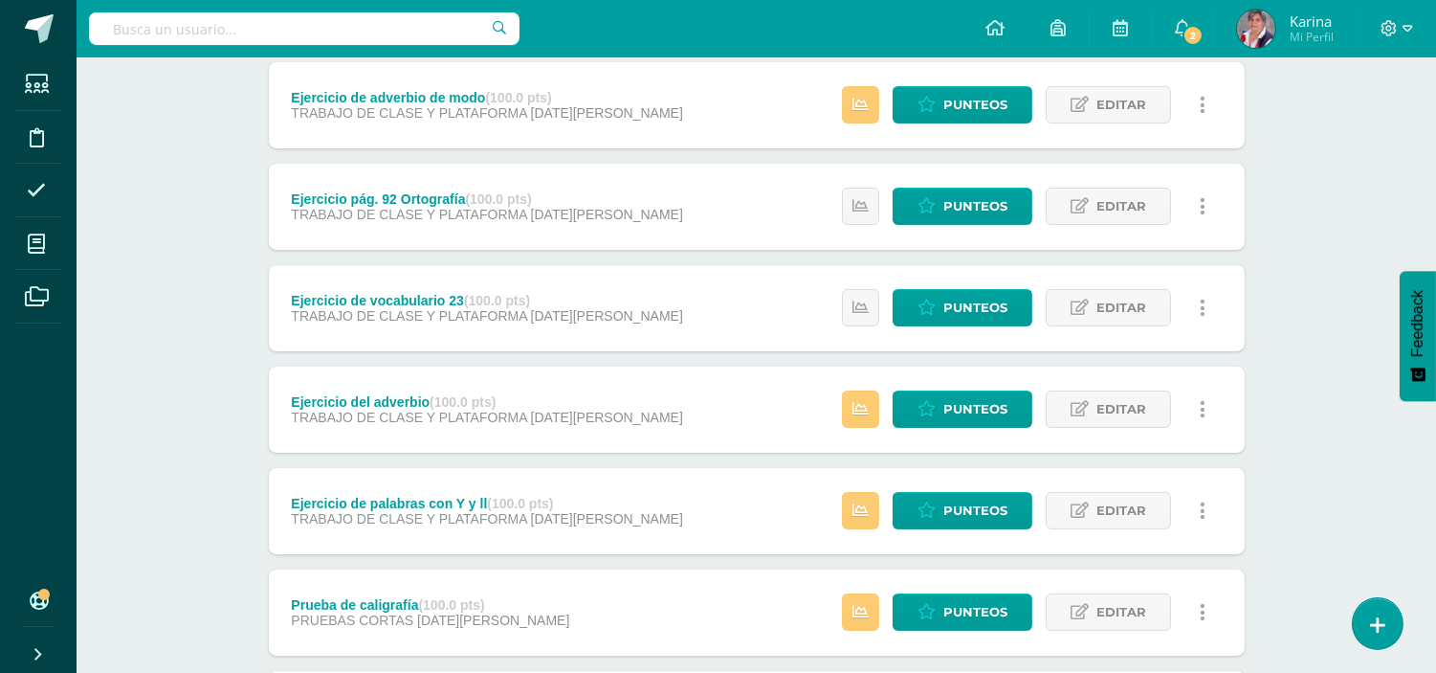
drag, startPoint x: 1427, startPoint y: 521, endPoint x: 1421, endPoint y: 546, distance: 26.5
click at [1421, 546] on div "Comunicación y Lenguaje Tercero Primaria "B" Herramientas Detalle de asistencia…" at bounding box center [757, 140] width 1360 height 1692
click at [941, 629] on div "Estatus de Actividad: 0 Estudiantes sin calificar 0 Estudiantes con cero Media …" at bounding box center [1029, 612] width 432 height 86
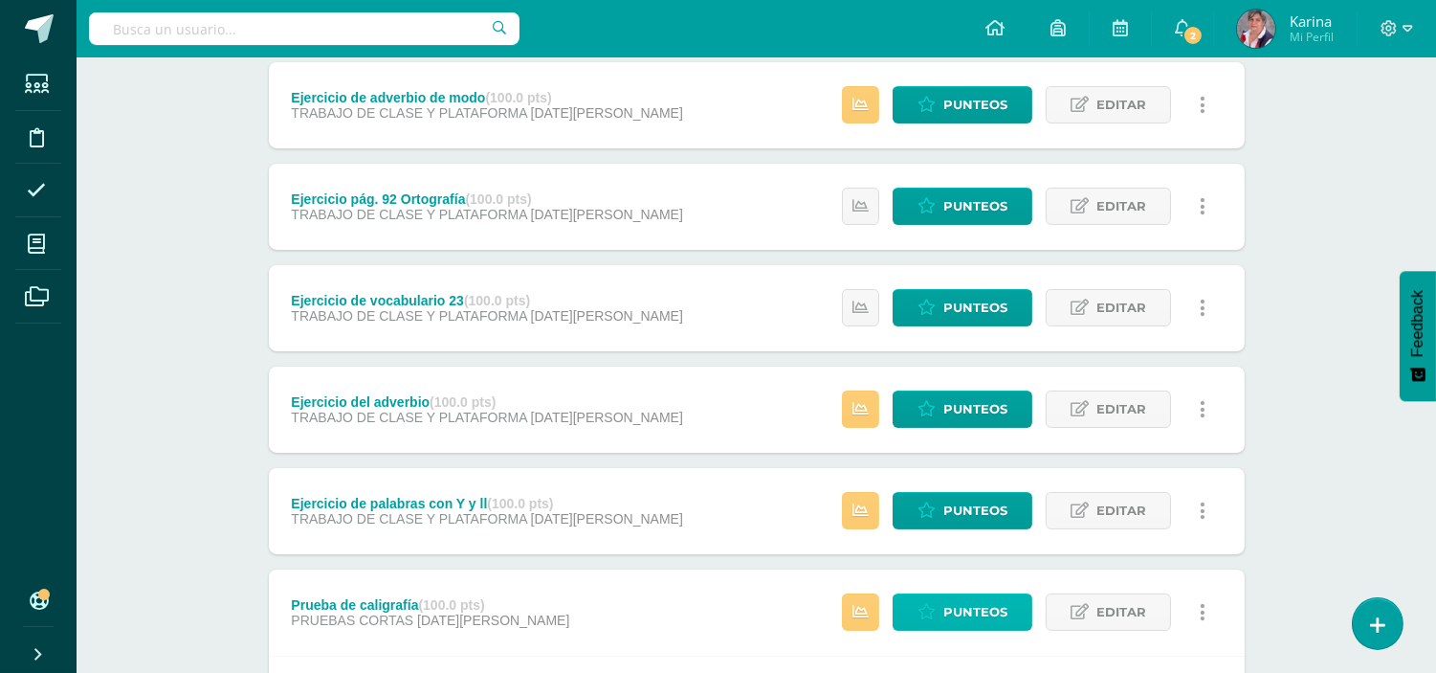
click at [965, 615] on span "Punteos" at bounding box center [976, 611] width 64 height 35
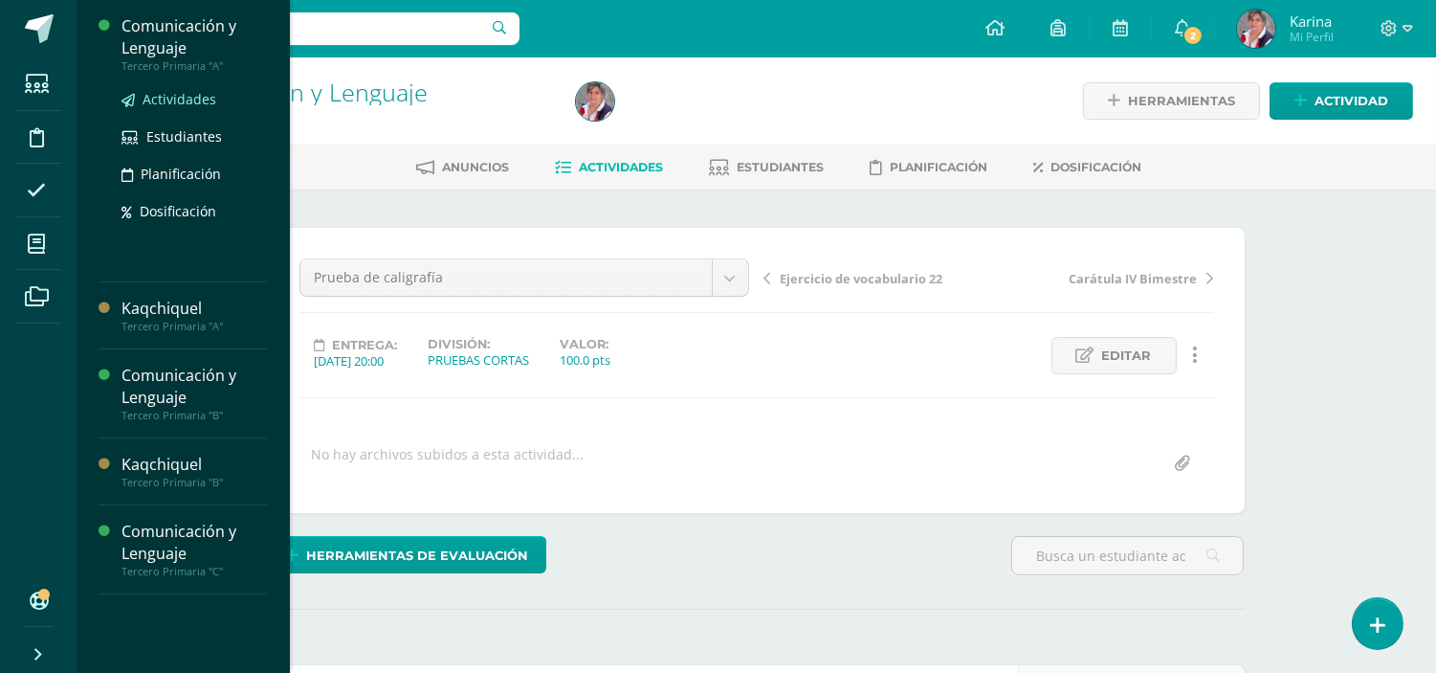
click at [194, 102] on span "Actividades" at bounding box center [180, 99] width 74 height 18
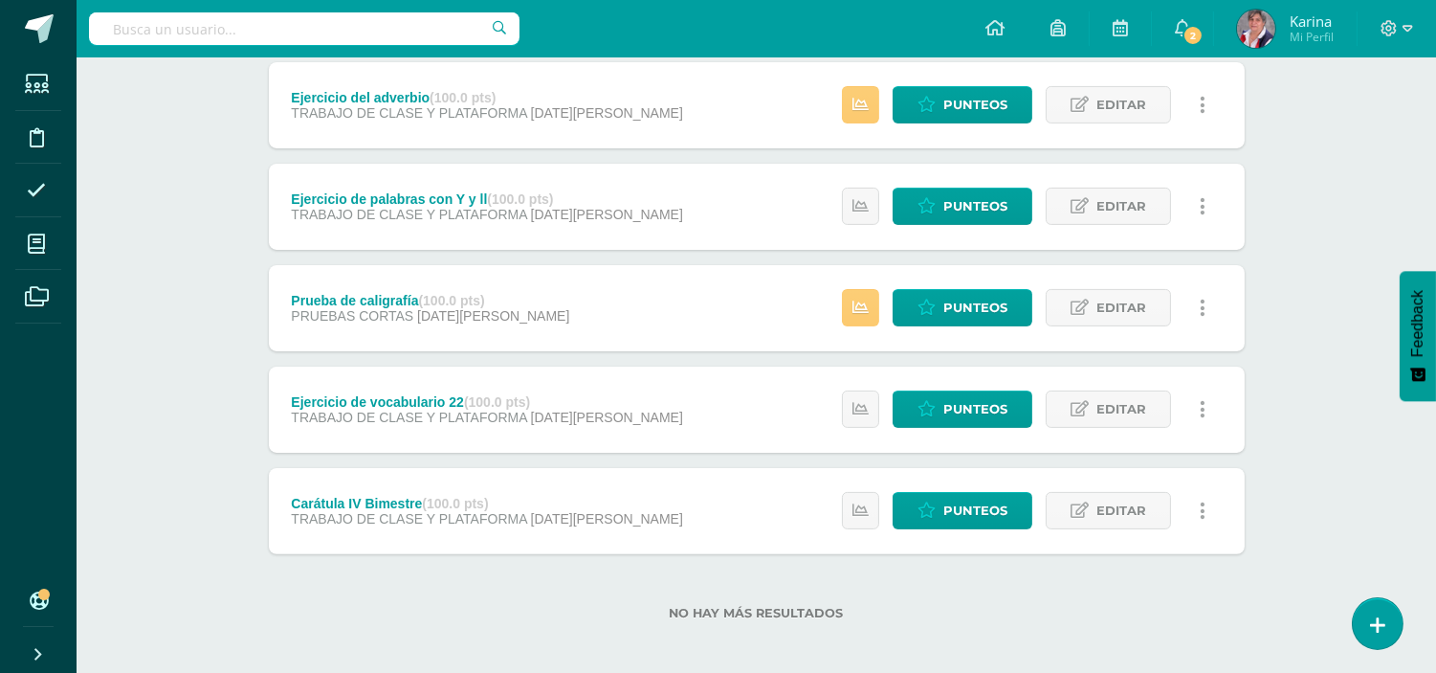
scroll to position [1075, 0]
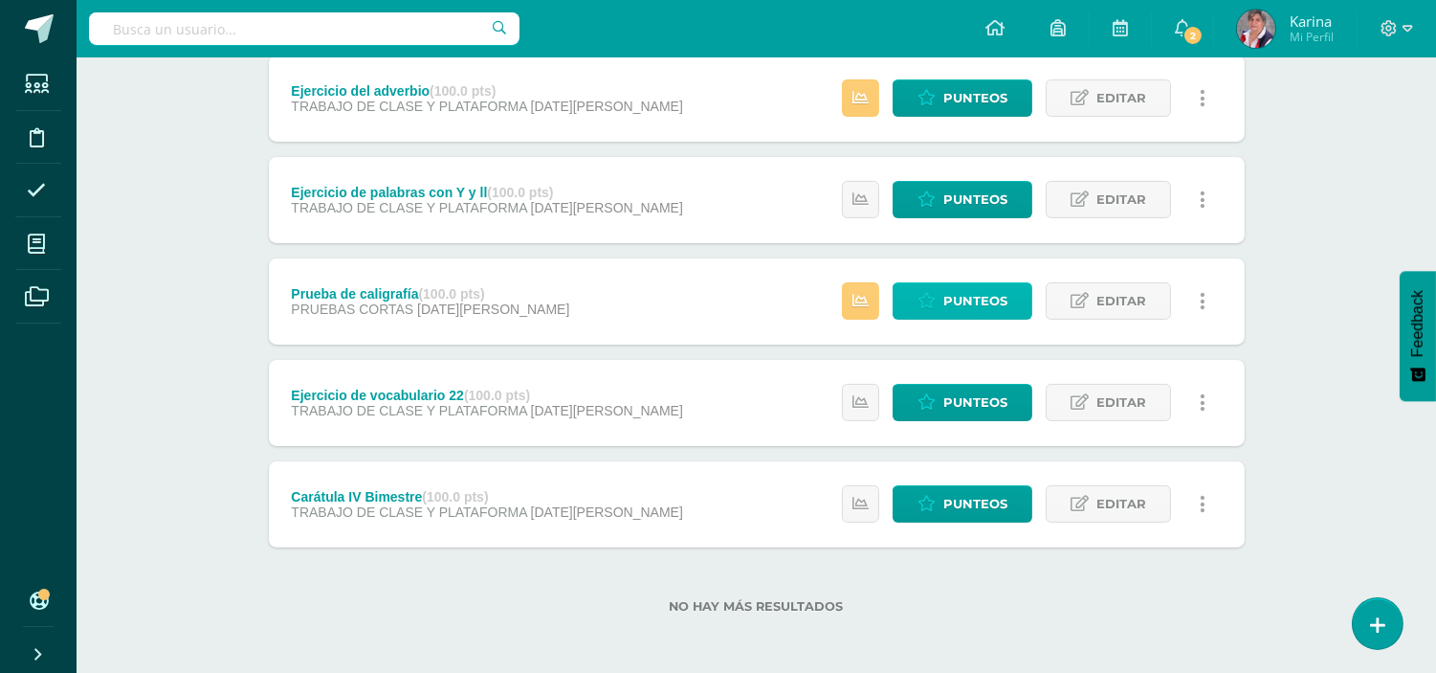
click at [1011, 304] on link "Punteos" at bounding box center [963, 300] width 140 height 37
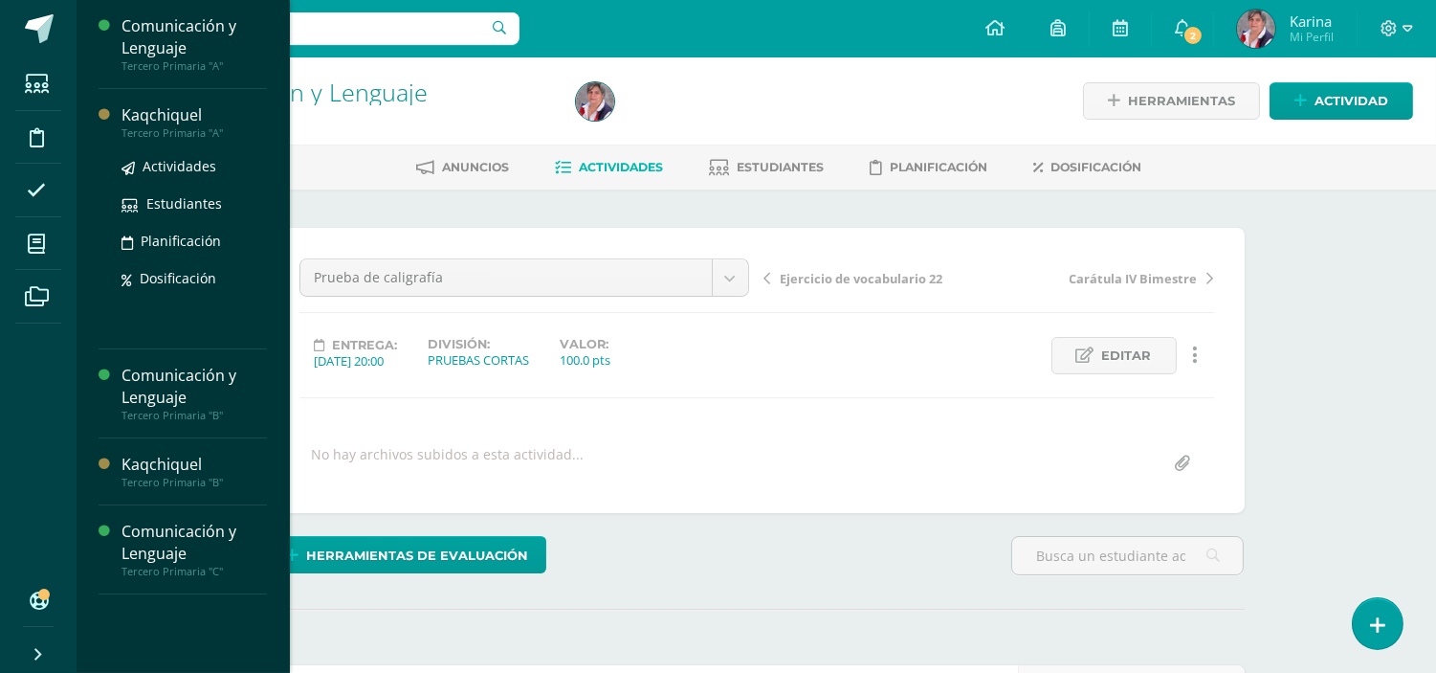
click at [160, 137] on div "Tercero Primaria "A"" at bounding box center [194, 132] width 145 height 13
